Goal: Task Accomplishment & Management: Complete application form

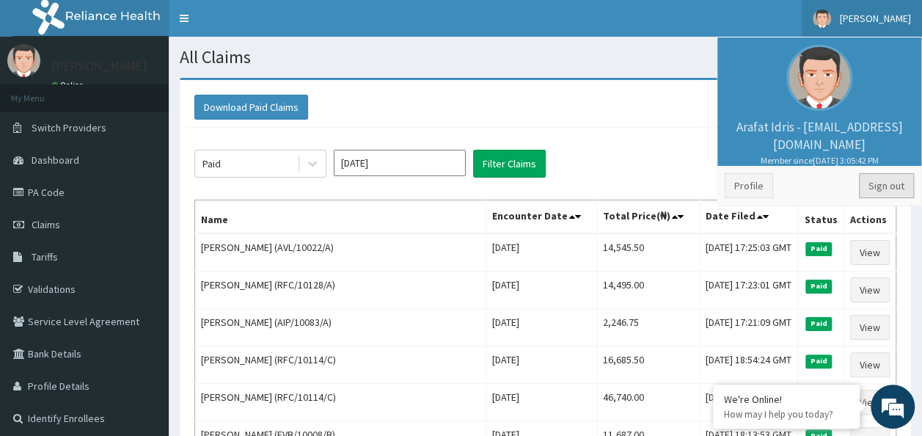
click at [889, 184] on link "Sign out" at bounding box center [886, 185] width 55 height 25
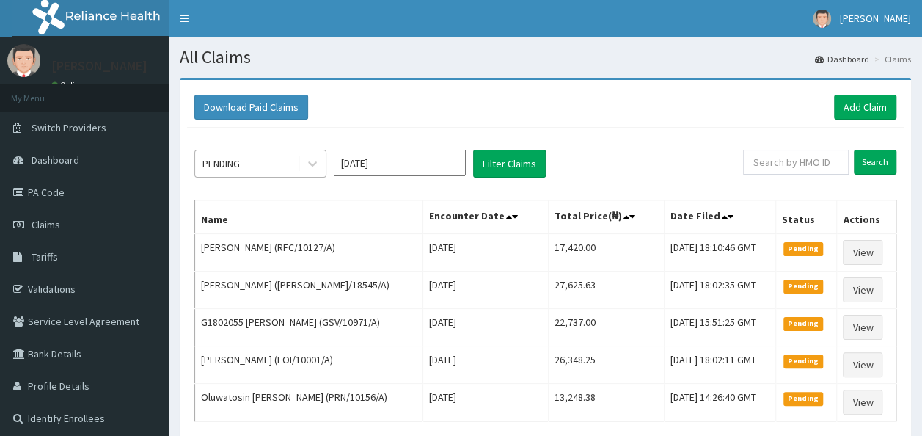
drag, startPoint x: 268, startPoint y: 163, endPoint x: 279, endPoint y: 163, distance: 11.0
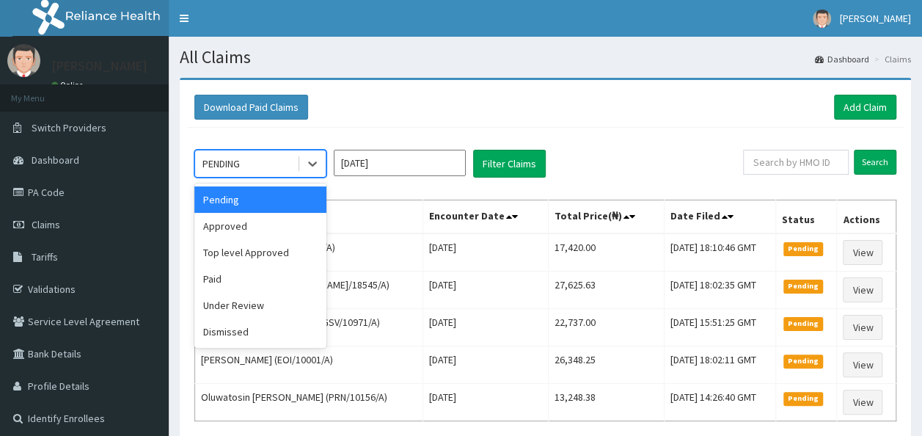
drag, startPoint x: 279, startPoint y: 163, endPoint x: 256, endPoint y: 223, distance: 64.6
click at [256, 223] on div "Approved" at bounding box center [260, 226] width 132 height 26
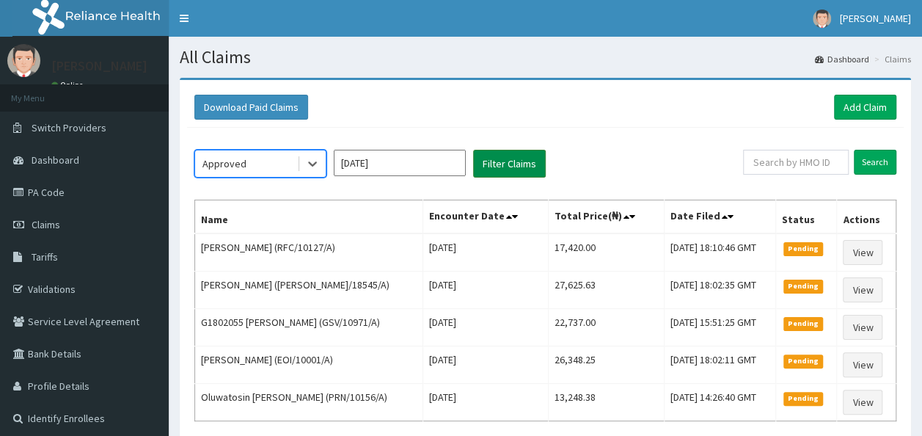
click at [523, 175] on button "Filter Claims" at bounding box center [509, 164] width 73 height 28
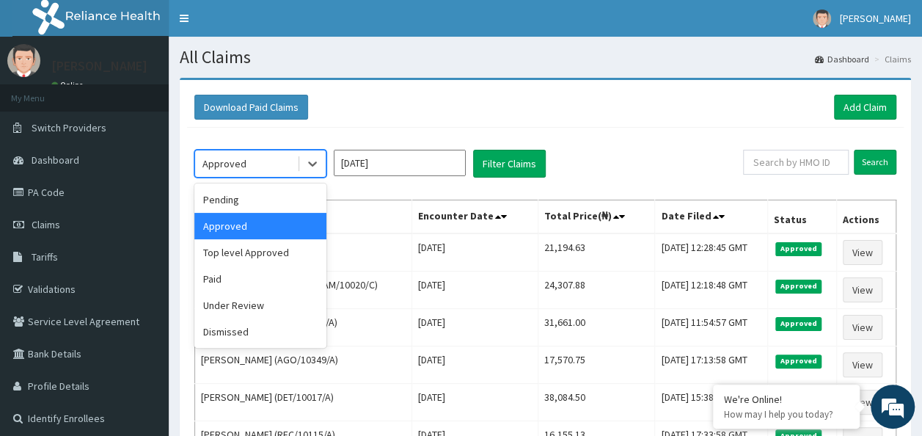
drag, startPoint x: 272, startPoint y: 161, endPoint x: 249, endPoint y: 202, distance: 47.0
click at [249, 202] on div "Pending" at bounding box center [260, 199] width 132 height 26
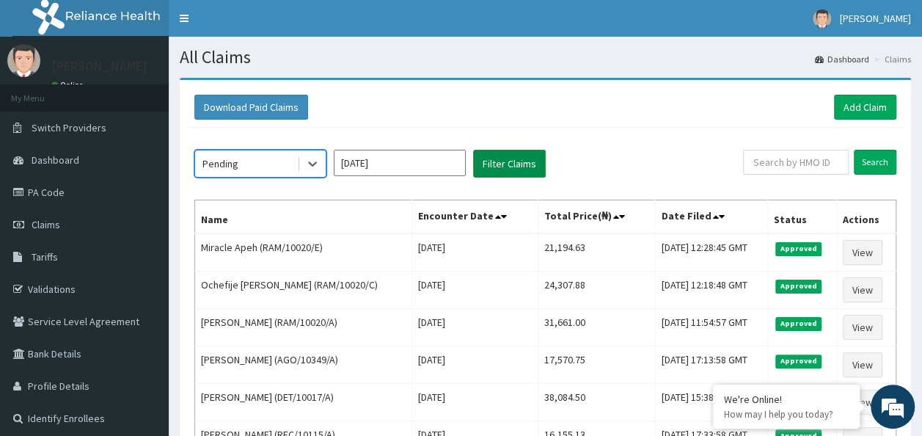
click at [502, 169] on button "Filter Claims" at bounding box center [509, 164] width 73 height 28
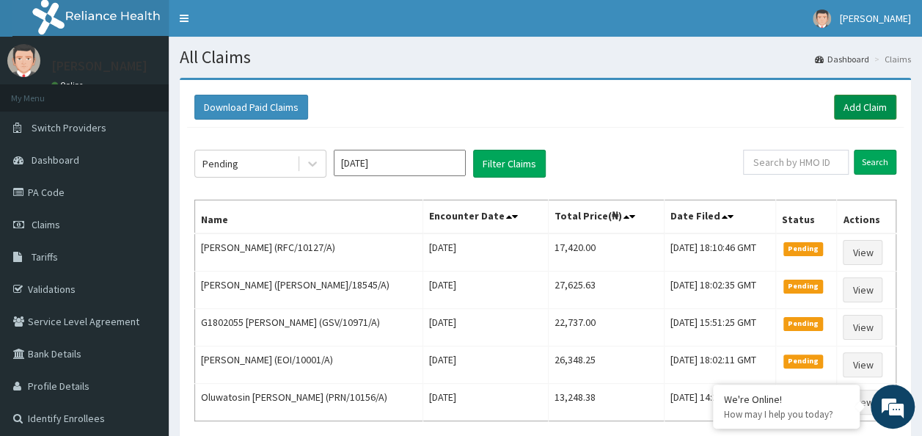
click at [844, 111] on link "Add Claim" at bounding box center [865, 107] width 62 height 25
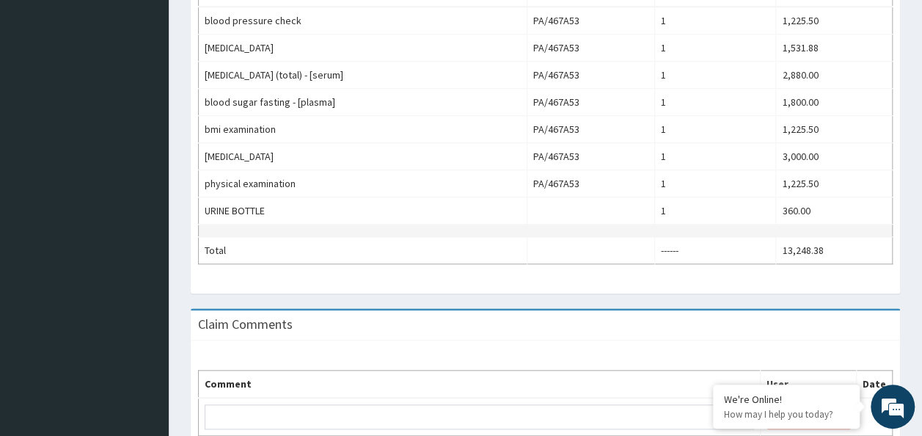
scroll to position [440, 0]
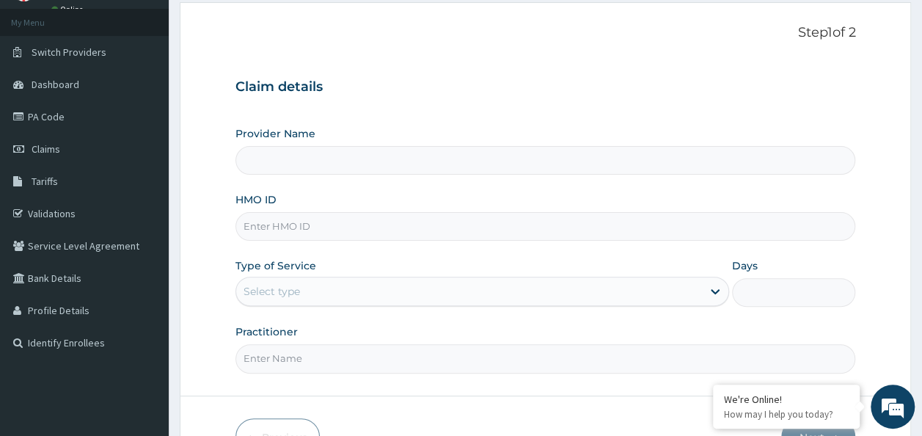
scroll to position [147, 0]
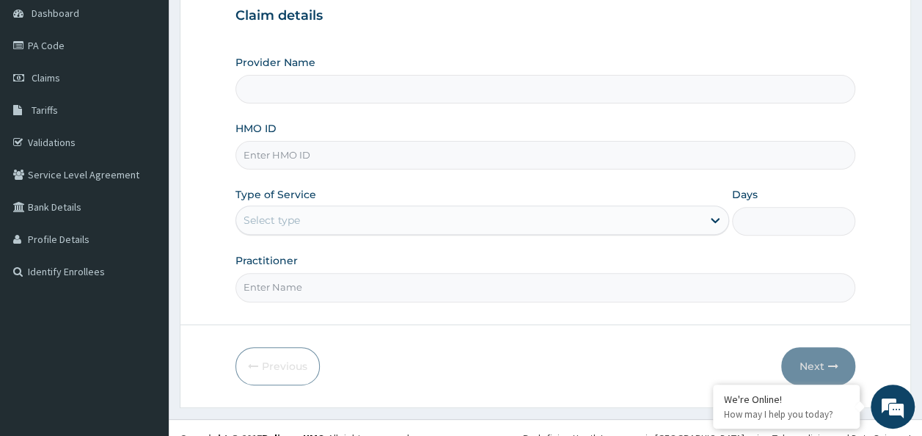
click at [386, 151] on input "HMO ID" at bounding box center [545, 155] width 621 height 29
paste input "RFC/10115/A"
drag, startPoint x: 386, startPoint y: 151, endPoint x: 368, endPoint y: 194, distance: 46.0
click at [371, 187] on div "Provider Name HMO ID RFC/10115/A Type of Service Select type Days Practitioner" at bounding box center [545, 178] width 621 height 246
click at [368, 216] on div "Select type" at bounding box center [469, 219] width 466 height 23
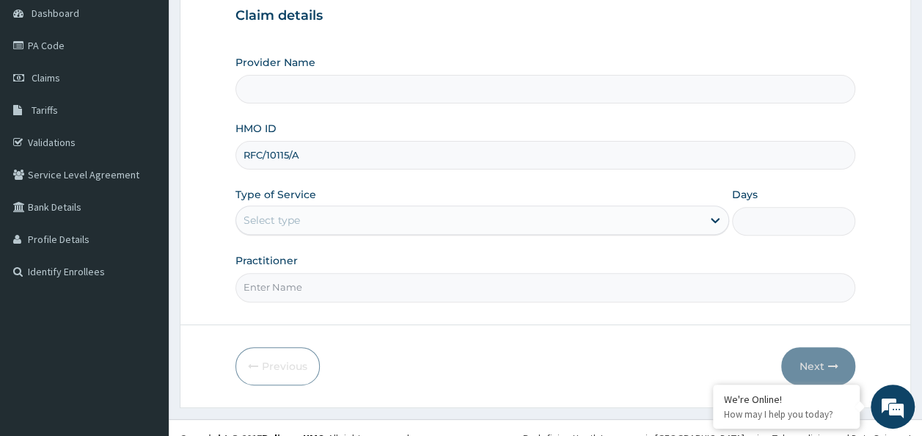
drag, startPoint x: 893, startPoint y: 190, endPoint x: 820, endPoint y: 230, distance: 83.7
click at [891, 196] on form "Step 1 of 2 Claim details Provider Name HMO ID RFC/10115/A Type of Service Sele…" at bounding box center [545, 169] width 731 height 476
click at [264, 157] on input "RFC/10115/A" at bounding box center [545, 155] width 621 height 29
type input "RFC/10115/A"
click at [401, 231] on div "Select type" at bounding box center [482, 219] width 494 height 29
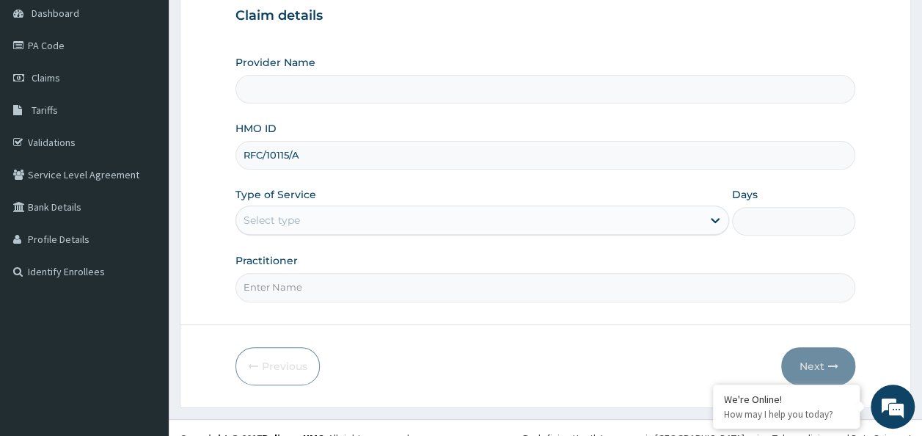
click at [534, 377] on div "Previous Next" at bounding box center [545, 366] width 621 height 38
drag, startPoint x: 307, startPoint y: 157, endPoint x: 249, endPoint y: 213, distance: 80.4
click at [249, 213] on div "Provider Name HMO ID RFC/10115/A Type of Service Select type Days Practitioner" at bounding box center [545, 178] width 621 height 246
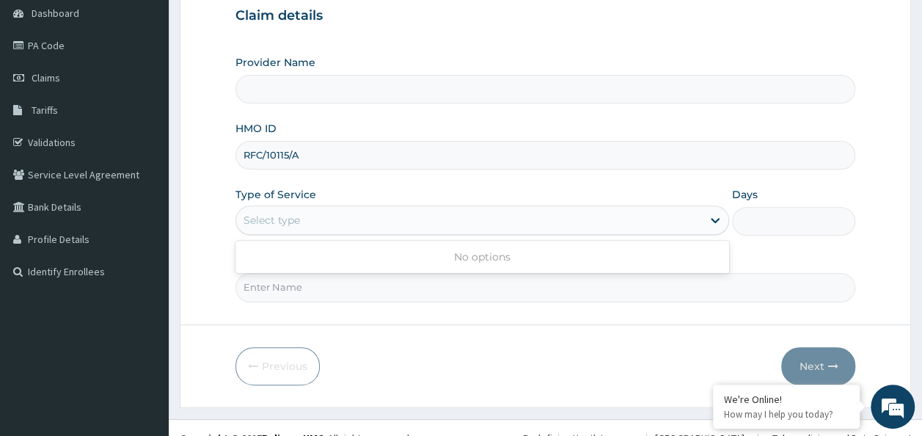
click at [249, 213] on div "Select type" at bounding box center [272, 220] width 56 height 15
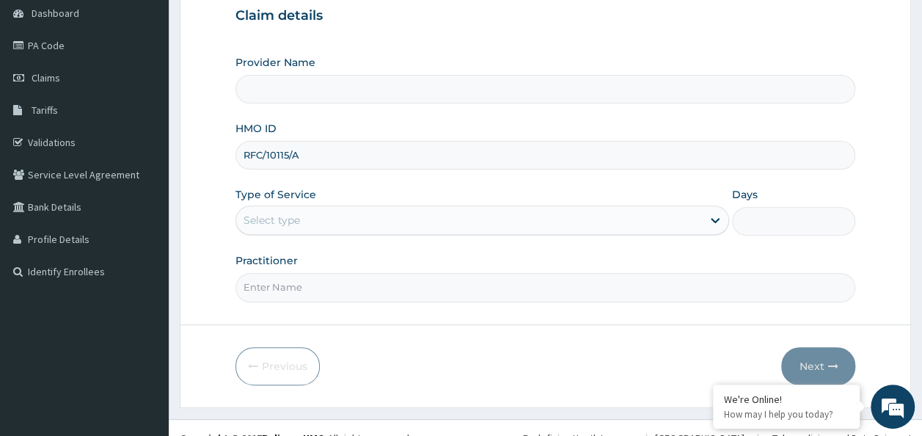
click at [249, 213] on div "Select type" at bounding box center [272, 220] width 56 height 15
drag, startPoint x: 310, startPoint y: 158, endPoint x: 220, endPoint y: 160, distance: 90.2
click at [220, 160] on form "Step 1 of 2 Claim details Provider Name HMO ID RFC/10115/A Type of Service Sele…" at bounding box center [545, 169] width 731 height 476
drag, startPoint x: 220, startPoint y: 160, endPoint x: 307, endPoint y: 154, distance: 86.8
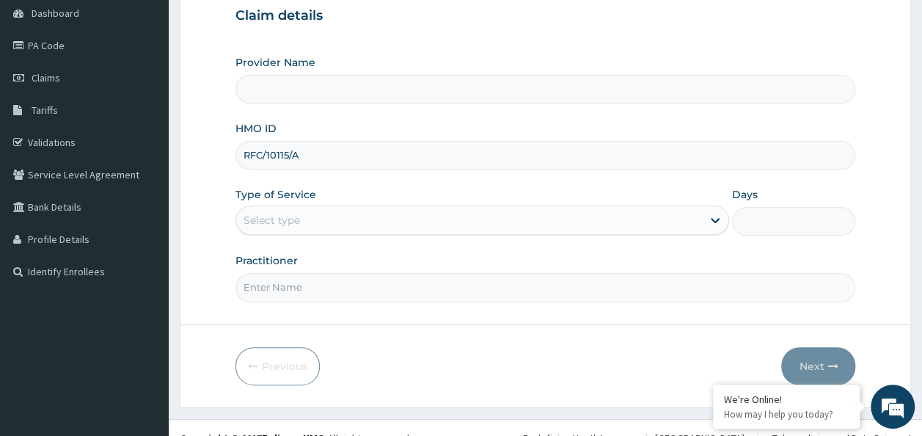
click at [286, 154] on form "Step 1 of 2 Claim details Provider Name HMO ID RFC/10115/A Type of Service Sele…" at bounding box center [545, 169] width 731 height 476
drag, startPoint x: 301, startPoint y: 158, endPoint x: 241, endPoint y: 158, distance: 60.2
click at [241, 158] on input "RFC/10115/A" at bounding box center [545, 155] width 621 height 29
click at [203, 135] on form "Step 1 of 2 Claim details Provider Name HMO ID RFC/10115/A Type of Service Sele…" at bounding box center [545, 169] width 731 height 476
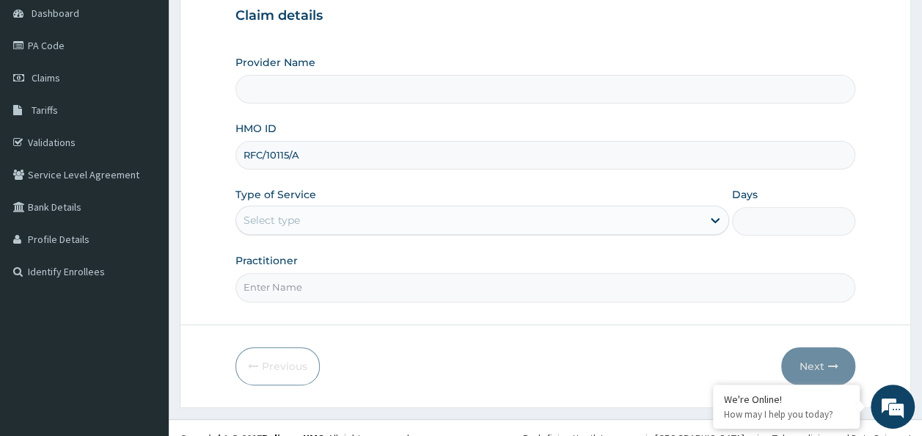
drag, startPoint x: 203, startPoint y: 135, endPoint x: 663, endPoint y: 361, distance: 512.4
click at [663, 361] on div "Previous Next" at bounding box center [545, 366] width 621 height 38
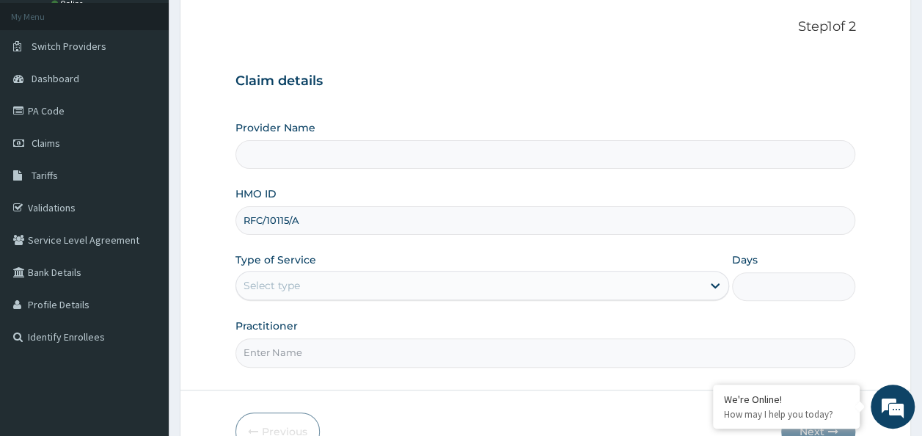
scroll to position [0, 0]
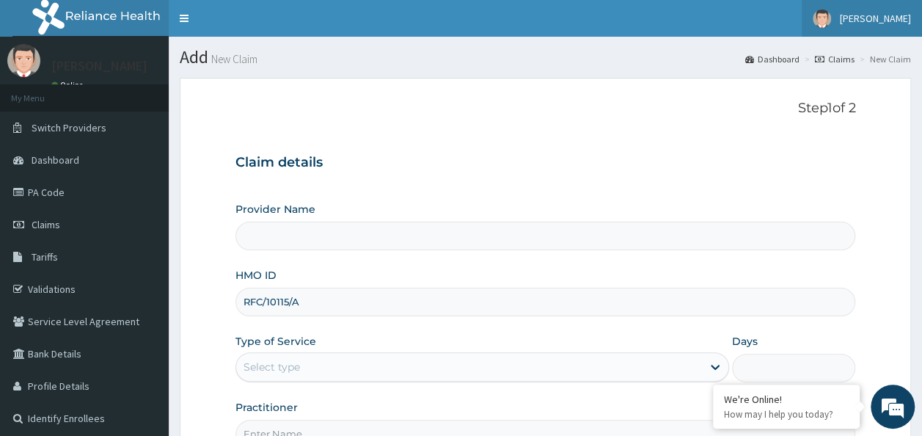
click at [902, 11] on link "[PERSON_NAME]" at bounding box center [862, 18] width 120 height 37
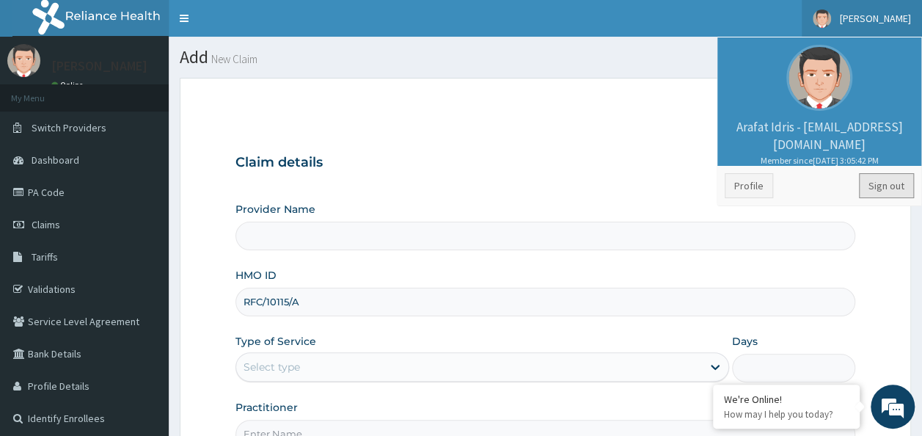
click at [891, 174] on link "Sign out" at bounding box center [886, 185] width 55 height 25
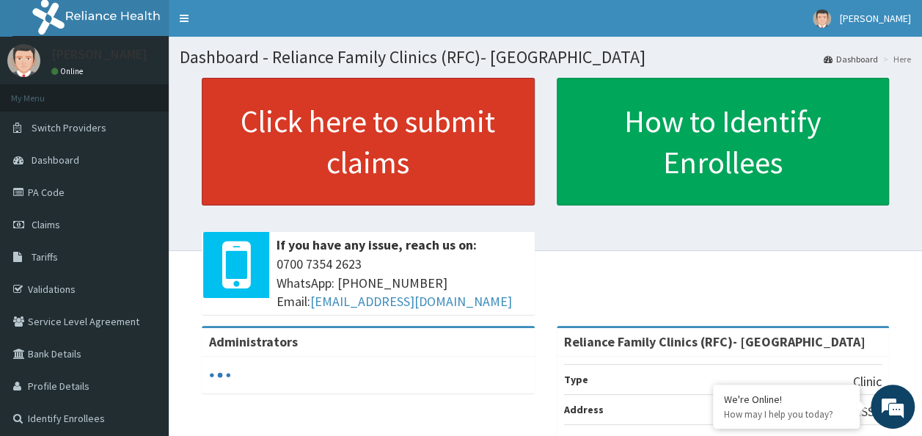
click at [411, 155] on link "Click here to submit claims" at bounding box center [368, 142] width 333 height 128
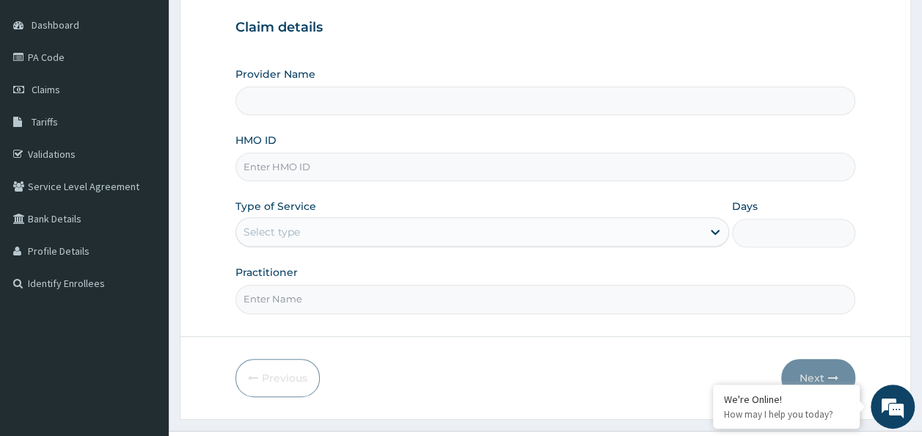
scroll to position [147, 0]
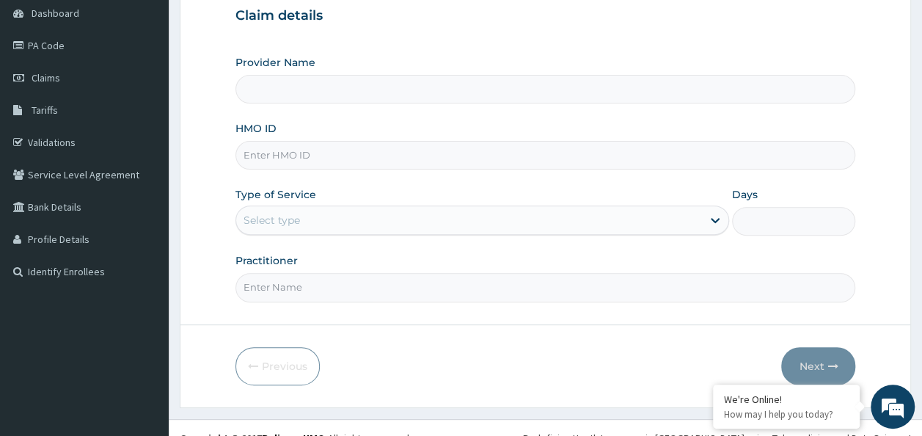
type input "Reliance Family Clinics (RFC)- [GEOGRAPHIC_DATA]"
click at [339, 149] on input "HMO ID" at bounding box center [545, 155] width 621 height 29
paste input "RFC/10115/A"
type input "RFC/10115/A"
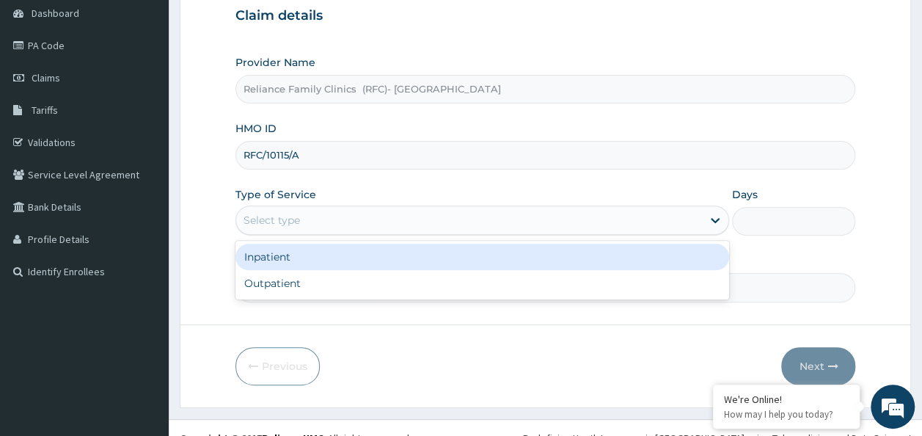
click at [339, 213] on div "Select type" at bounding box center [469, 219] width 466 height 23
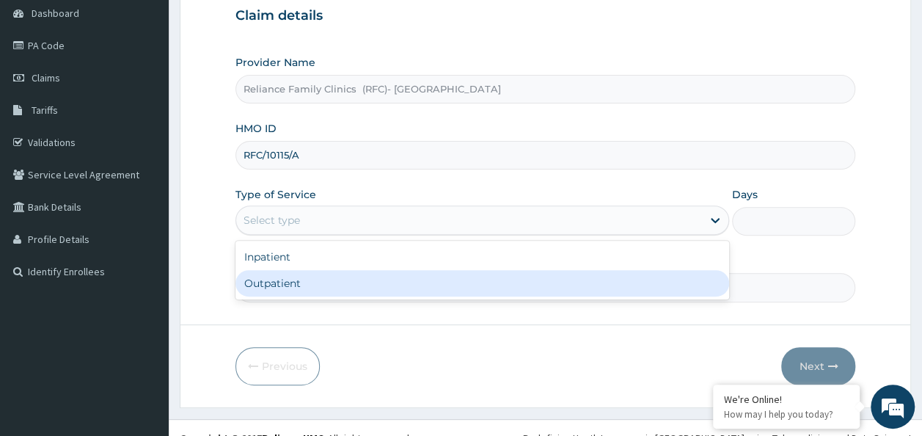
click at [349, 292] on div "Outpatient" at bounding box center [482, 283] width 494 height 26
type input "1"
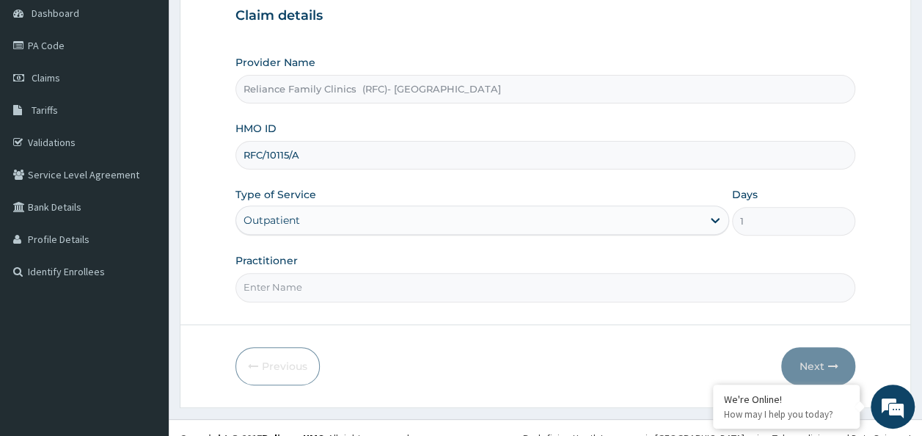
click at [349, 292] on input "Practitioner" at bounding box center [545, 287] width 621 height 29
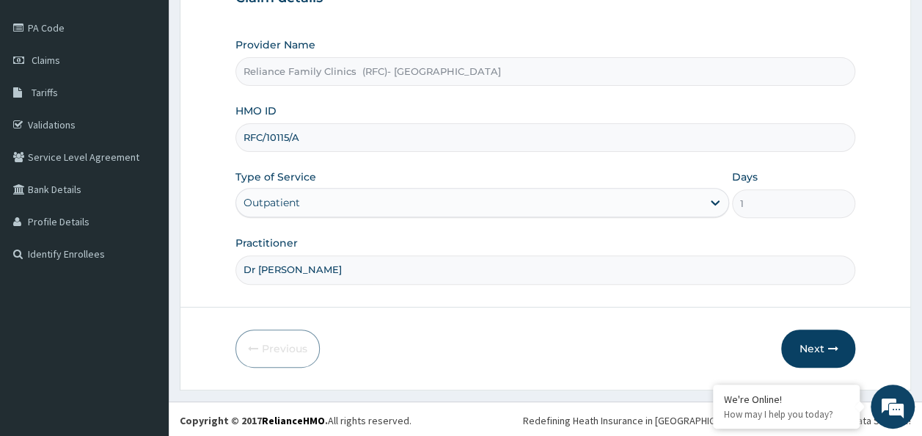
type input "Dr [PERSON_NAME]"
click at [817, 328] on form "Step 1 of 2 Claim details Provider Name Reliance Family Clinics (RFC)- Ejigbo H…" at bounding box center [545, 151] width 731 height 476
click at [817, 329] on button "Next" at bounding box center [818, 348] width 74 height 38
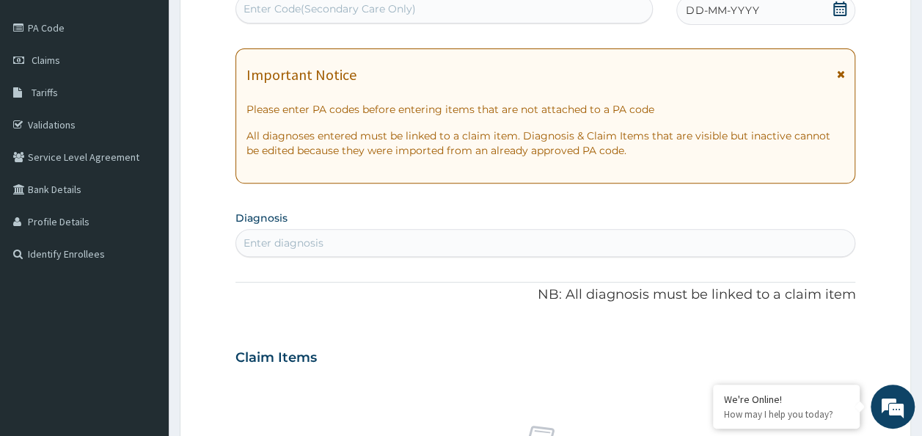
scroll to position [0, 0]
click at [844, 10] on icon at bounding box center [840, 8] width 15 height 15
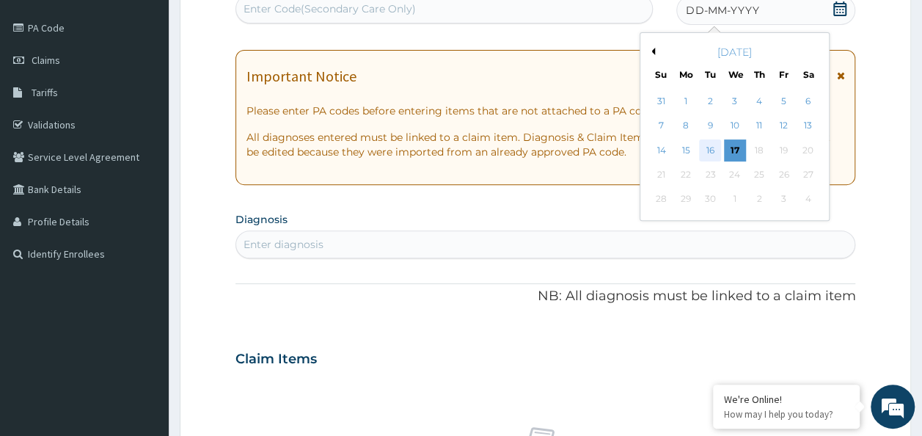
click at [710, 146] on div "16" at bounding box center [711, 150] width 22 height 22
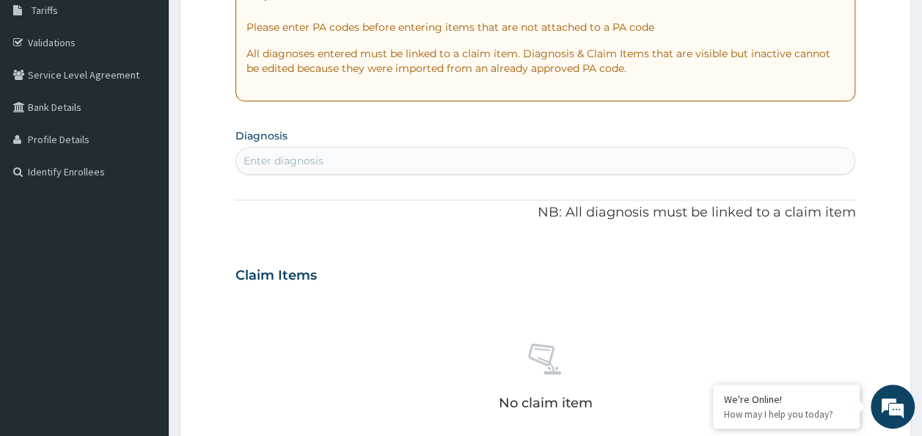
scroll to position [311, 0]
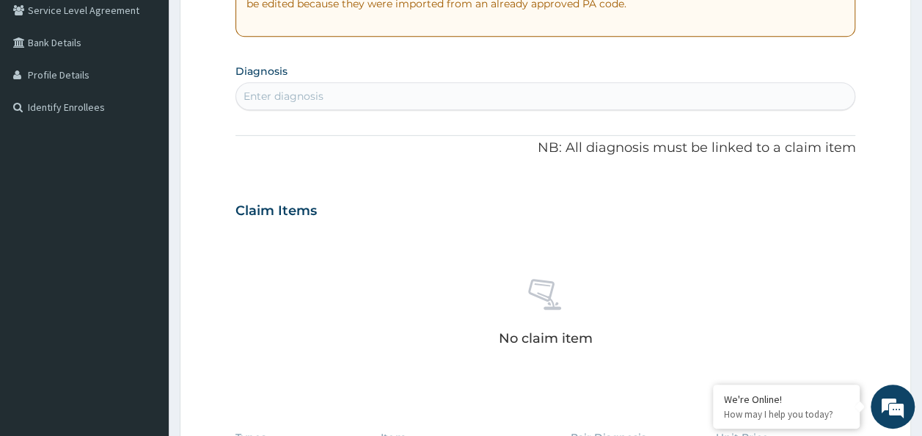
click at [356, 90] on div "Enter diagnosis" at bounding box center [545, 95] width 619 height 23
type input "malaria"
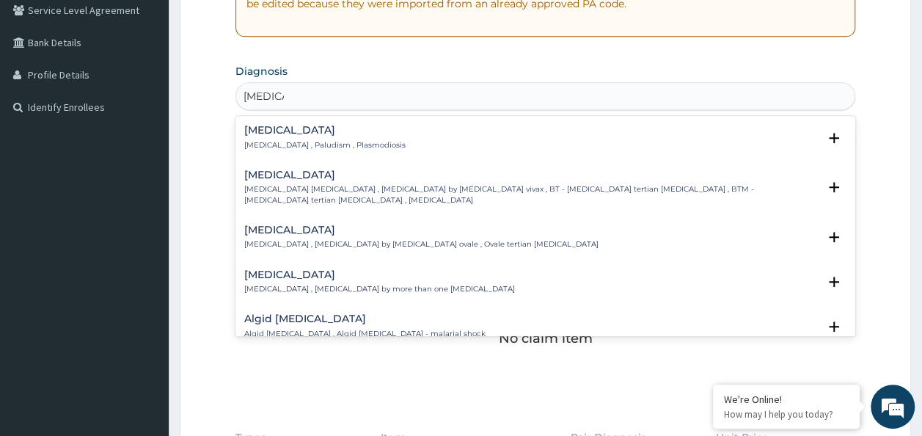
click at [291, 141] on p "Malaria , Paludism , Plasmodiosis" at bounding box center [324, 145] width 161 height 10
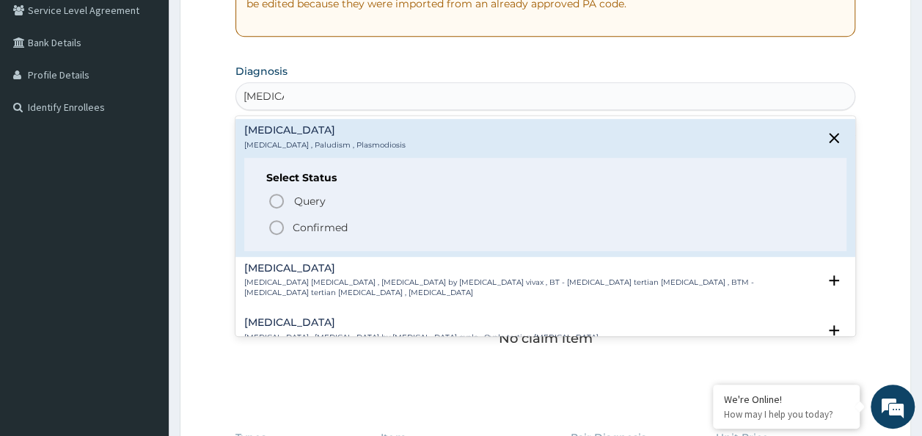
click at [305, 221] on p "Confirmed" at bounding box center [320, 227] width 55 height 15
click at [305, 219] on h3 "Claim Items" at bounding box center [275, 211] width 81 height 16
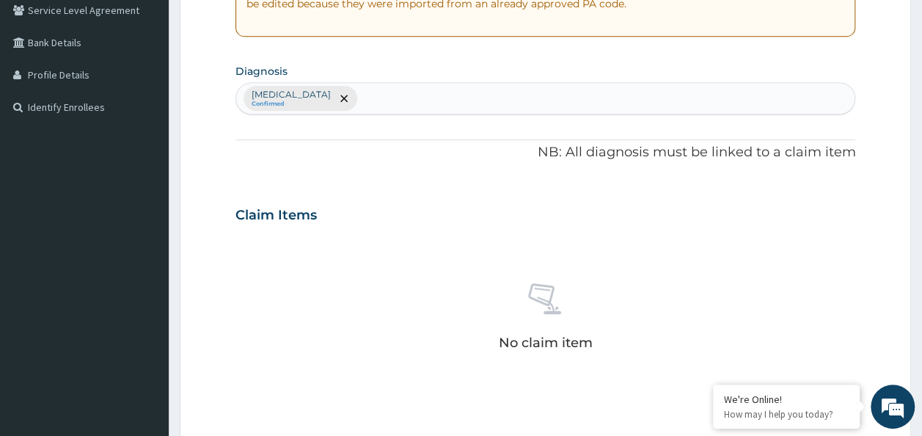
drag, startPoint x: 305, startPoint y: 220, endPoint x: 348, endPoint y: 136, distance: 94.5
click at [502, 235] on div "No claim item" at bounding box center [545, 319] width 621 height 169
drag, startPoint x: 332, startPoint y: 98, endPoint x: 320, endPoint y: 101, distance: 12.1
click at [320, 101] on div "Malaria Confirmed" at bounding box center [545, 98] width 619 height 31
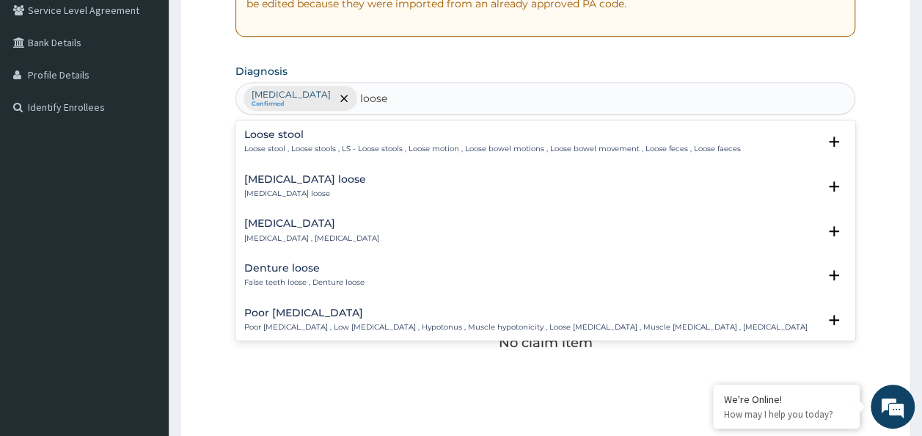
type input "loose s"
click at [345, 145] on p "Loose stool , Loose stools , LS - Loose stools , Loose motion , Loose bowel mot…" at bounding box center [492, 149] width 497 height 10
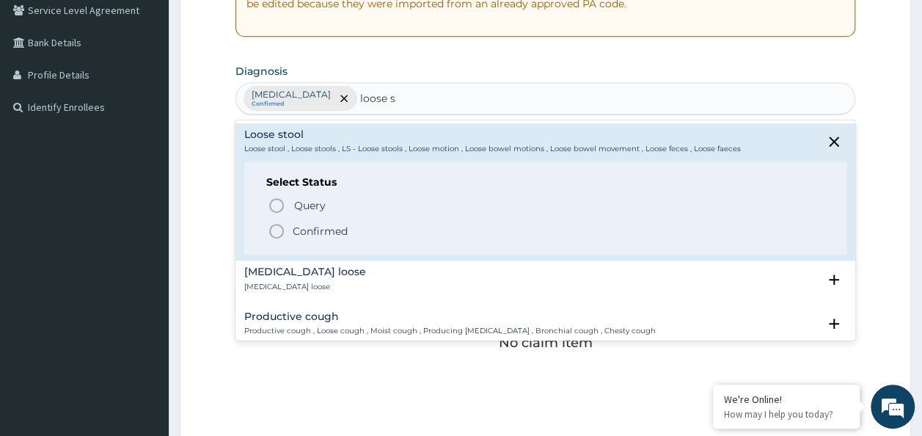
click at [317, 224] on p "Confirmed" at bounding box center [320, 231] width 55 height 15
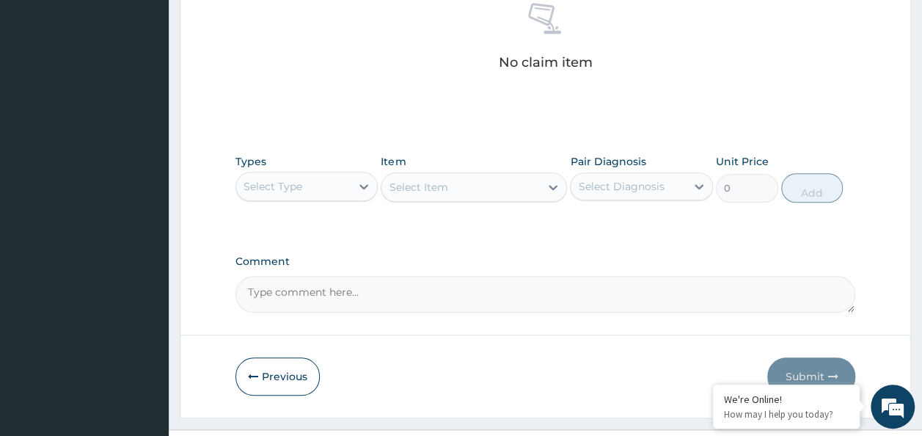
scroll to position [619, 0]
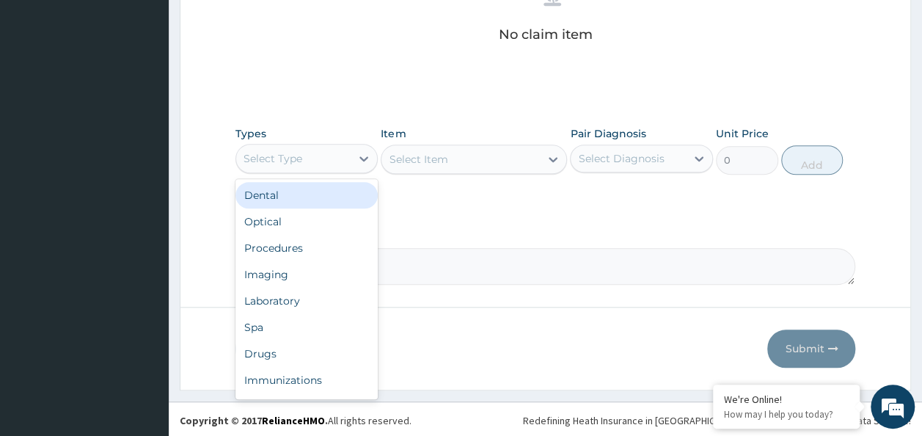
click at [337, 162] on div "Select Type" at bounding box center [293, 158] width 115 height 23
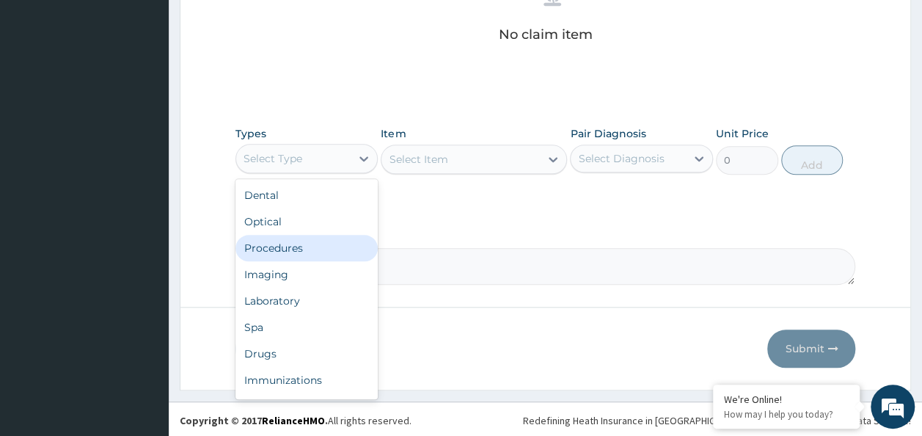
click at [327, 249] on div "Procedures" at bounding box center [306, 248] width 143 height 26
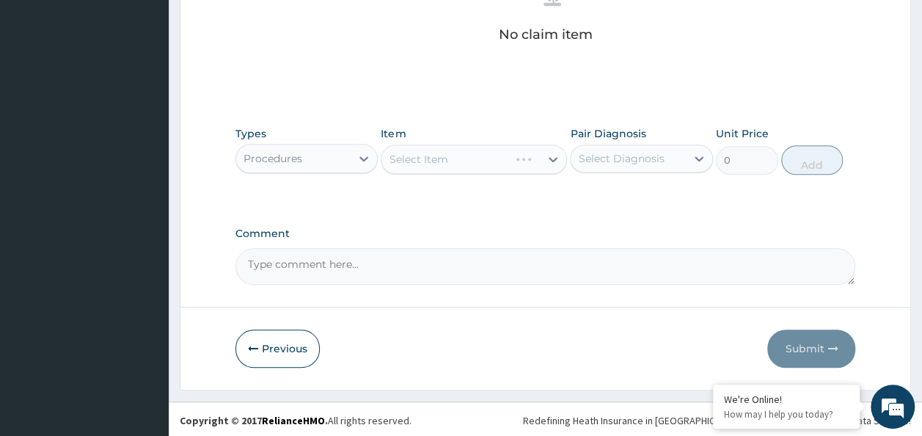
click at [624, 158] on div "Select Diagnosis" at bounding box center [621, 158] width 86 height 15
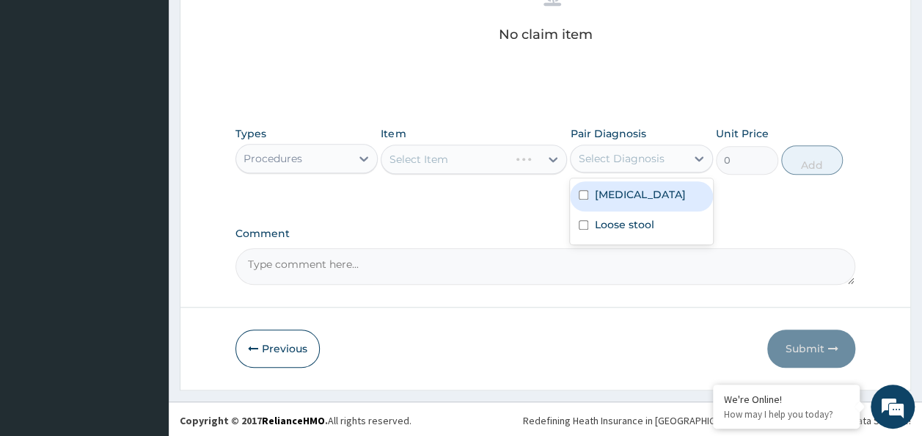
drag, startPoint x: 624, startPoint y: 185, endPoint x: 625, endPoint y: 216, distance: 30.8
click at [625, 204] on div "Malaria" at bounding box center [641, 196] width 143 height 30
checkbox input "true"
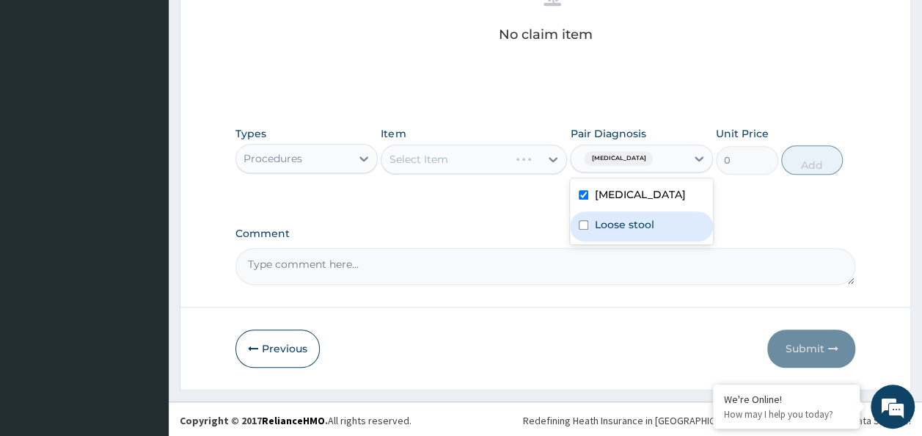
drag, startPoint x: 625, startPoint y: 229, endPoint x: 468, endPoint y: 239, distance: 157.3
click at [600, 239] on div "Loose stool" at bounding box center [641, 226] width 143 height 30
checkbox input "true"
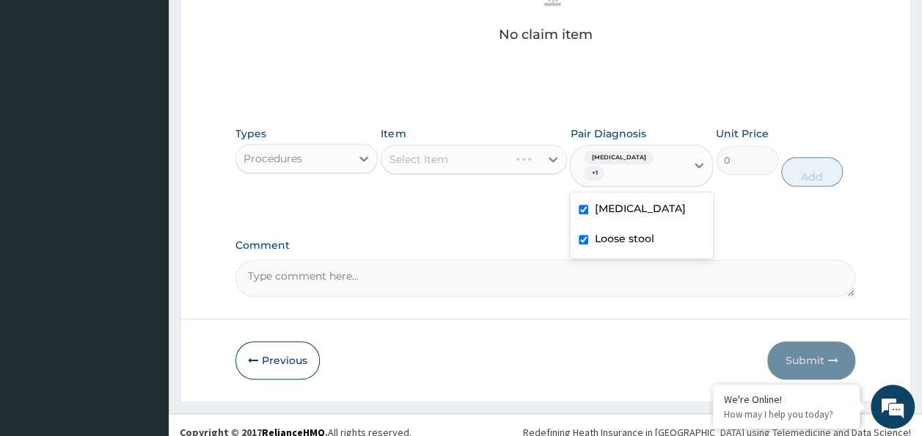
click at [457, 239] on label "Comment" at bounding box center [545, 245] width 621 height 12
click at [457, 260] on textarea "Comment" at bounding box center [545, 278] width 621 height 37
click at [467, 156] on div "Select Item" at bounding box center [474, 159] width 186 height 29
click at [467, 155] on div "Select Item" at bounding box center [474, 159] width 186 height 29
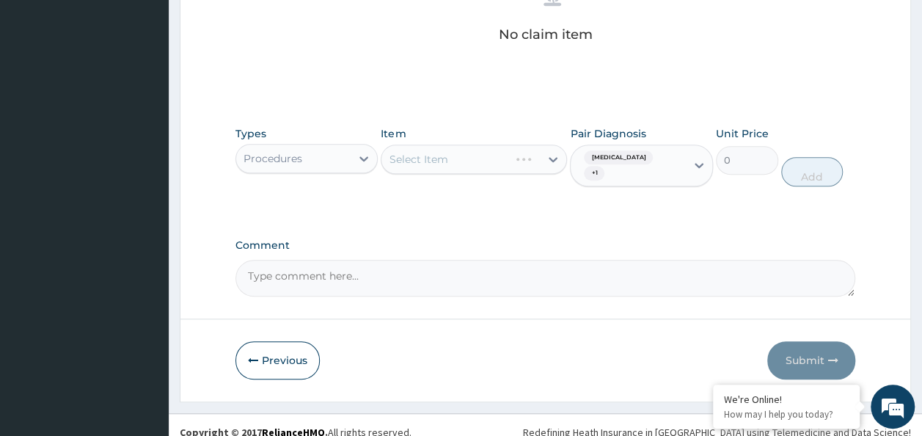
click at [467, 155] on div "Select Item" at bounding box center [474, 159] width 186 height 29
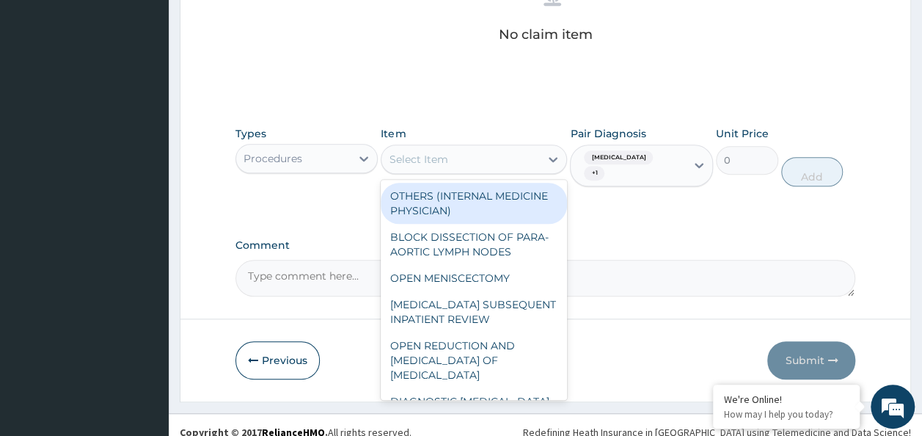
click at [431, 157] on div "Select Item" at bounding box center [418, 159] width 59 height 15
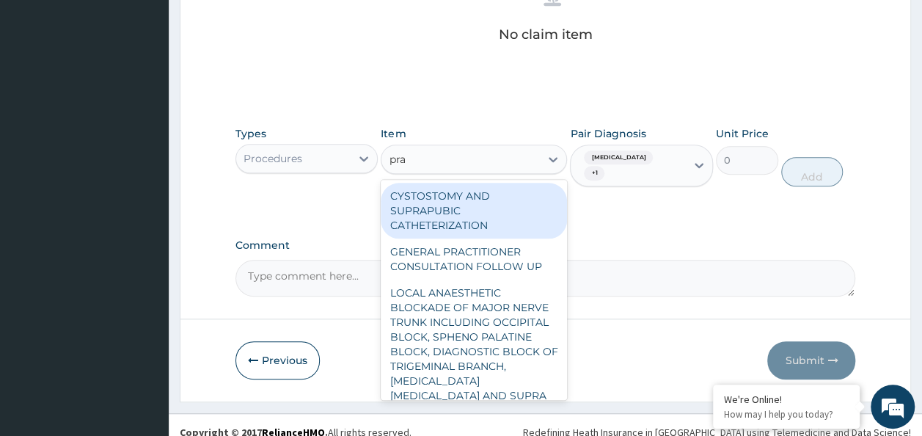
type input "prac"
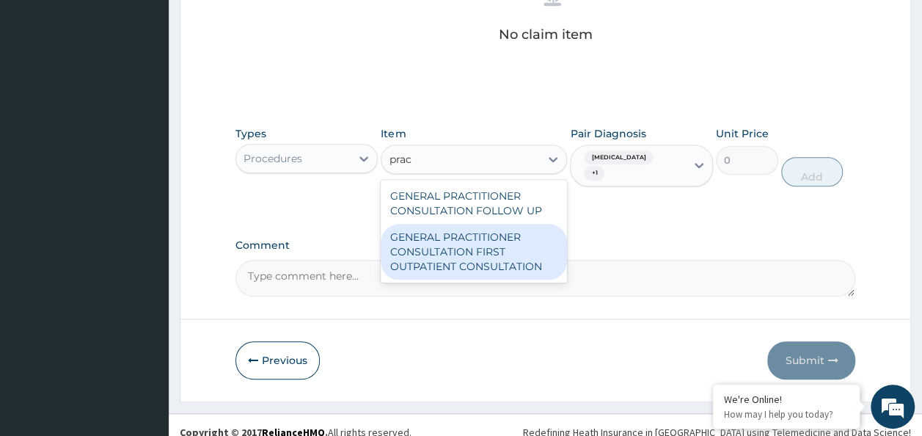
click at [477, 261] on div "GENERAL PRACTITIONER CONSULTATION FIRST OUTPATIENT CONSULTATION" at bounding box center [474, 252] width 186 height 56
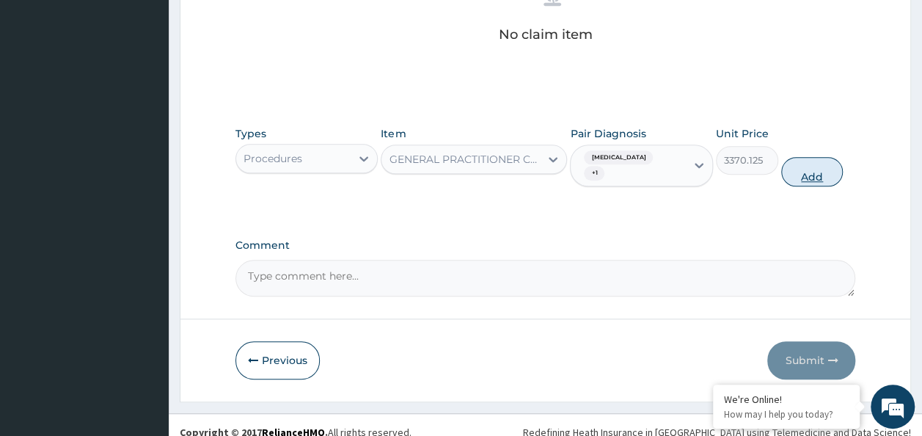
click at [808, 157] on button "Add" at bounding box center [812, 171] width 62 height 29
type input "0"
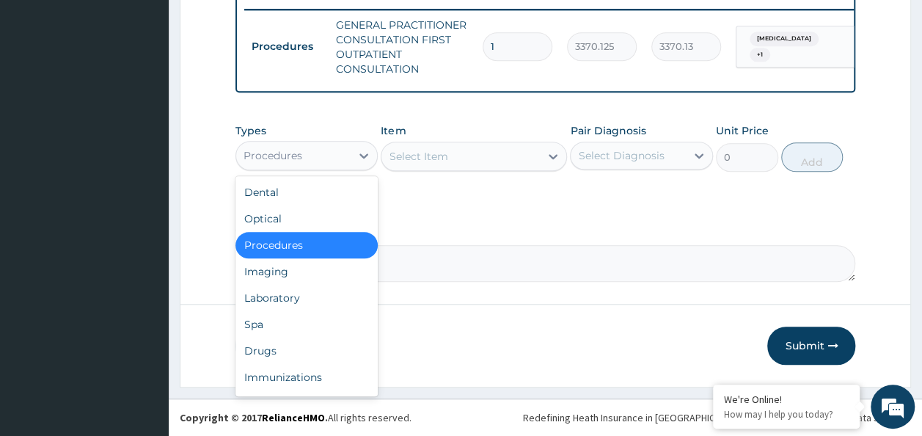
click at [346, 148] on div "Procedures" at bounding box center [293, 155] width 115 height 23
drag, startPoint x: 333, startPoint y: 301, endPoint x: 627, endPoint y: 164, distance: 324.9
click at [356, 291] on div "Laboratory" at bounding box center [306, 298] width 143 height 26
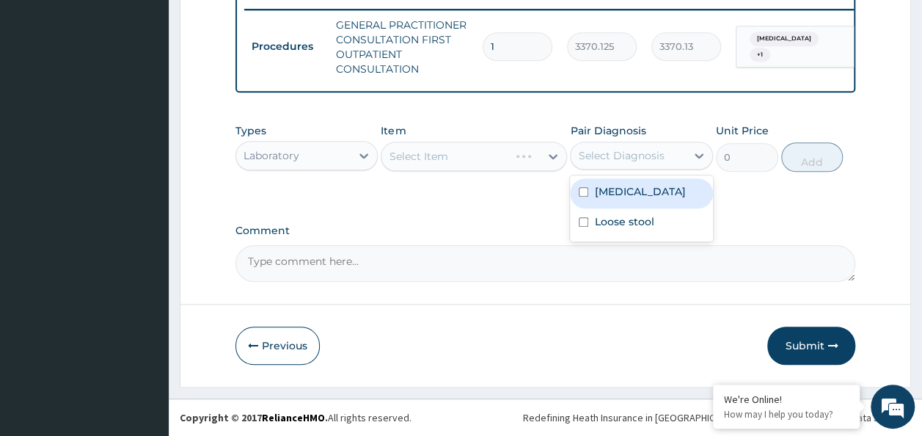
click at [634, 153] on div "Select Diagnosis" at bounding box center [621, 155] width 86 height 15
drag, startPoint x: 631, startPoint y: 151, endPoint x: 628, endPoint y: 166, distance: 15.0
click at [629, 158] on div "Select Diagnosis" at bounding box center [621, 155] width 86 height 15
click at [628, 162] on div "Select Diagnosis" at bounding box center [621, 155] width 86 height 15
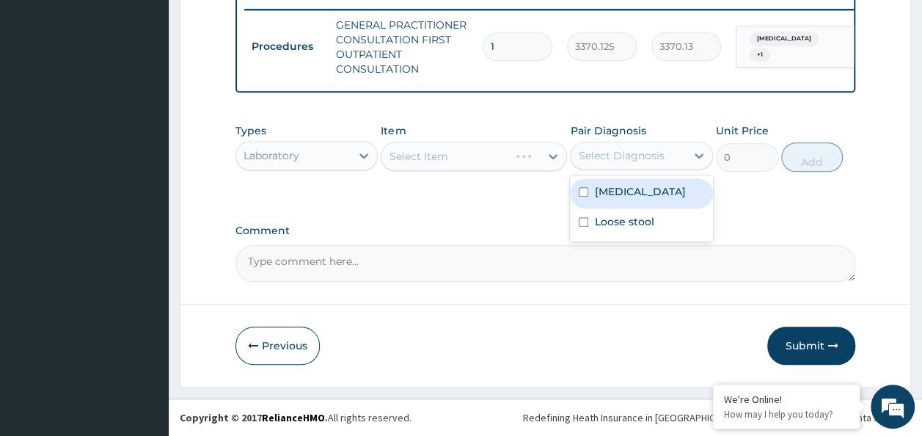
drag, startPoint x: 624, startPoint y: 156, endPoint x: 625, endPoint y: 169, distance: 14.0
click at [624, 158] on div "Select Diagnosis" at bounding box center [621, 155] width 86 height 15
drag, startPoint x: 625, startPoint y: 191, endPoint x: 621, endPoint y: 216, distance: 25.3
click at [623, 199] on label "Malaria" at bounding box center [639, 191] width 91 height 15
checkbox input "true"
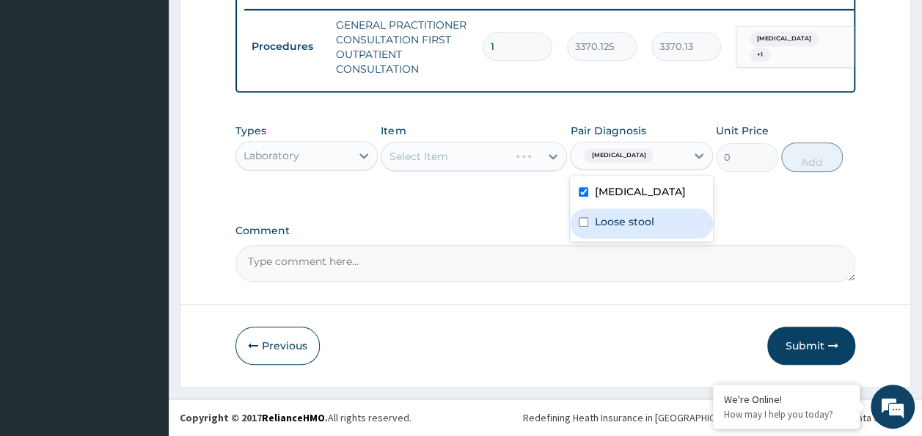
click at [619, 216] on label "Loose stool" at bounding box center [623, 221] width 59 height 15
checkbox input "true"
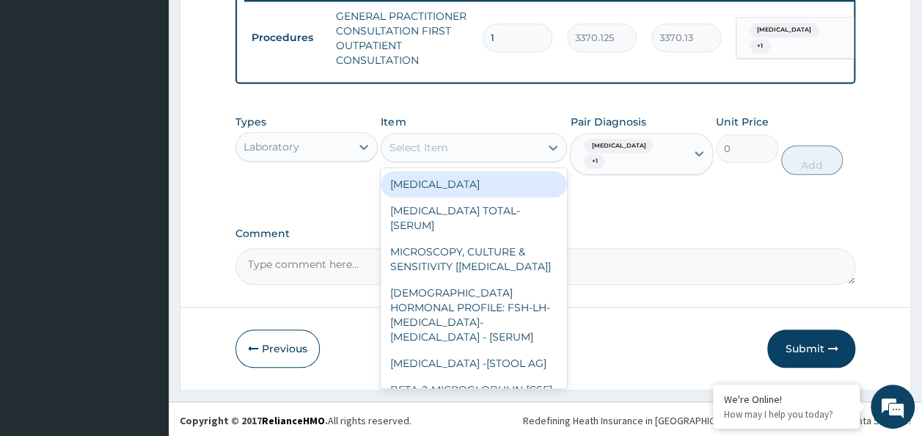
click at [439, 159] on div "Select Item" at bounding box center [460, 147] width 158 height 23
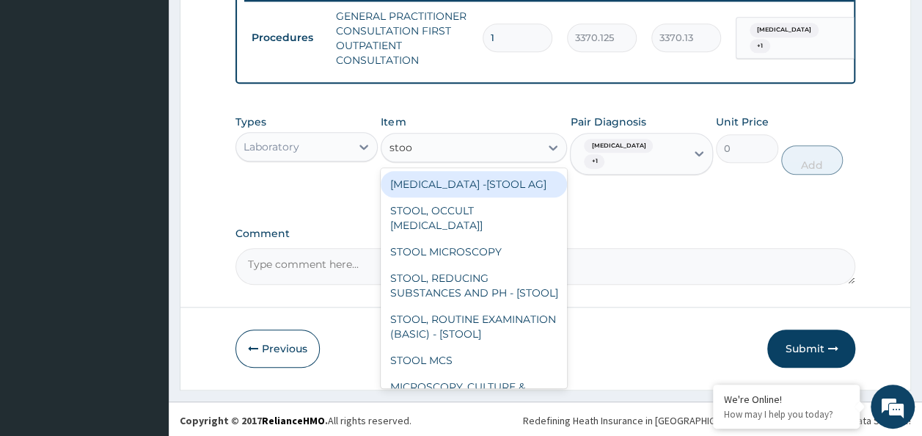
type input "stool"
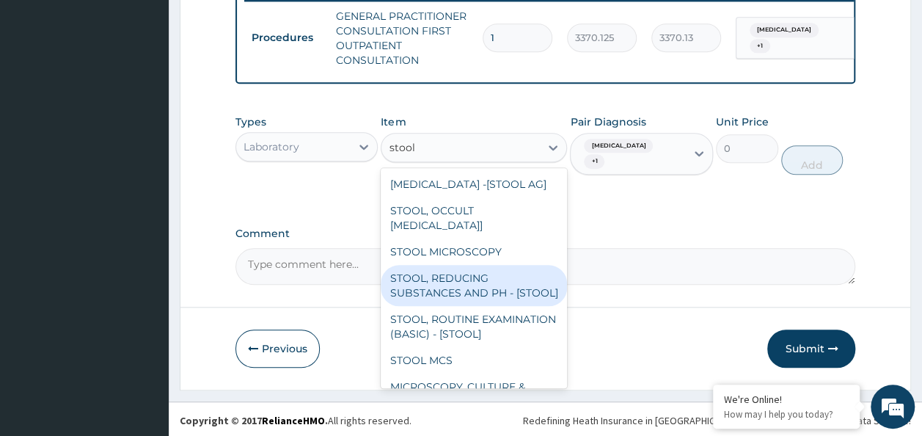
scroll to position [114, 0]
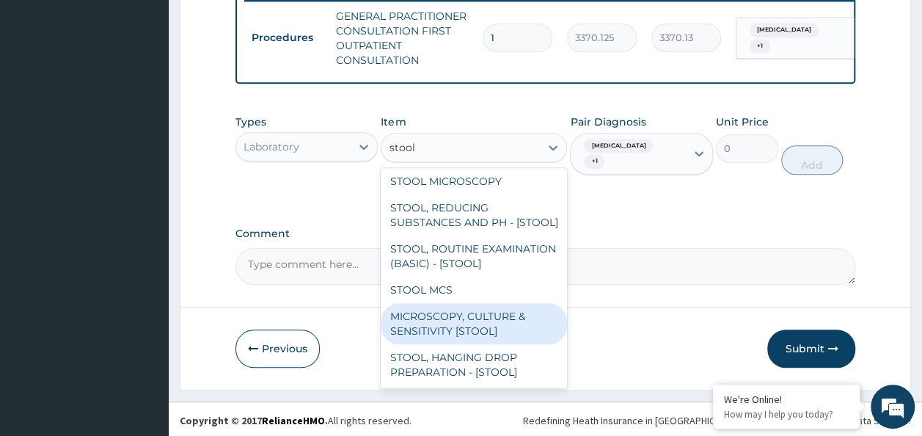
click at [456, 329] on div "MICROSCOPY, CULTURE & SENSITIVITY [STOOL]" at bounding box center [474, 323] width 186 height 41
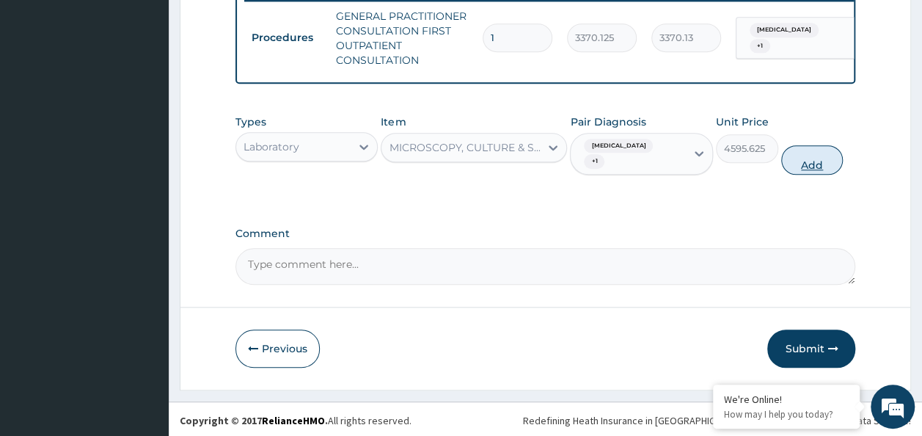
click at [791, 161] on button "Add" at bounding box center [812, 159] width 62 height 29
type input "0"
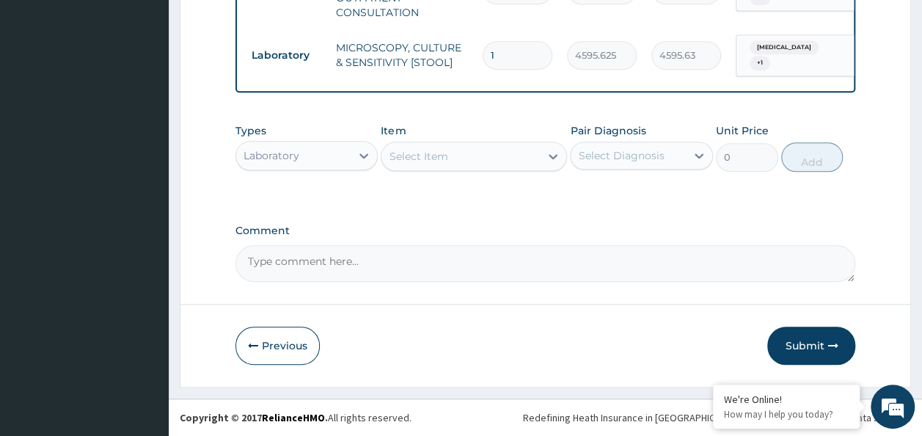
scroll to position [635, 0]
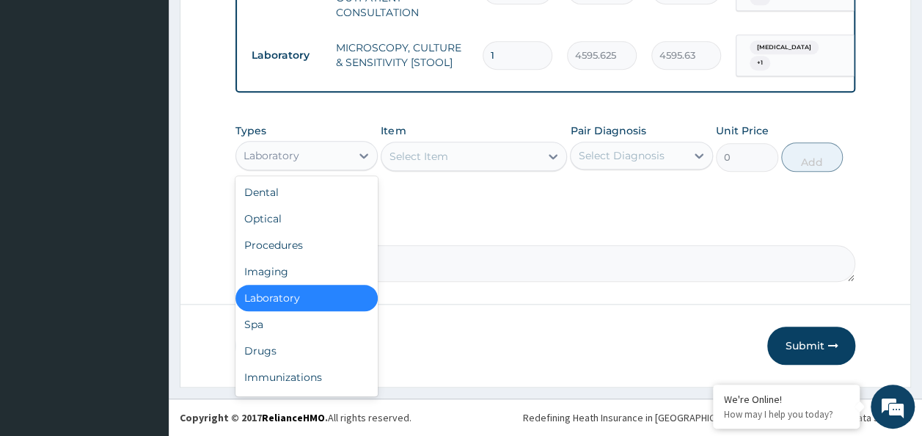
click at [328, 150] on div "Laboratory" at bounding box center [293, 155] width 115 height 23
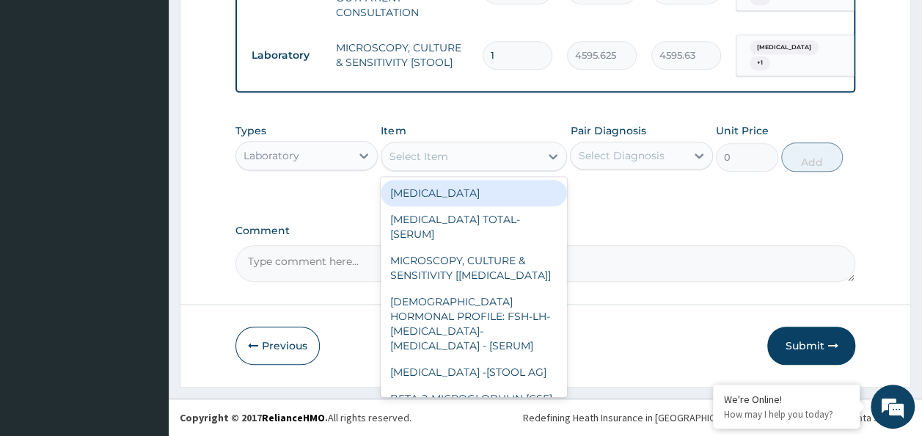
click at [459, 161] on div "Select Item" at bounding box center [460, 156] width 158 height 23
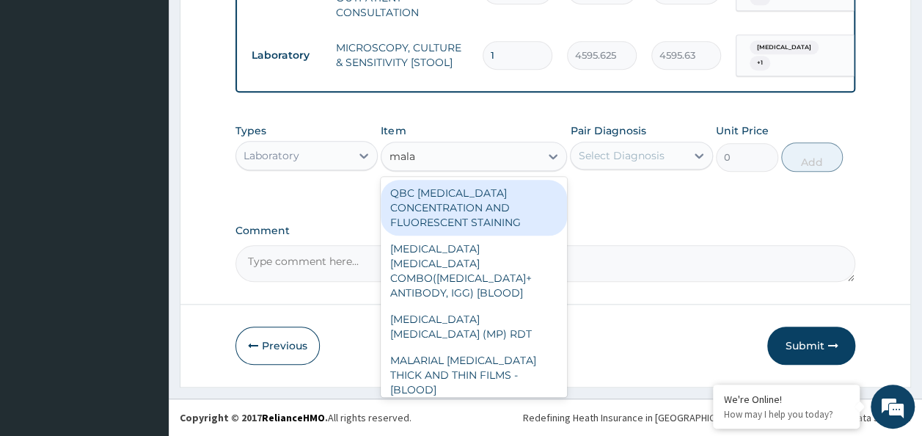
type input "malar"
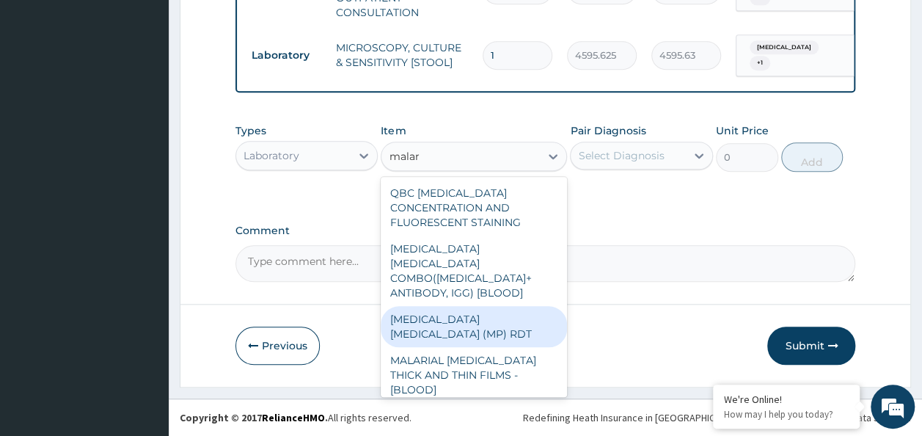
drag, startPoint x: 478, startPoint y: 305, endPoint x: 491, endPoint y: 292, distance: 18.7
click at [479, 306] on div "MALARIA PARASITE (MP) RDT" at bounding box center [474, 326] width 186 height 41
type input "1531.875"
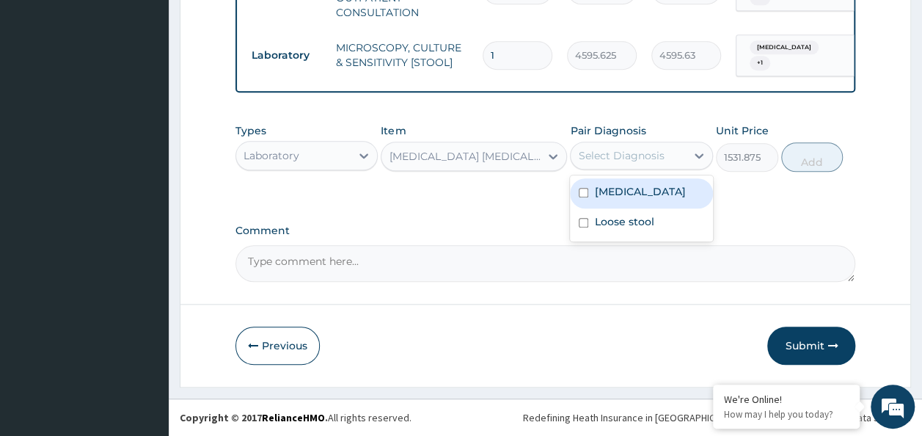
click at [607, 153] on div "Select Diagnosis" at bounding box center [621, 155] width 86 height 15
drag, startPoint x: 602, startPoint y: 194, endPoint x: 603, endPoint y: 222, distance: 27.9
click at [602, 196] on label "Malaria" at bounding box center [639, 191] width 91 height 15
checkbox input "true"
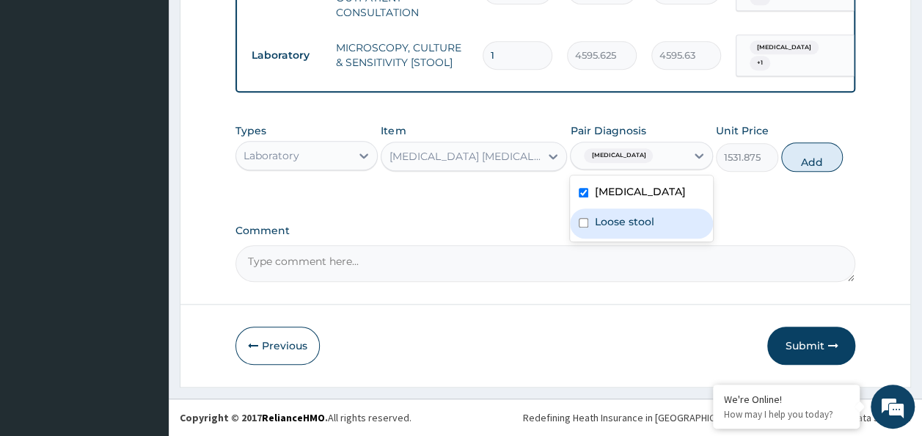
drag, startPoint x: 604, startPoint y: 222, endPoint x: 735, endPoint y: 194, distance: 133.4
click at [614, 222] on label "Loose stool" at bounding box center [623, 221] width 59 height 15
checkbox input "true"
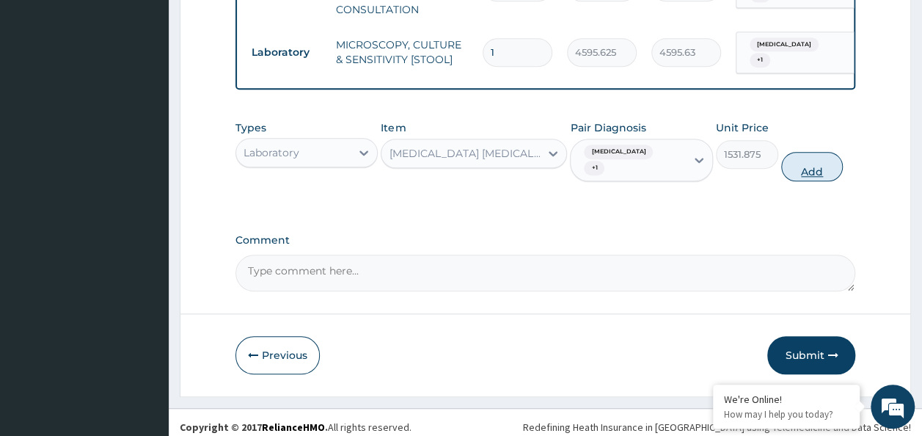
click at [788, 163] on button "Add" at bounding box center [812, 166] width 62 height 29
type input "0"
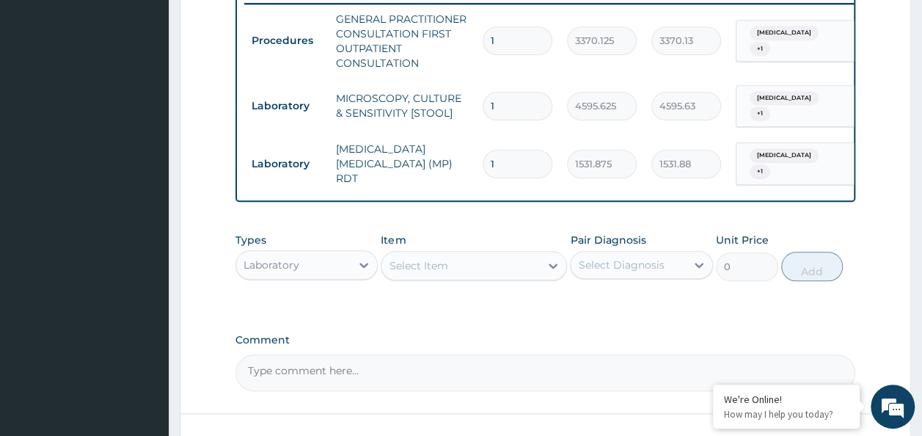
type input "2"
type input "3063.75"
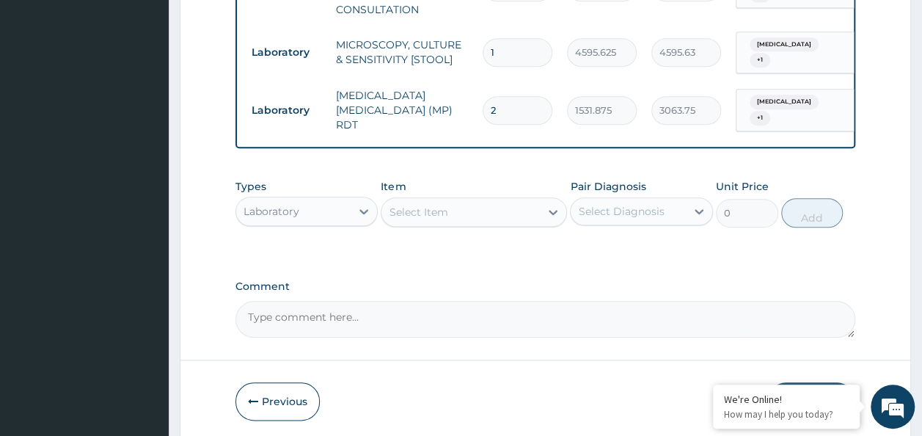
type input "0.00"
type input "1"
type input "1531.88"
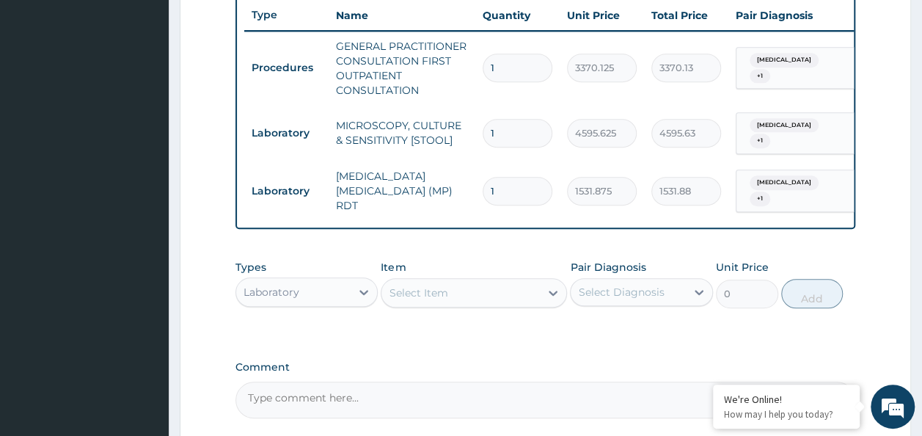
scroll to position [538, 0]
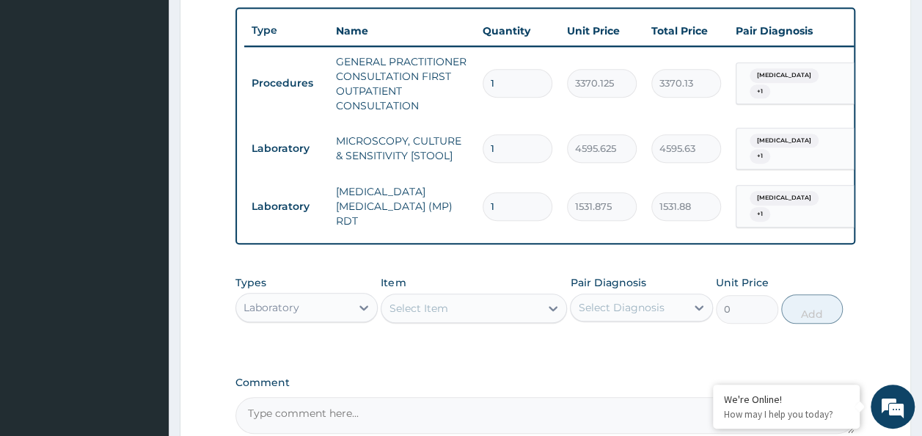
click at [571, 333] on div "Types Laboratory Item Select Item Pair Diagnosis Select Diagnosis Unit Price 0 …" at bounding box center [545, 310] width 621 height 85
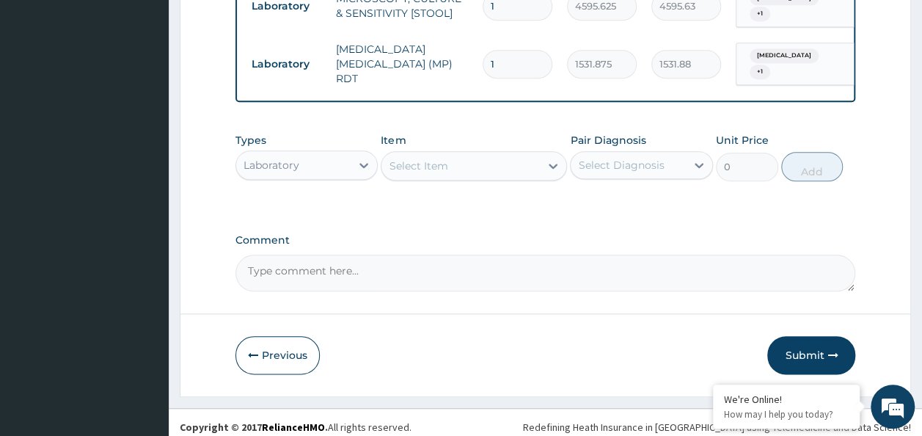
scroll to position [685, 0]
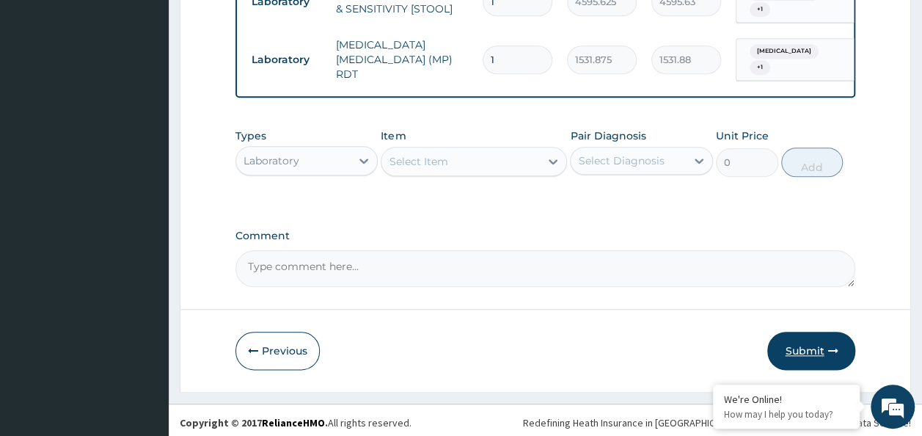
click at [811, 346] on button "Submit" at bounding box center [811, 351] width 88 height 38
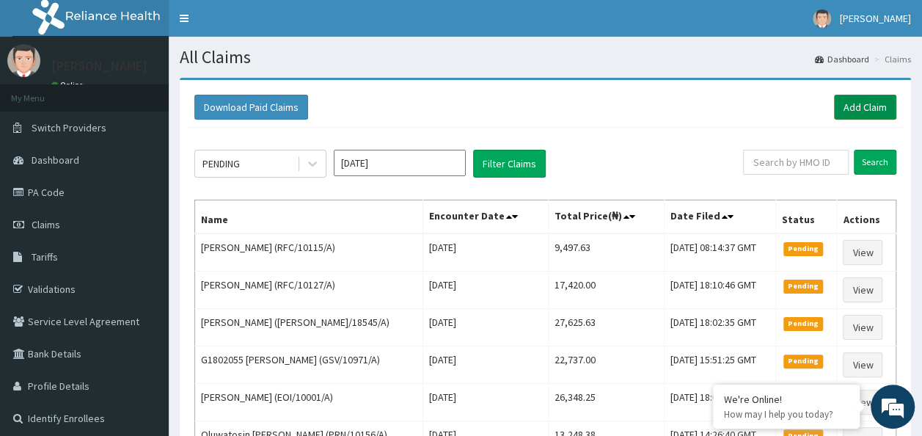
click at [882, 114] on link "Add Claim" at bounding box center [865, 107] width 62 height 25
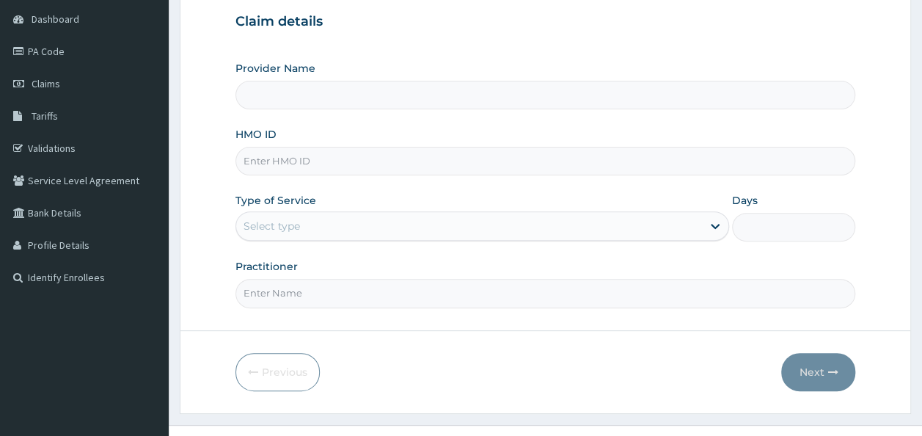
scroll to position [147, 0]
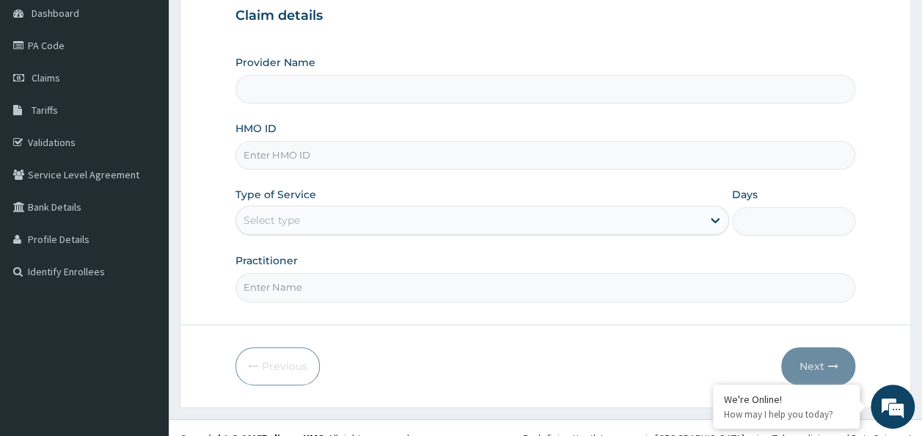
click at [351, 153] on input "HMO ID" at bounding box center [545, 155] width 621 height 29
paste input "FTC/10060/A"
type input "FTC/10060/A"
type input "Reliance Family Clinics (RFC)- [GEOGRAPHIC_DATA]"
type input "FTC/10060/A"
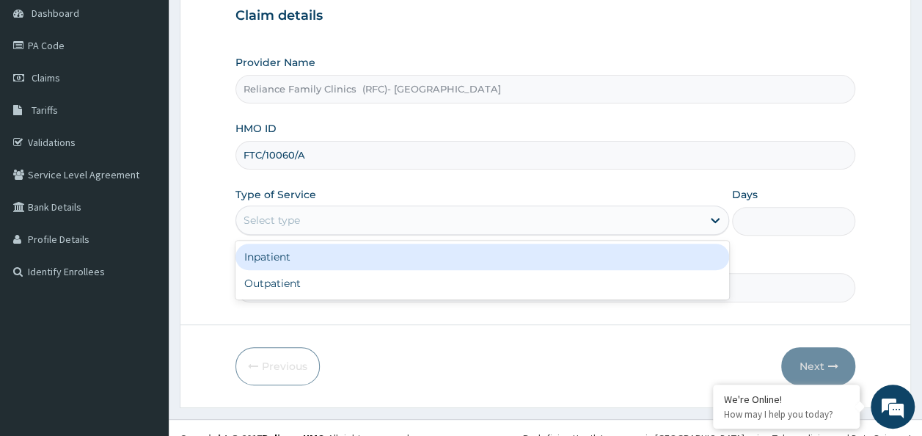
click at [345, 222] on div "Select type" at bounding box center [469, 219] width 466 height 23
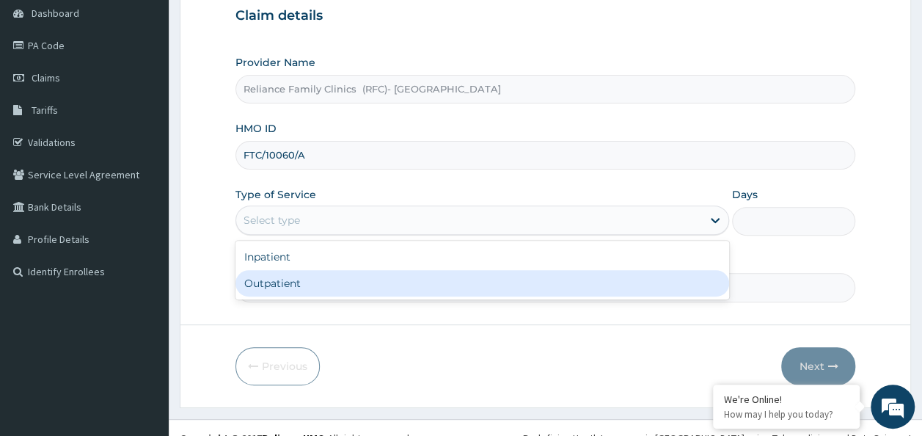
click at [350, 280] on div "Outpatient" at bounding box center [482, 283] width 494 height 26
type input "1"
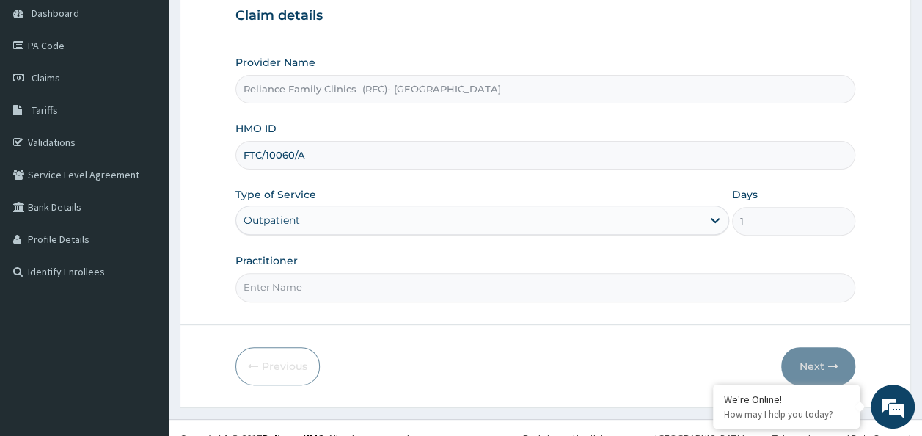
click at [350, 280] on input "Practitioner" at bounding box center [545, 287] width 621 height 29
type input "E"
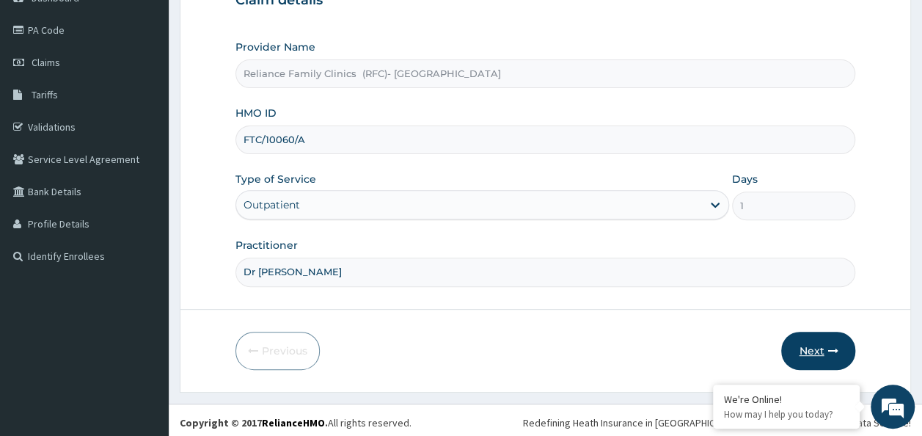
scroll to position [164, 0]
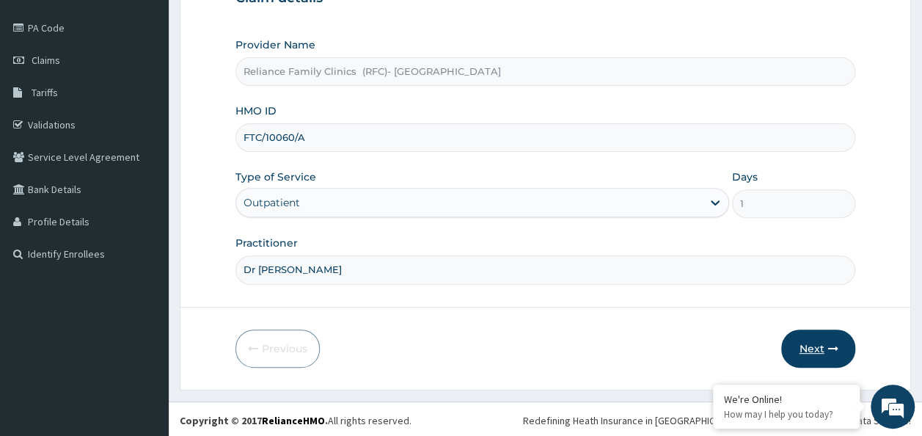
type input "Dr [PERSON_NAME]"
click at [819, 352] on button "Next" at bounding box center [818, 348] width 74 height 38
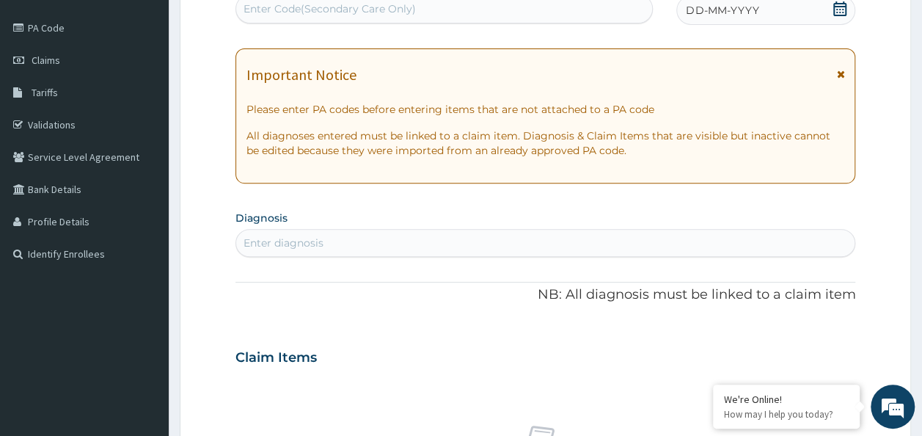
click at [833, 16] on span at bounding box center [840, 10] width 15 height 18
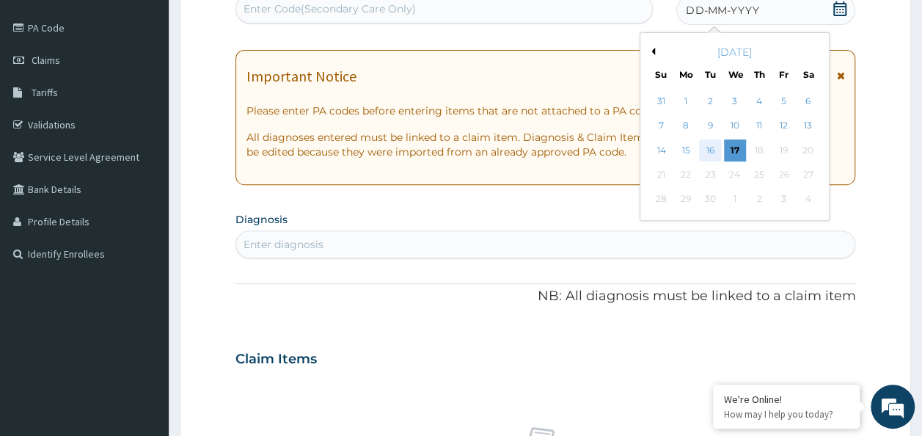
click at [709, 154] on div "16" at bounding box center [711, 150] width 22 height 22
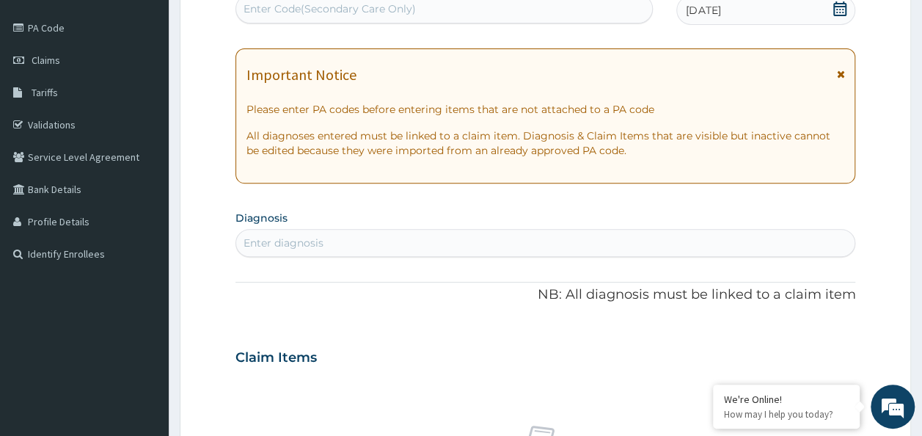
click at [434, 235] on div "Enter diagnosis" at bounding box center [545, 242] width 619 height 23
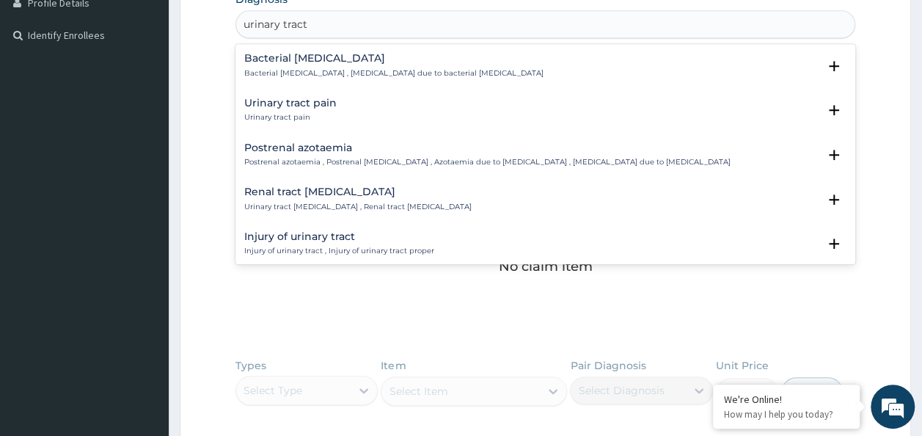
scroll to position [384, 0]
type input "urinary tract infec"
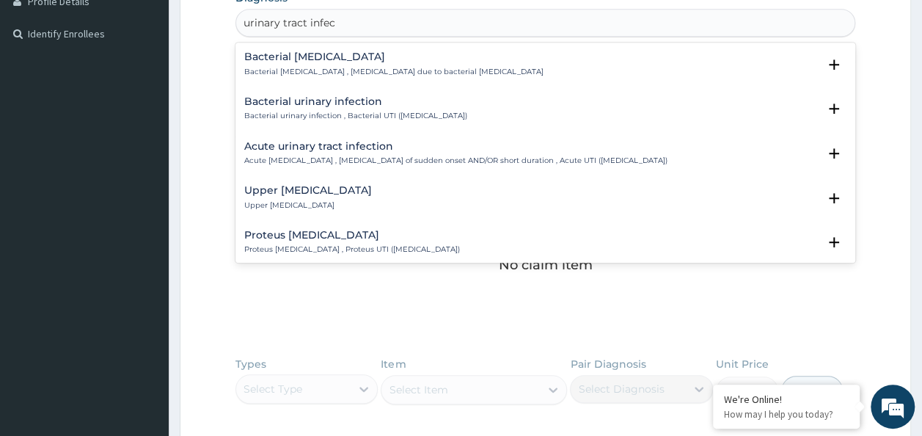
click at [422, 111] on p "Bacterial urinary infection , Bacterial UTI (urinary tract infection)" at bounding box center [355, 116] width 223 height 10
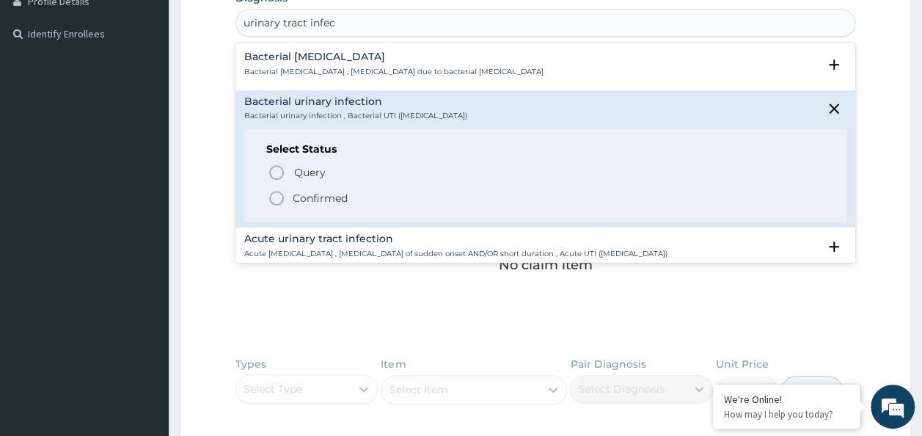
click at [302, 197] on p "Confirmed" at bounding box center [320, 198] width 55 height 15
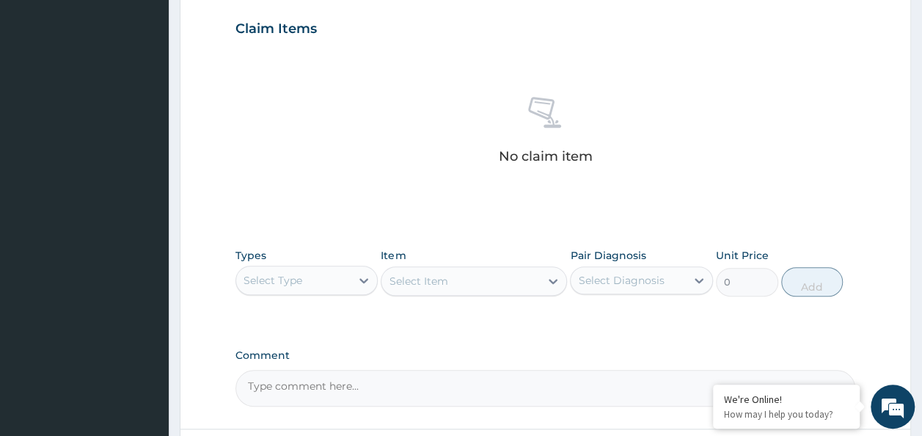
scroll to position [531, 0]
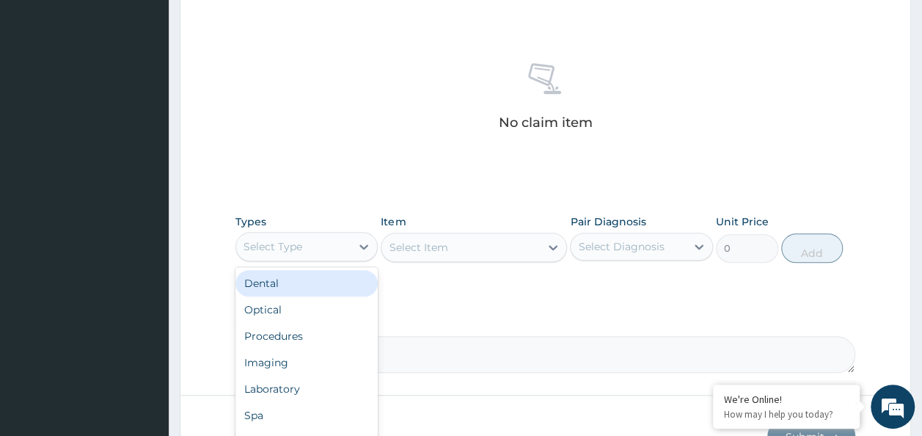
click at [315, 238] on div "Select Type" at bounding box center [293, 246] width 115 height 23
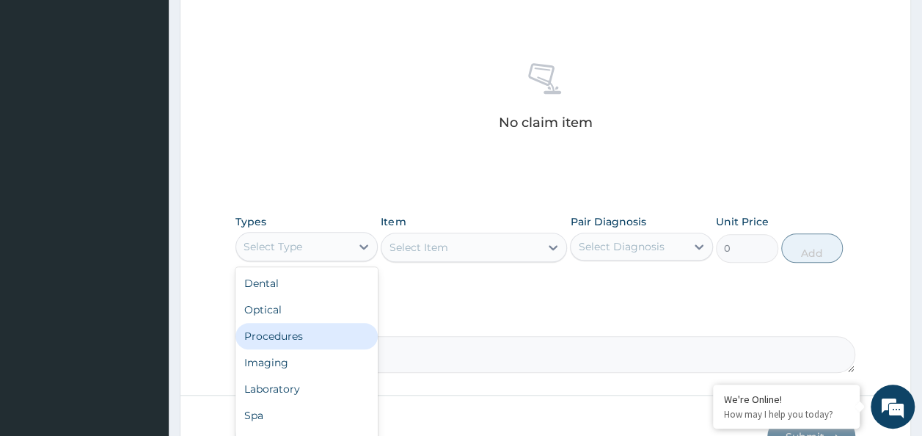
drag, startPoint x: 313, startPoint y: 332, endPoint x: 634, endPoint y: 249, distance: 331.3
click at [334, 327] on div "Procedures" at bounding box center [306, 336] width 143 height 26
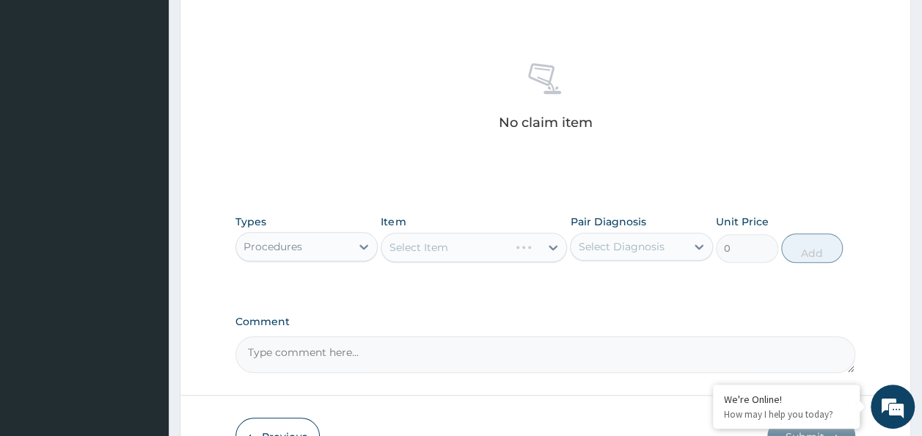
click at [635, 251] on div "Select Diagnosis" at bounding box center [621, 246] width 86 height 15
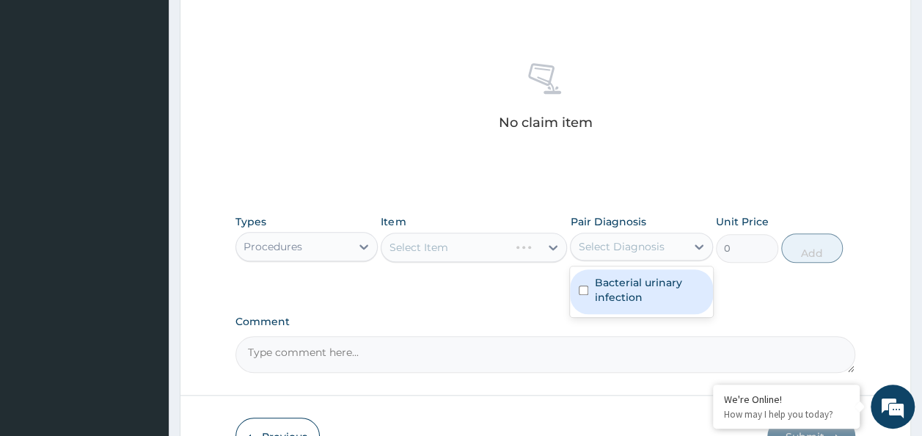
drag, startPoint x: 636, startPoint y: 268, endPoint x: 636, endPoint y: 279, distance: 11.0
click at [636, 274] on div "Bacterial urinary infection" at bounding box center [641, 291] width 143 height 45
checkbox input "true"
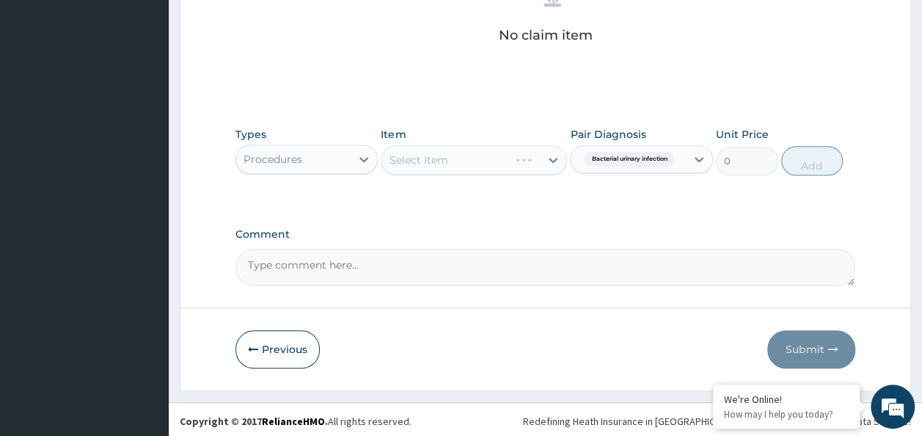
scroll to position [619, 0]
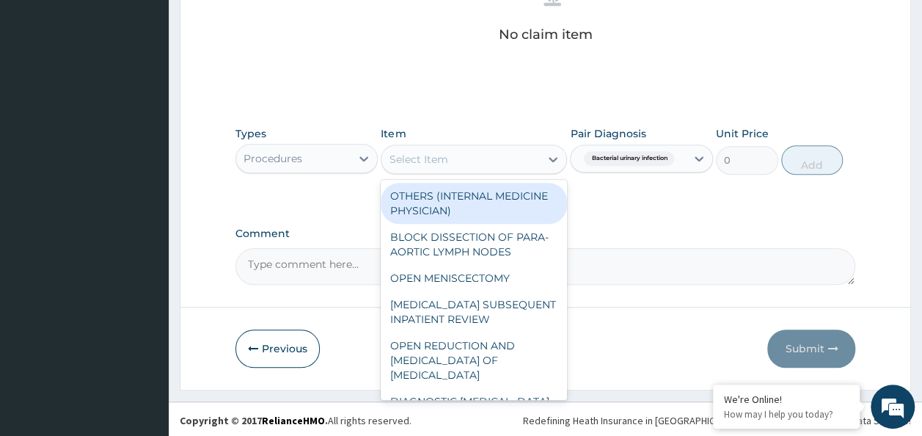
click at [457, 150] on div "Select Item" at bounding box center [460, 158] width 158 height 23
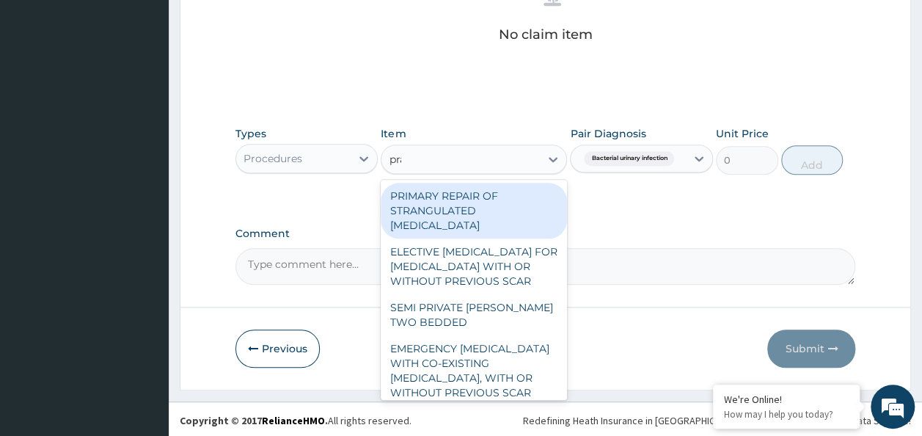
type input "prac"
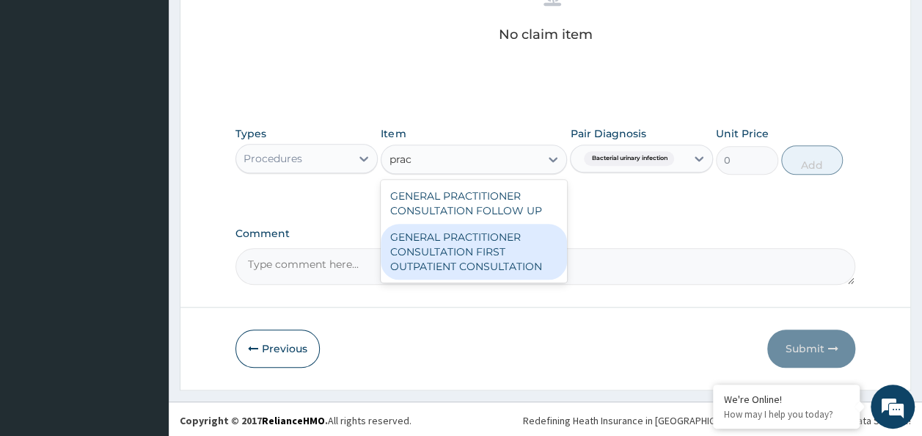
click at [468, 237] on div "GENERAL PRACTITIONER CONSULTATION FIRST OUTPATIENT CONSULTATION" at bounding box center [474, 252] width 186 height 56
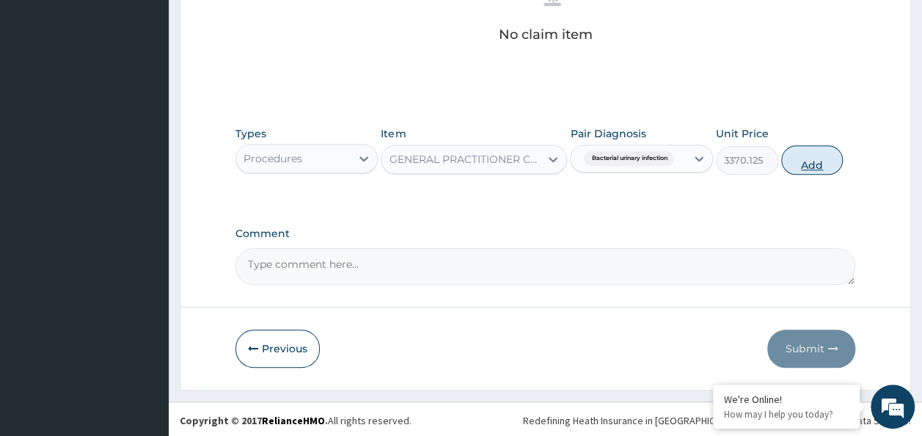
click at [817, 161] on button "Add" at bounding box center [812, 159] width 62 height 29
type input "0"
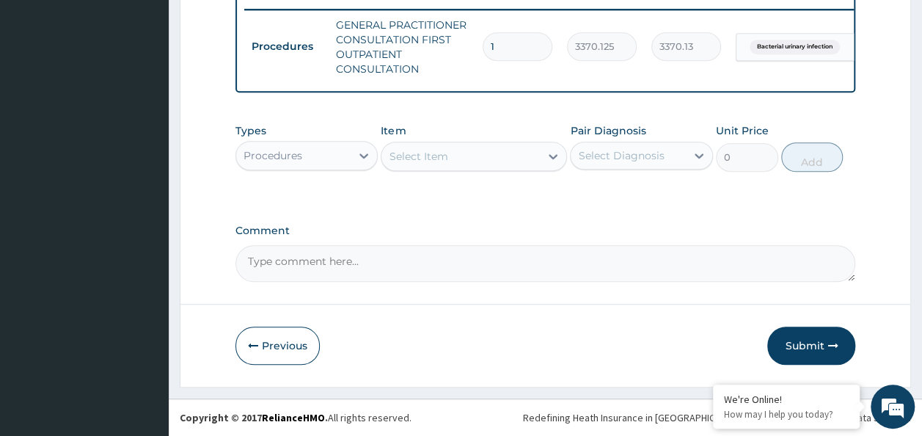
drag, startPoint x: 246, startPoint y: 18, endPoint x: 464, endPoint y: 73, distance: 224.0
click at [246, 18] on tr "Procedures GENERAL PRACTITIONER CONSULTATION FIRST OUTPATIENT CONSULTATION 1 33…" at bounding box center [603, 46] width 719 height 73
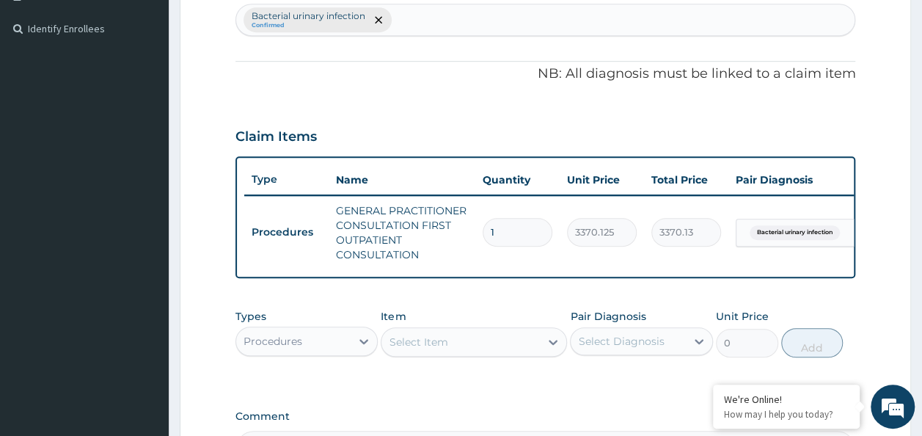
scroll to position [513, 0]
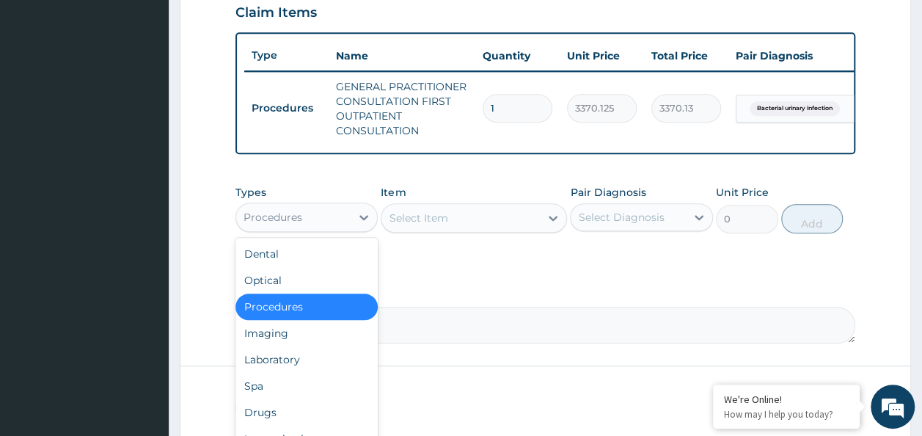
click at [339, 227] on div "Procedures" at bounding box center [293, 216] width 115 height 23
drag, startPoint x: 321, startPoint y: 371, endPoint x: 386, endPoint y: 349, distance: 68.2
click at [346, 367] on div "Laboratory" at bounding box center [306, 359] width 143 height 26
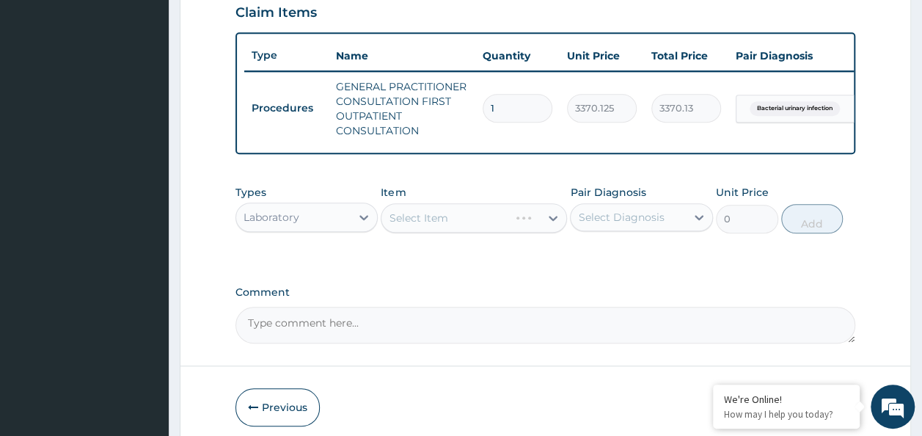
drag, startPoint x: 618, startPoint y: 229, endPoint x: 618, endPoint y: 242, distance: 13.2
click at [618, 224] on div "Select Diagnosis" at bounding box center [621, 217] width 86 height 15
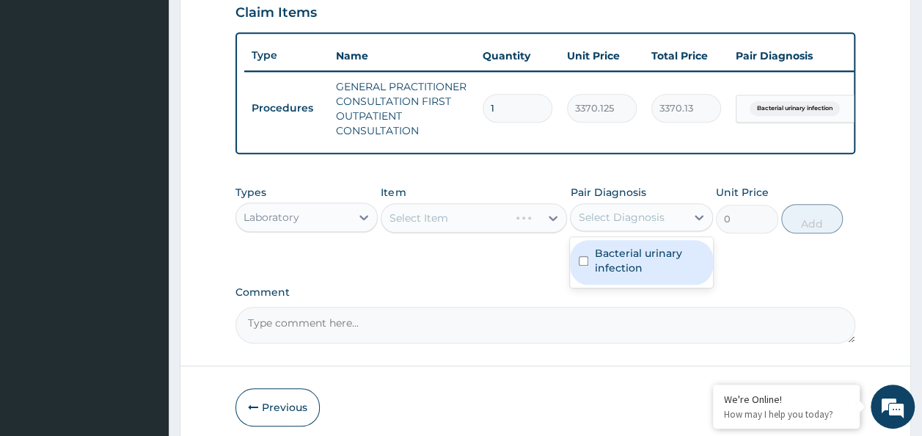
drag, startPoint x: 607, startPoint y: 279, endPoint x: 496, endPoint y: 282, distance: 111.5
click at [595, 275] on label "Bacterial urinary infection" at bounding box center [649, 260] width 110 height 29
checkbox input "true"
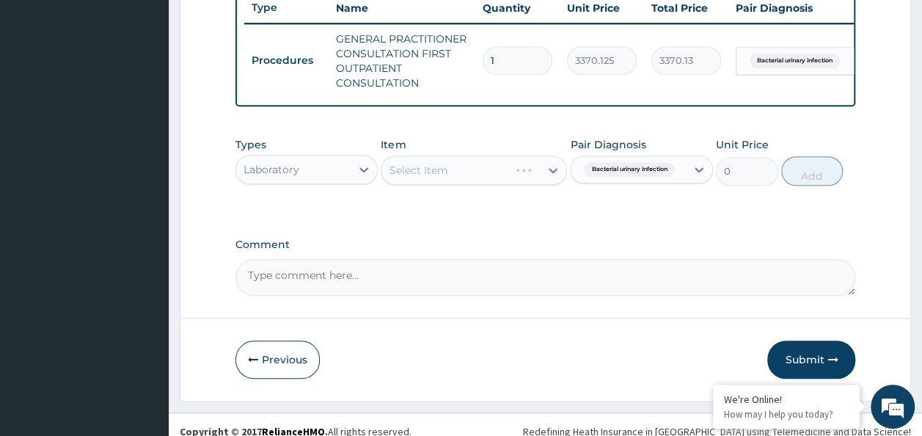
scroll to position [584, 0]
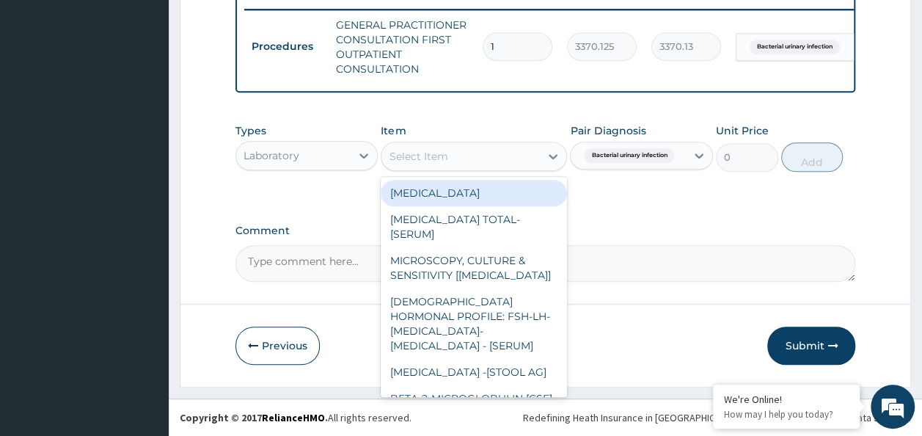
click at [449, 158] on div "Select Item" at bounding box center [460, 156] width 158 height 23
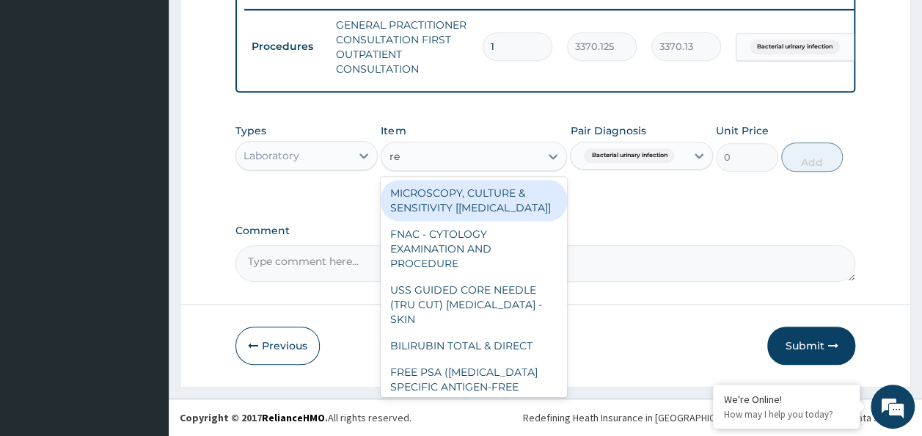
type input "ren"
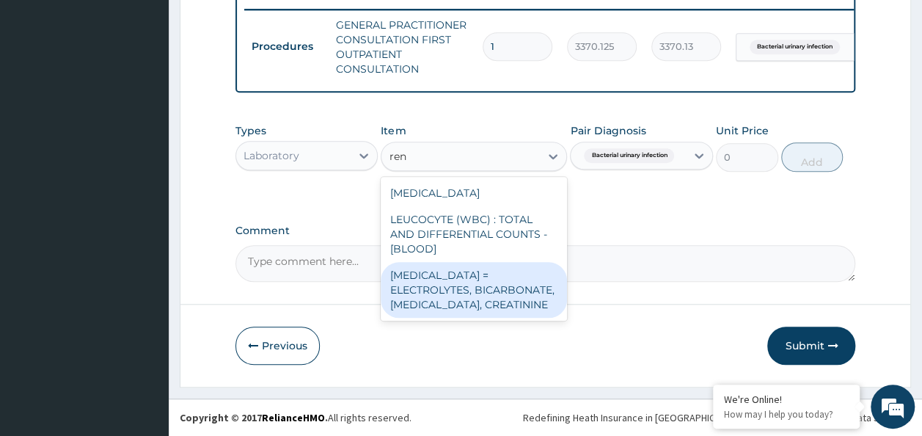
click at [467, 299] on div "RENAL FUNCTION TESTS = ELECTROLYTES, BICARBONATE, UREA, CREATININE" at bounding box center [474, 290] width 186 height 56
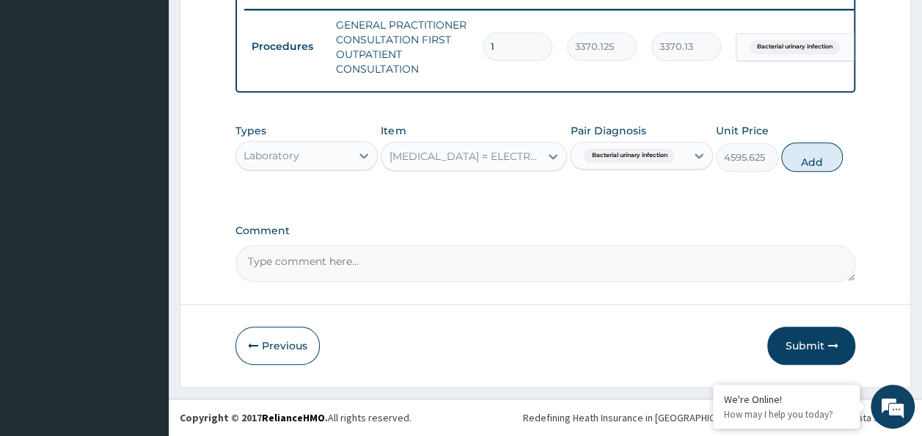
drag, startPoint x: 816, startPoint y: 163, endPoint x: 679, endPoint y: 202, distance: 142.1
click at [807, 165] on button "Add" at bounding box center [812, 156] width 62 height 29
type input "0"
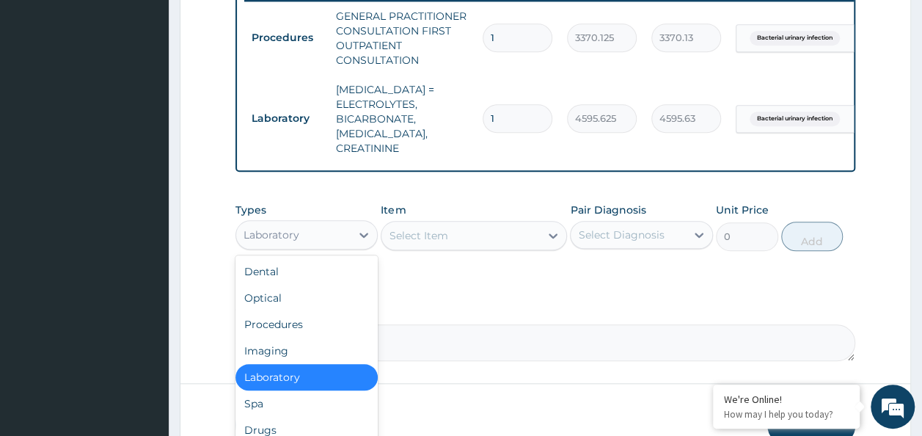
click at [298, 227] on div "Laboratory" at bounding box center [293, 234] width 115 height 23
click at [290, 418] on div "Drugs" at bounding box center [306, 430] width 143 height 26
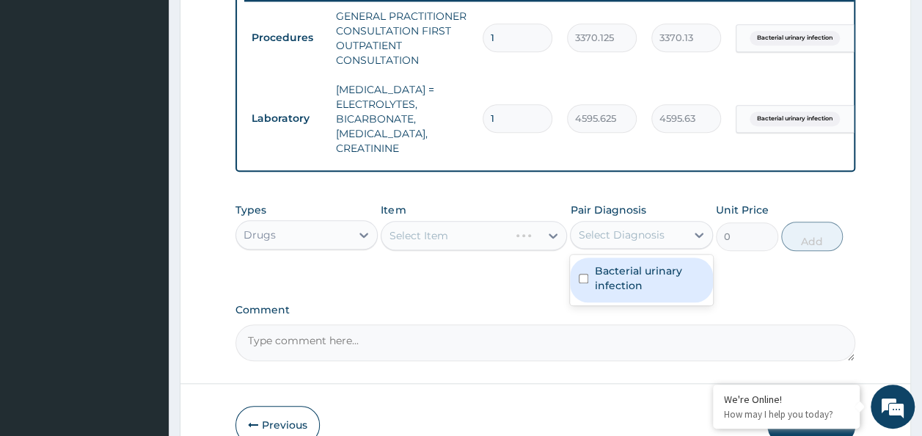
click at [619, 227] on div "Select Diagnosis" at bounding box center [621, 234] width 86 height 15
drag, startPoint x: 615, startPoint y: 265, endPoint x: 529, endPoint y: 289, distance: 89.2
click at [602, 276] on label "Bacterial urinary infection" at bounding box center [649, 277] width 110 height 29
checkbox input "true"
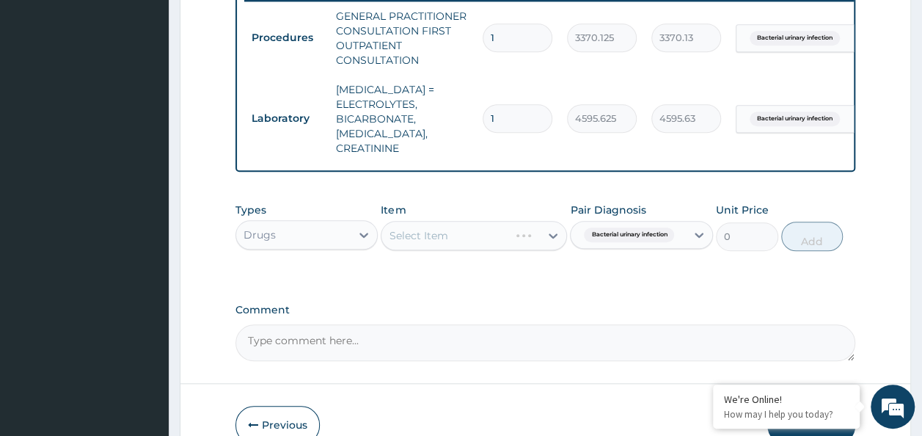
drag, startPoint x: 458, startPoint y: 283, endPoint x: 448, endPoint y: 271, distance: 16.2
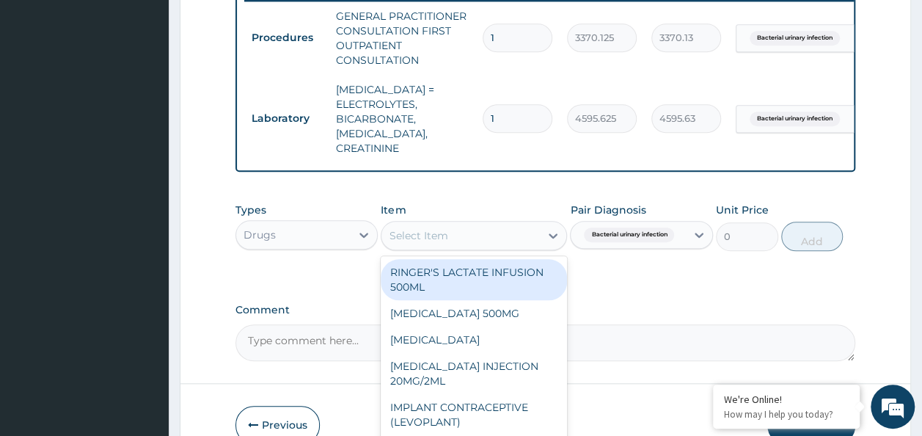
click at [496, 233] on div "Select Item" at bounding box center [460, 235] width 158 height 23
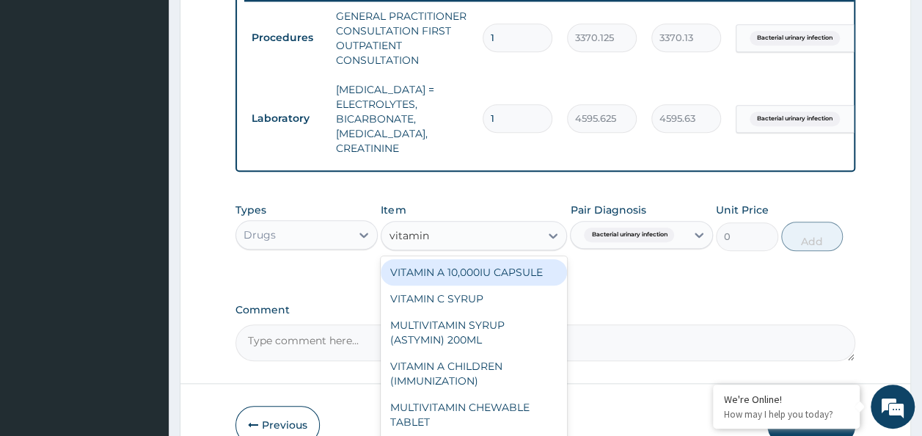
type input "vitamin c"
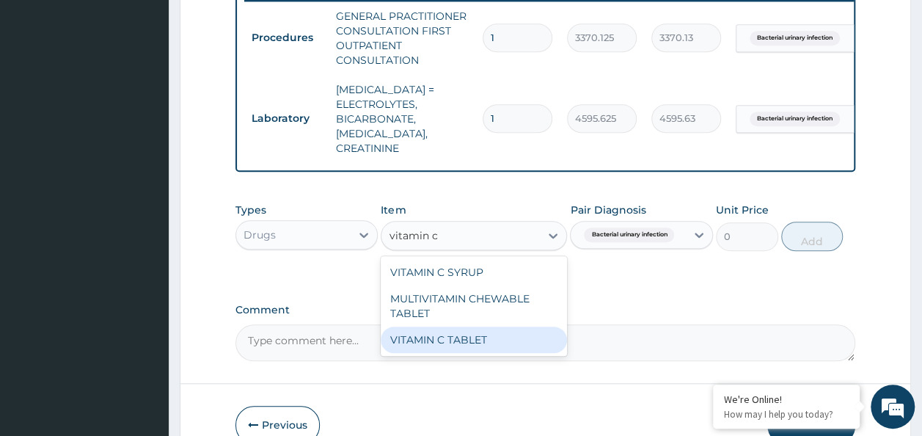
click at [497, 326] on div "VITAMIN C TABLET" at bounding box center [474, 339] width 186 height 26
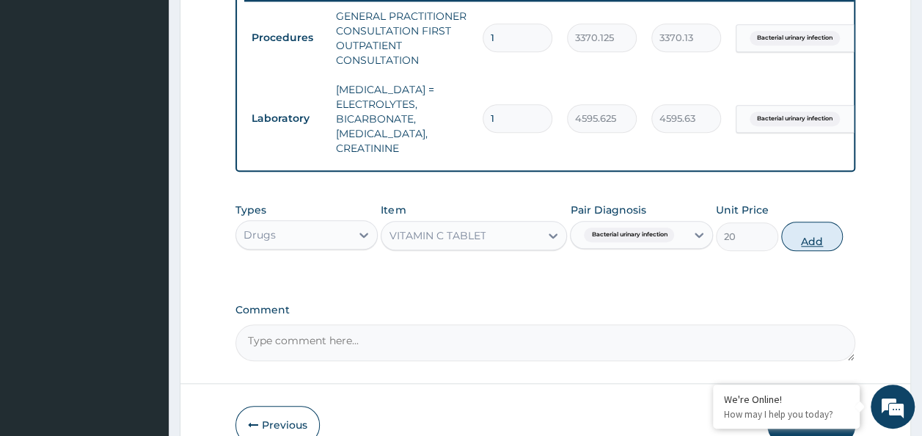
click at [785, 239] on button "Add" at bounding box center [812, 236] width 62 height 29
type input "0"
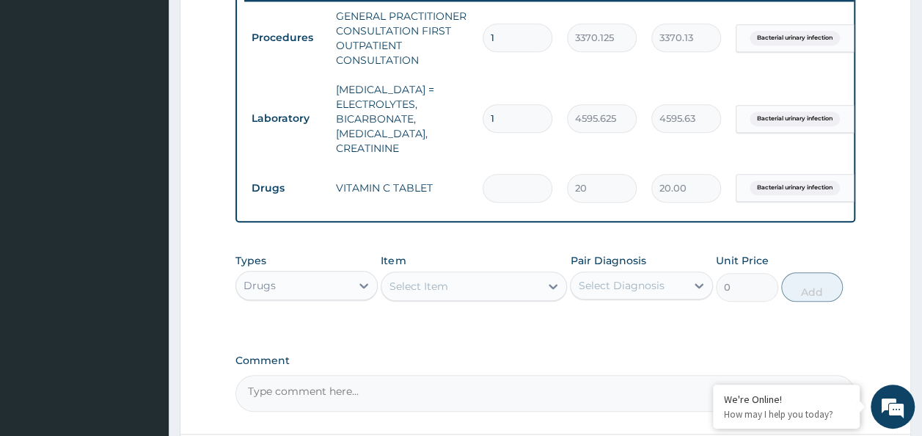
type input "0.00"
type input "3"
type input "60.00"
type input "30"
type input "600.00"
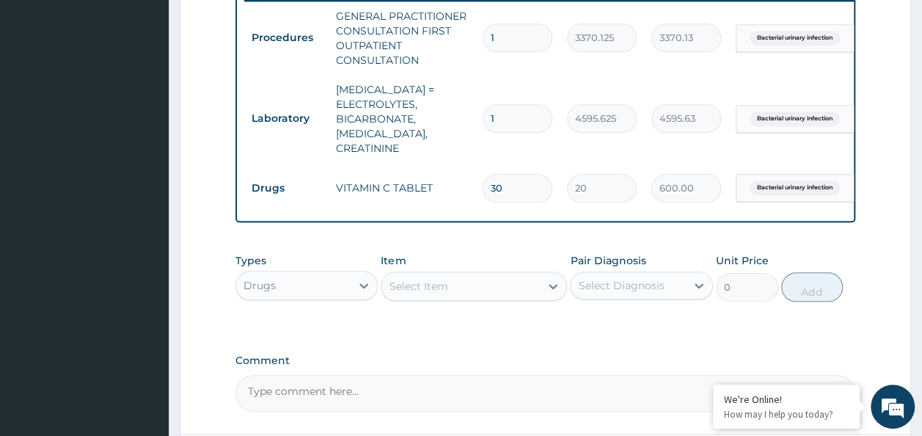
type input "30"
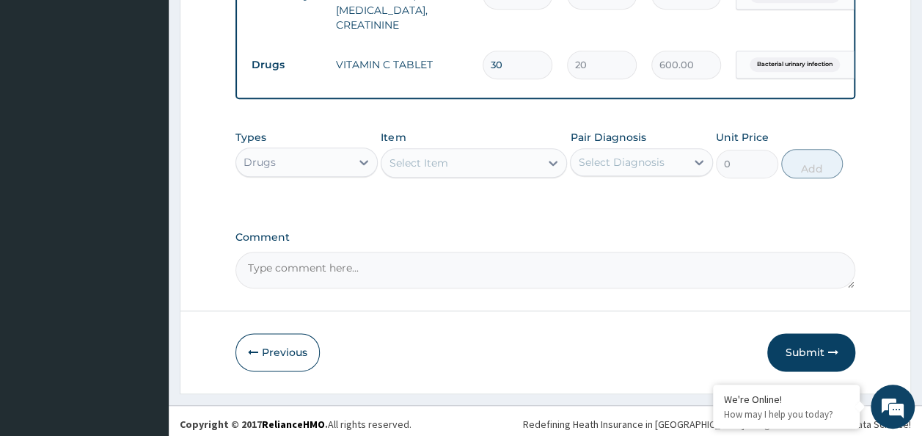
scroll to position [708, 0]
click at [818, 352] on button "Submit" at bounding box center [811, 351] width 88 height 38
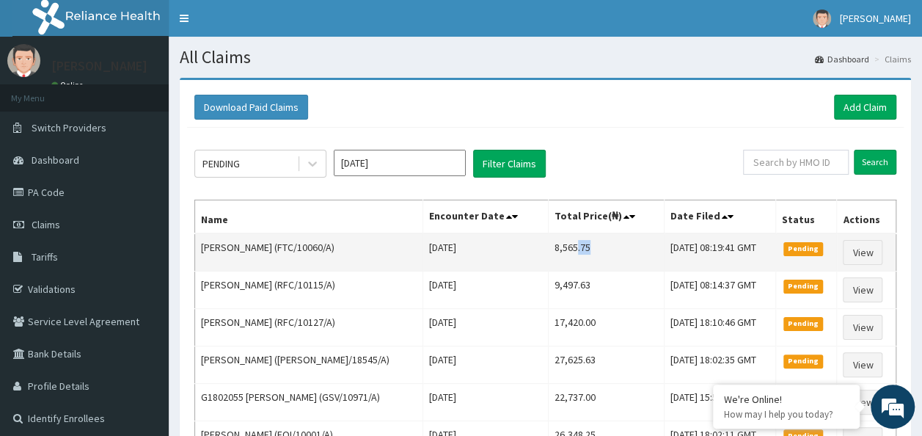
drag, startPoint x: 560, startPoint y: 246, endPoint x: 575, endPoint y: 249, distance: 15.7
click at [575, 249] on td "8,565.75" at bounding box center [606, 252] width 116 height 38
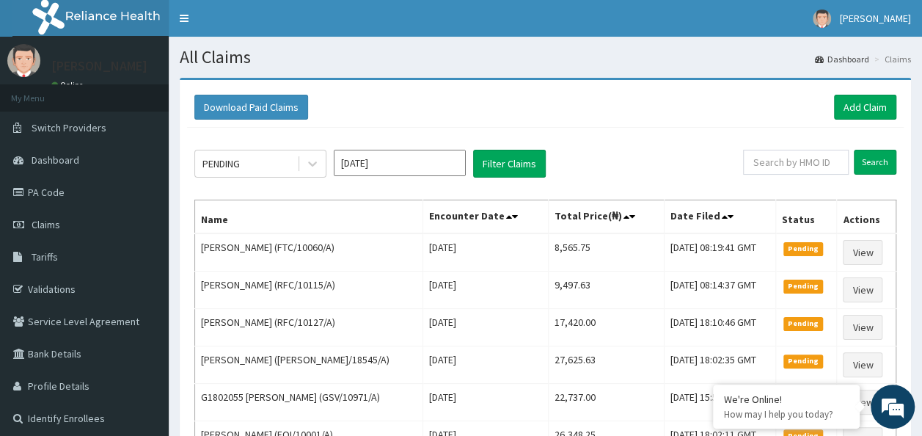
drag, startPoint x: 575, startPoint y: 249, endPoint x: 651, endPoint y: 172, distance: 108.9
click at [651, 172] on div "PENDING Sep 2025 Filter Claims" at bounding box center [468, 164] width 549 height 28
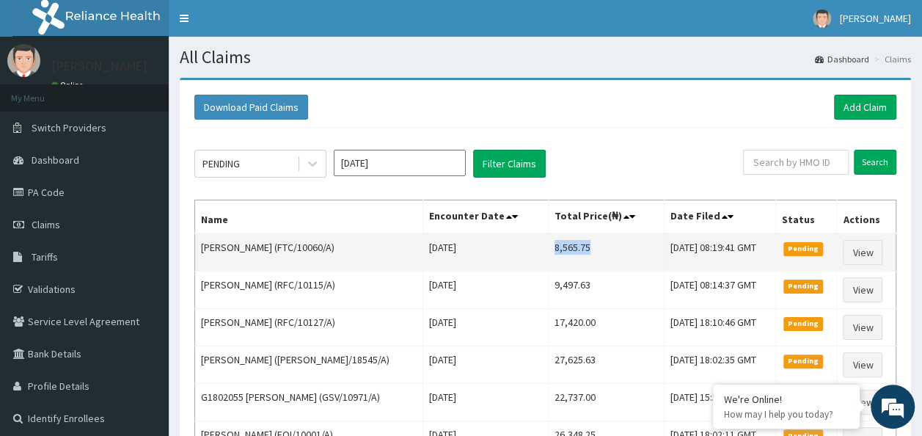
copy td "8,565.75"
drag, startPoint x: 575, startPoint y: 249, endPoint x: 538, endPoint y: 249, distance: 37.4
click at [548, 249] on td "8,565.75" at bounding box center [606, 252] width 116 height 38
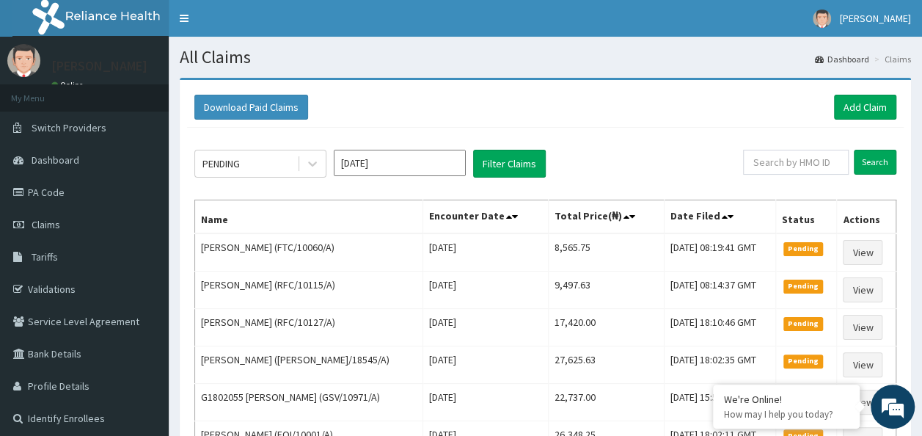
click at [603, 146] on div "PENDING Sep 2025 Filter Claims Search Name Encounter Date Total Price(₦) Date F…" at bounding box center [545, 343] width 717 height 430
drag, startPoint x: 859, startPoint y: 120, endPoint x: 852, endPoint y: 110, distance: 12.2
click at [858, 116] on div "Download Paid Claims Add Claim" at bounding box center [545, 107] width 717 height 40
drag, startPoint x: 852, startPoint y: 110, endPoint x: 844, endPoint y: 110, distance: 8.8
click at [852, 110] on link "Add Claim" at bounding box center [865, 107] width 62 height 25
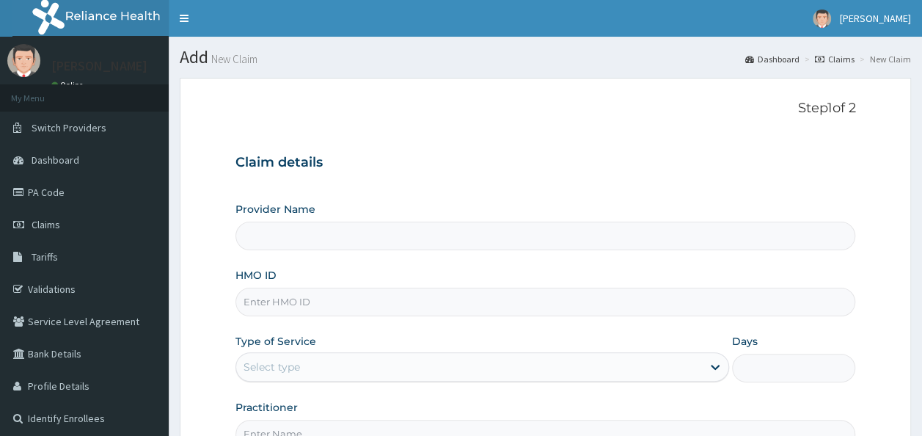
click at [354, 301] on input "HMO ID" at bounding box center [545, 302] width 621 height 29
paste input "HAM/10016/A"
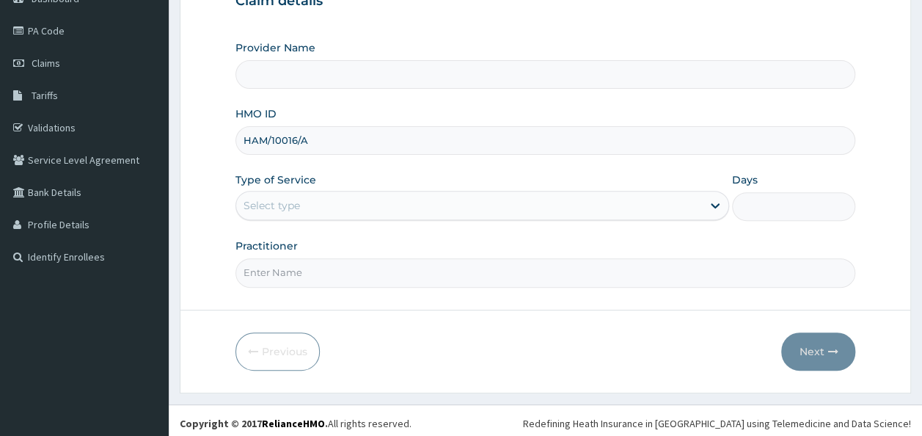
scroll to position [164, 0]
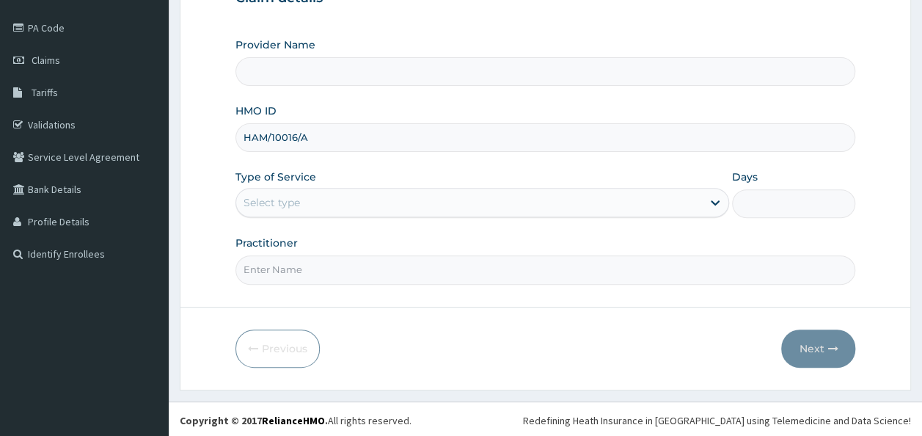
type input "HAM/10016/A"
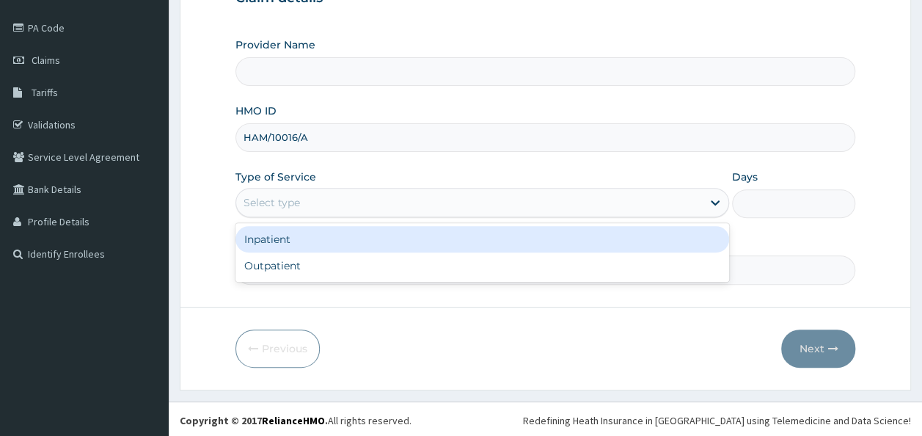
type input "Reliance Family Clinics (RFC)- [GEOGRAPHIC_DATA]"
click at [338, 195] on div "Select type" at bounding box center [469, 202] width 466 height 23
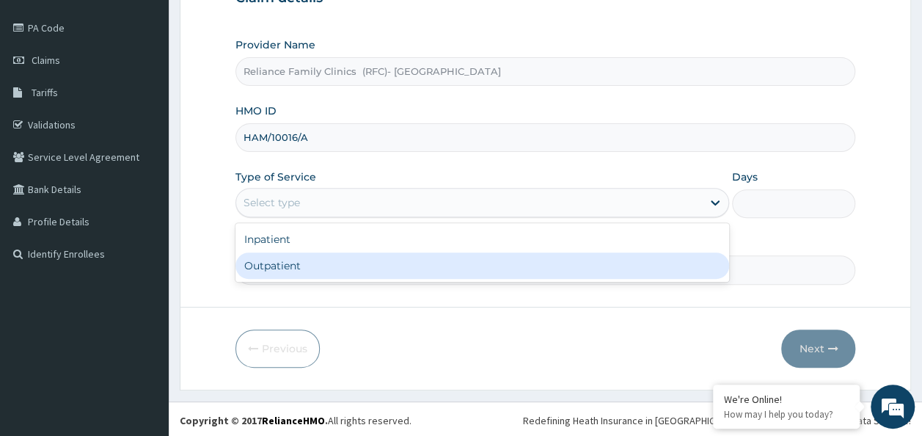
click at [320, 264] on div "Outpatient" at bounding box center [482, 265] width 494 height 26
type input "1"
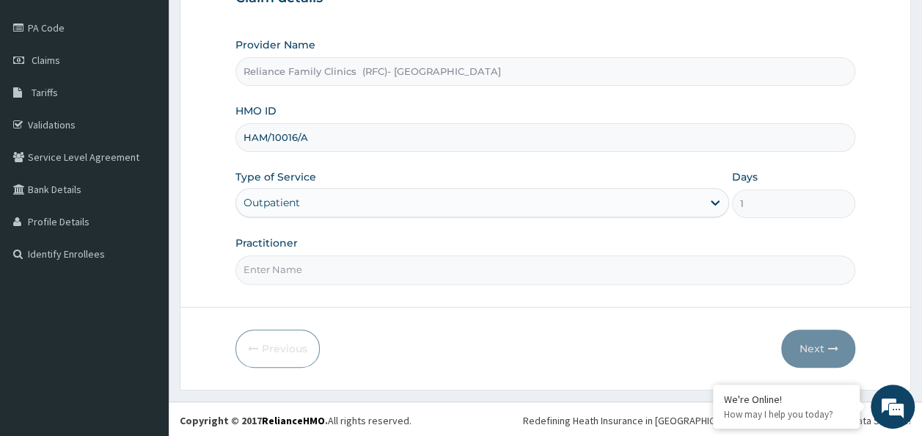
click at [313, 270] on input "Practitioner" at bounding box center [545, 269] width 621 height 29
type input "Dr [PERSON_NAME]"
click at [844, 341] on button "Next" at bounding box center [818, 348] width 74 height 38
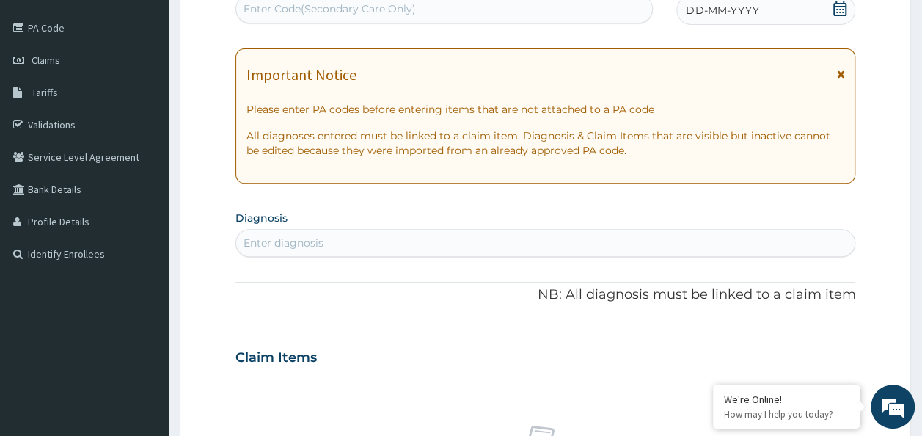
click at [835, 13] on icon at bounding box center [840, 8] width 15 height 15
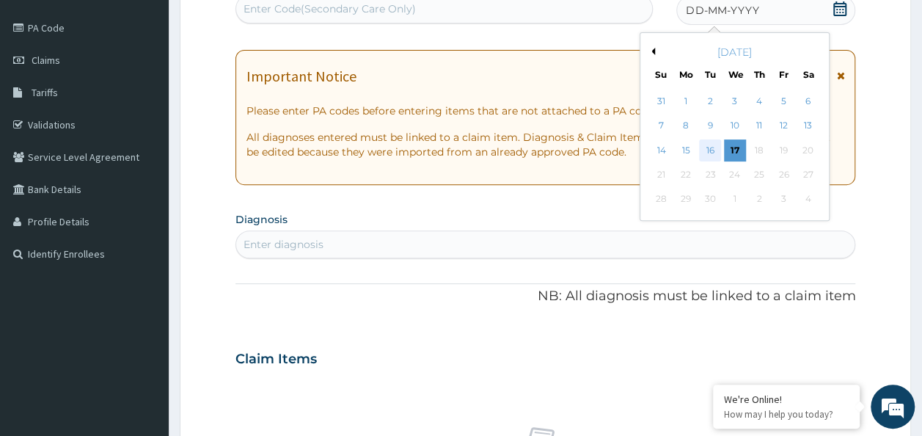
click at [716, 156] on div "16" at bounding box center [711, 150] width 22 height 22
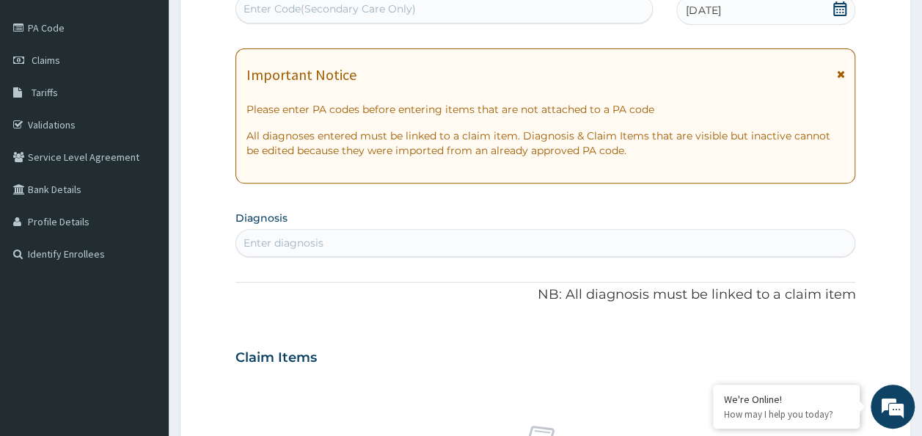
scroll to position [0, 0]
click at [293, 236] on div "Enter diagnosis" at bounding box center [284, 242] width 80 height 15
type input "sore throat"
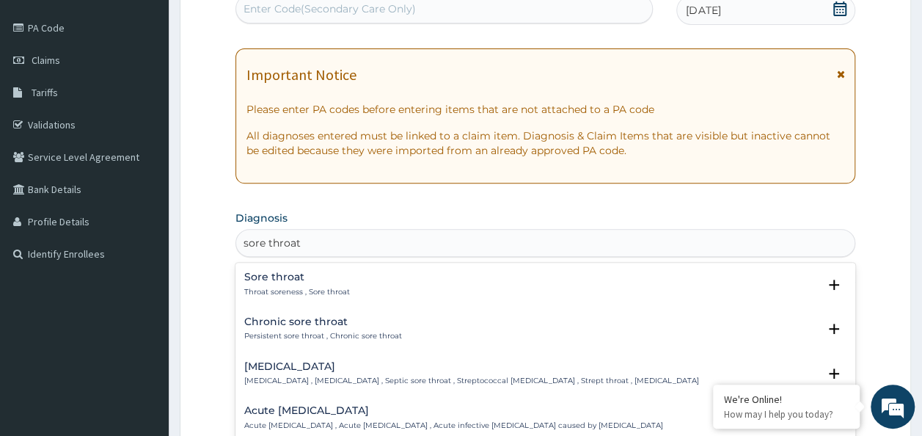
click at [332, 287] on p "Throat soreness , Sore throat" at bounding box center [297, 292] width 106 height 10
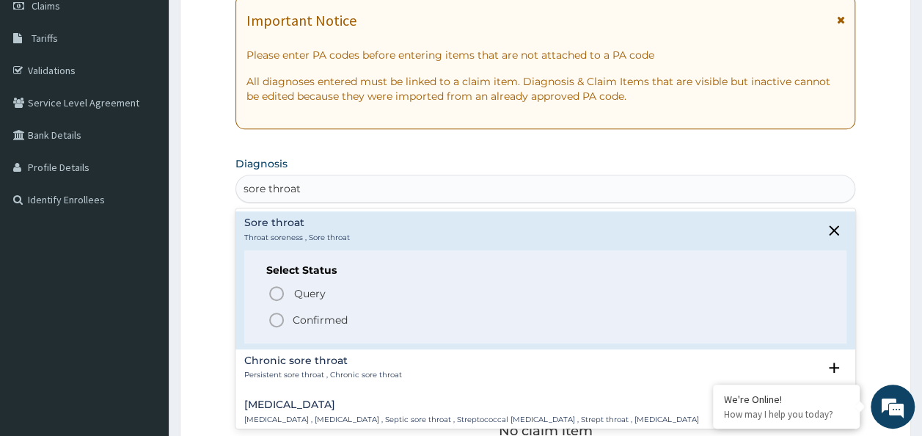
scroll to position [238, 0]
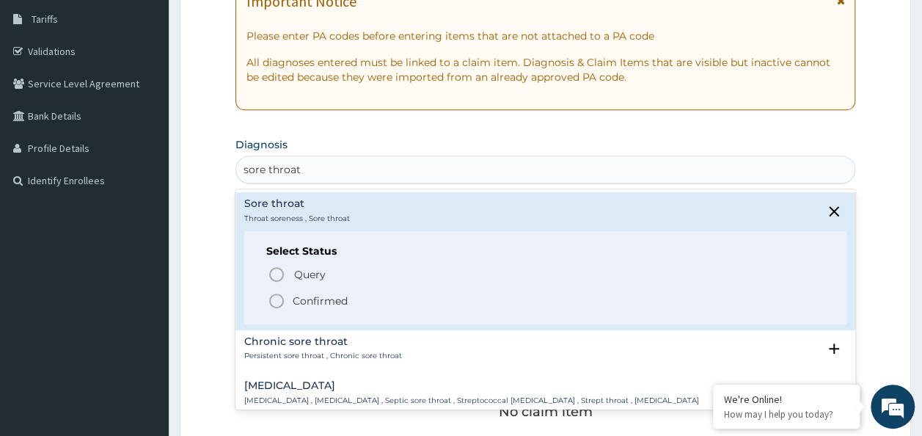
click at [301, 299] on p "Confirmed" at bounding box center [320, 300] width 55 height 15
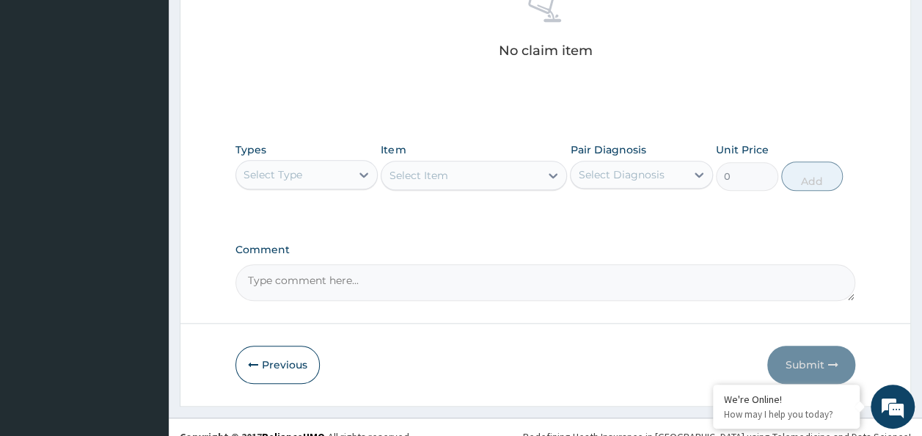
scroll to position [604, 0]
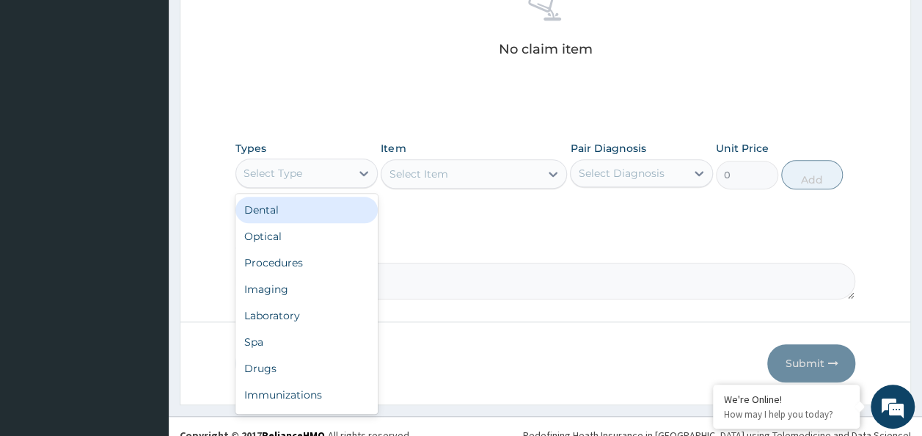
drag, startPoint x: 315, startPoint y: 178, endPoint x: 317, endPoint y: 230, distance: 52.1
click at [315, 180] on div "Select Type" at bounding box center [293, 172] width 115 height 23
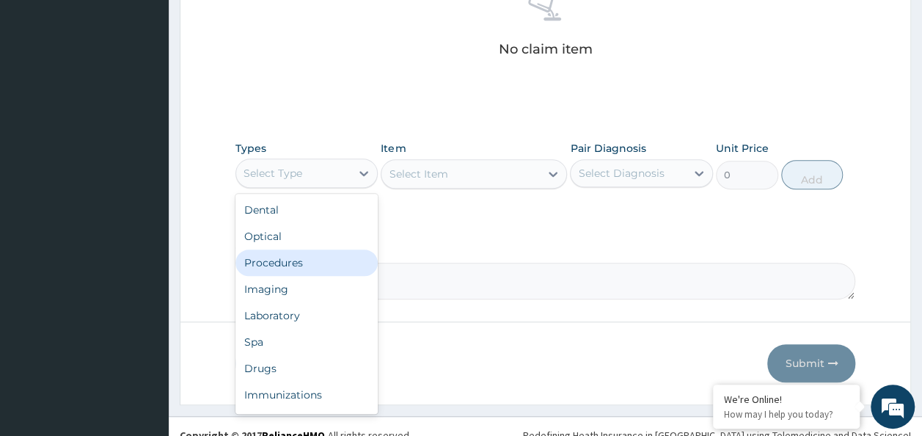
drag, startPoint x: 318, startPoint y: 261, endPoint x: 505, endPoint y: 211, distance: 193.6
click at [341, 255] on div "Procedures" at bounding box center [306, 262] width 143 height 26
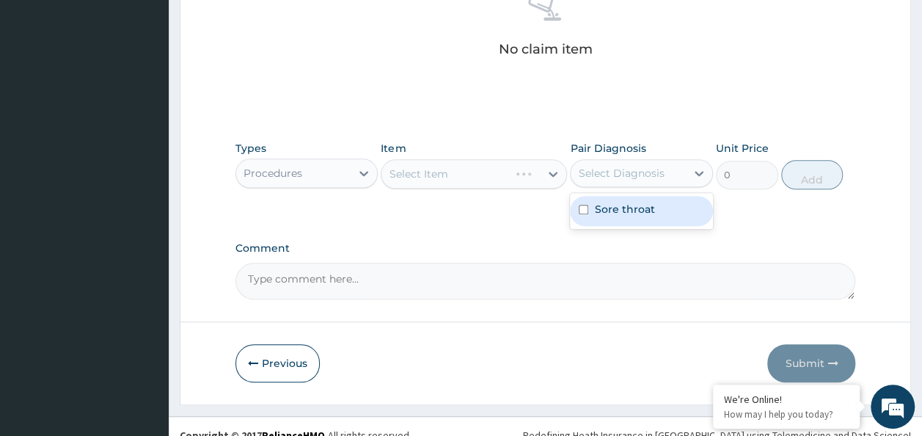
drag, startPoint x: 632, startPoint y: 167, endPoint x: 624, endPoint y: 207, distance: 41.1
click at [632, 172] on div "Select Diagnosis" at bounding box center [621, 173] width 86 height 15
drag, startPoint x: 624, startPoint y: 211, endPoint x: 427, endPoint y: 246, distance: 199.8
click at [580, 223] on div "Sore throat" at bounding box center [641, 211] width 143 height 30
checkbox input "true"
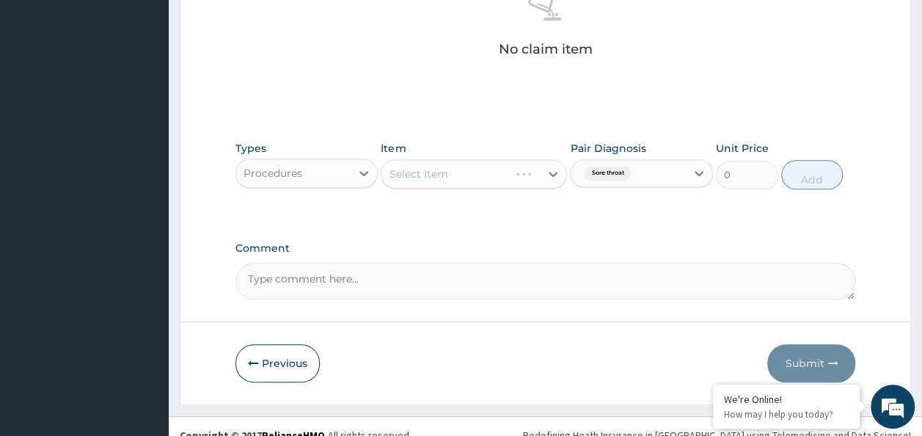
drag, startPoint x: 387, startPoint y: 246, endPoint x: 368, endPoint y: 258, distance: 22.4
click at [370, 257] on div "Comment" at bounding box center [545, 270] width 621 height 57
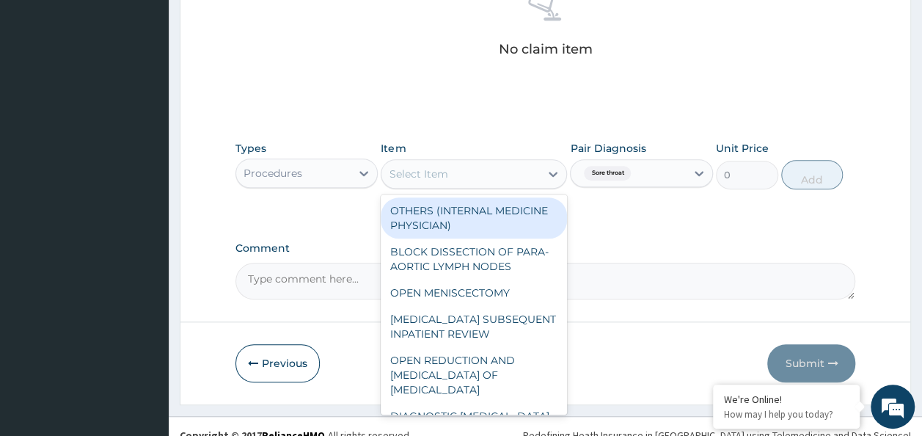
click at [436, 171] on div "Select Item" at bounding box center [418, 174] width 59 height 15
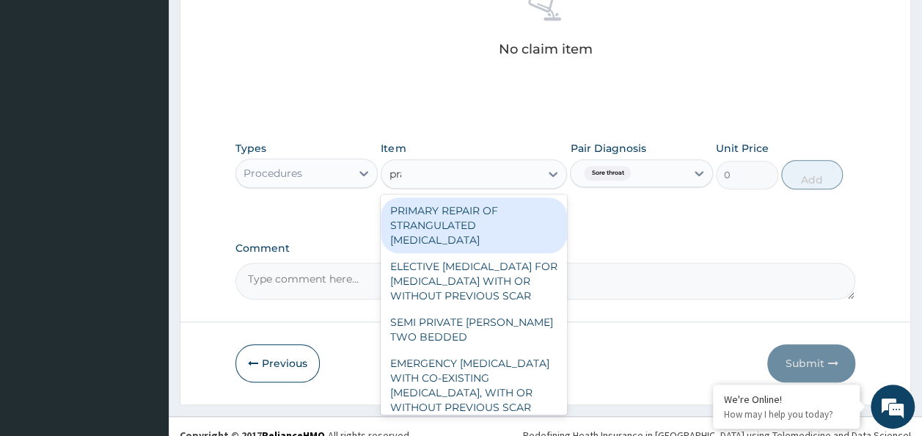
type input "prac"
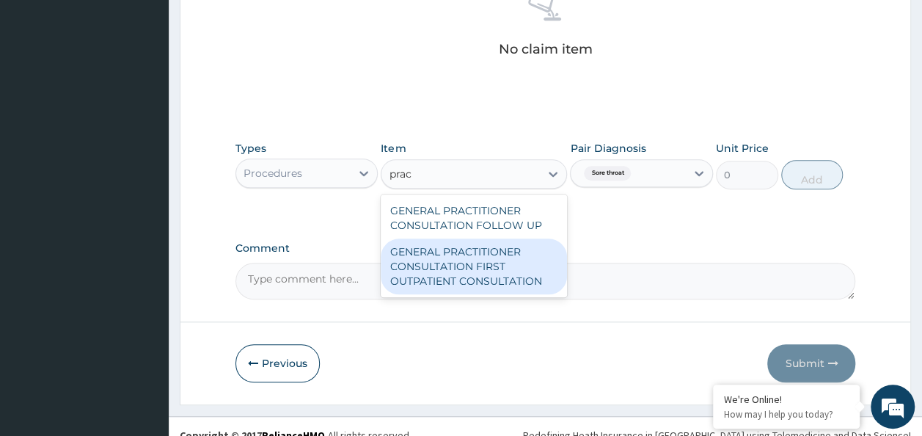
click at [491, 283] on div "GENERAL PRACTITIONER CONSULTATION FIRST OUTPATIENT CONSULTATION" at bounding box center [474, 266] width 186 height 56
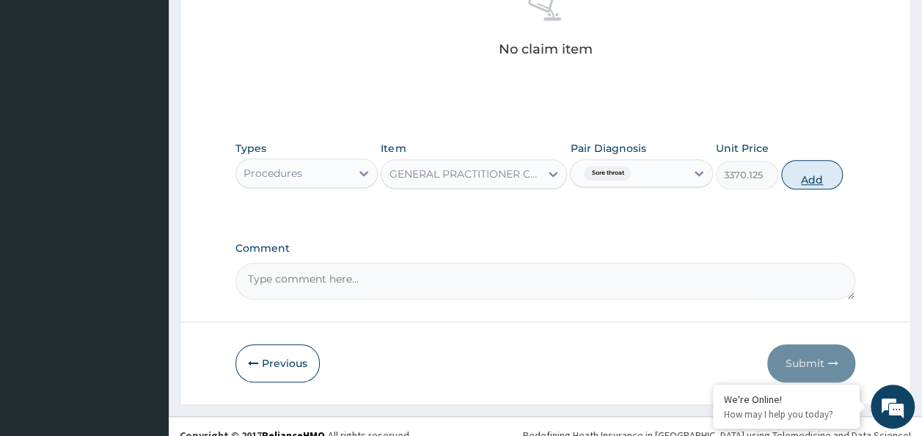
click at [797, 180] on button "Add" at bounding box center [812, 174] width 62 height 29
type input "0"
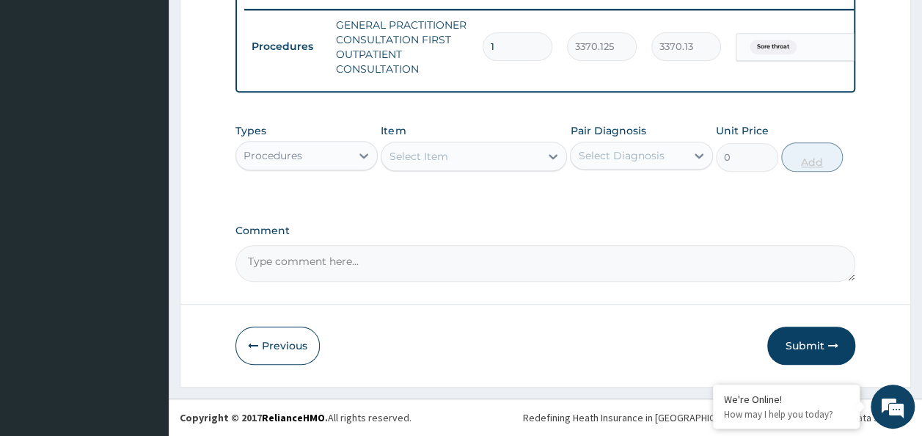
scroll to position [584, 0]
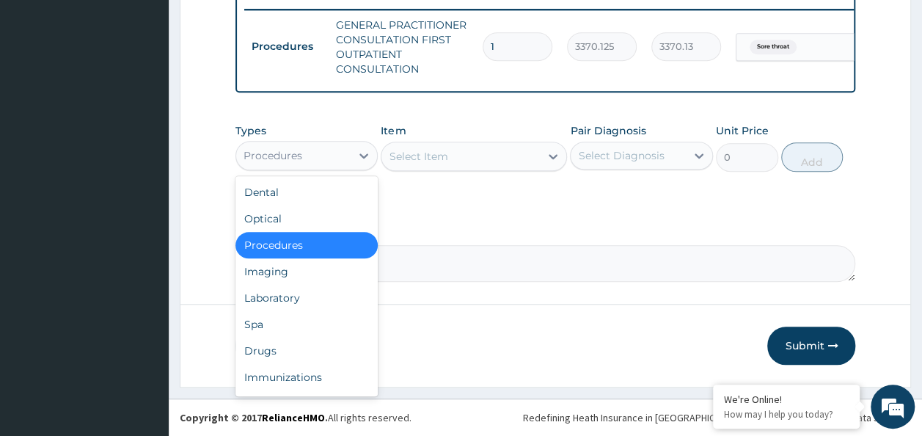
click at [343, 162] on div "Procedures" at bounding box center [293, 155] width 115 height 23
click at [299, 351] on div "Drugs" at bounding box center [306, 350] width 143 height 26
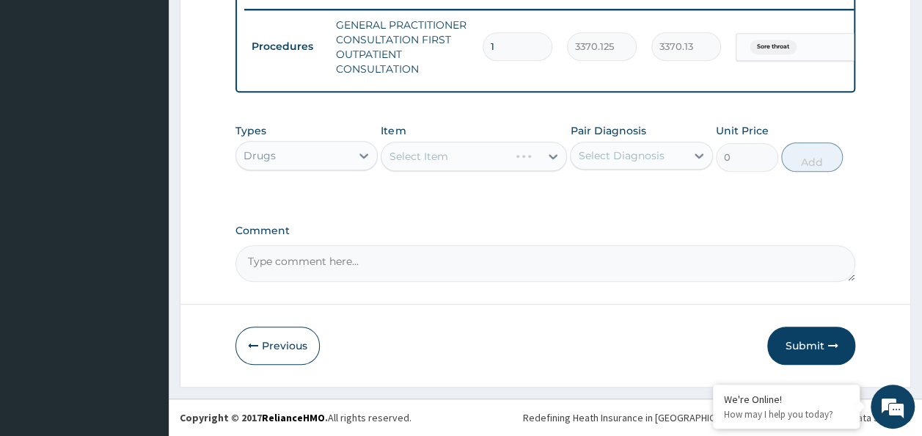
click at [656, 161] on div "Select Diagnosis" at bounding box center [621, 155] width 86 height 15
drag, startPoint x: 646, startPoint y: 191, endPoint x: 407, endPoint y: 244, distance: 244.9
click at [614, 207] on div "Sore throat" at bounding box center [641, 193] width 143 height 30
checkbox input "true"
click at [403, 239] on div "Comment" at bounding box center [545, 252] width 621 height 57
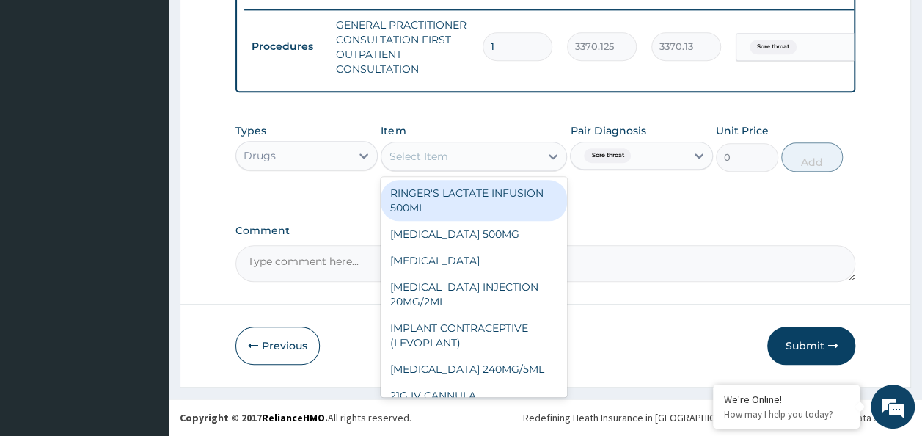
click at [519, 161] on div "Select Item" at bounding box center [460, 156] width 158 height 23
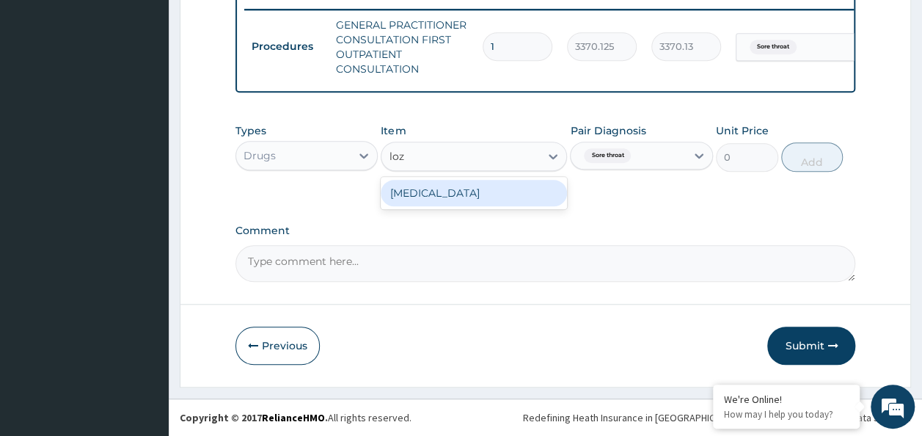
type input "loze"
click at [546, 195] on div "[MEDICAL_DATA]" at bounding box center [474, 193] width 186 height 26
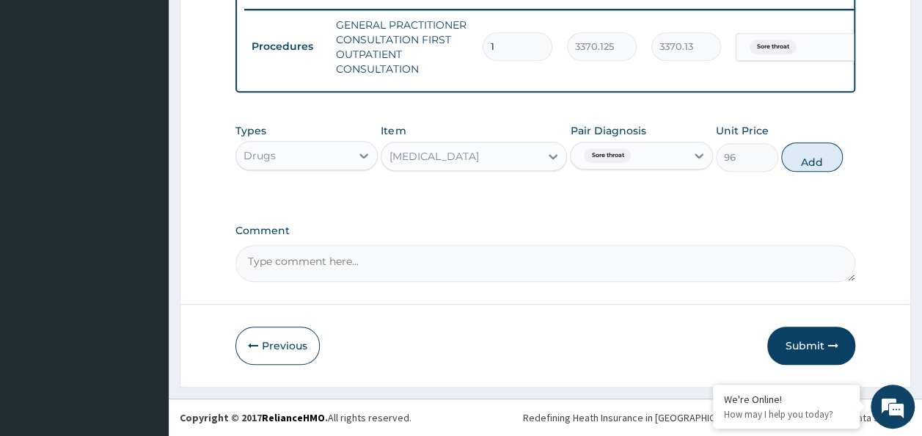
drag, startPoint x: 816, startPoint y: 153, endPoint x: 810, endPoint y: 160, distance: 9.4
click at [816, 157] on button "Add" at bounding box center [812, 156] width 62 height 29
type input "0"
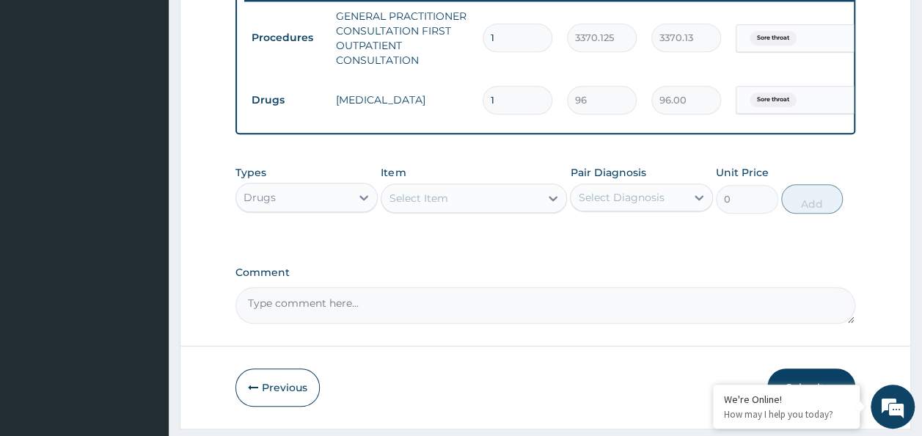
type input "0.00"
type input "9"
type input "864.00"
type input "9"
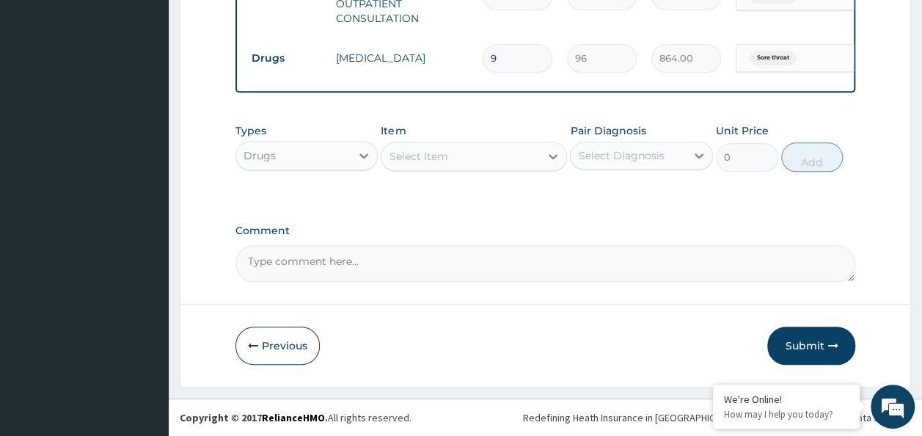
scroll to position [635, 0]
click at [802, 348] on button "Submit" at bounding box center [811, 345] width 88 height 38
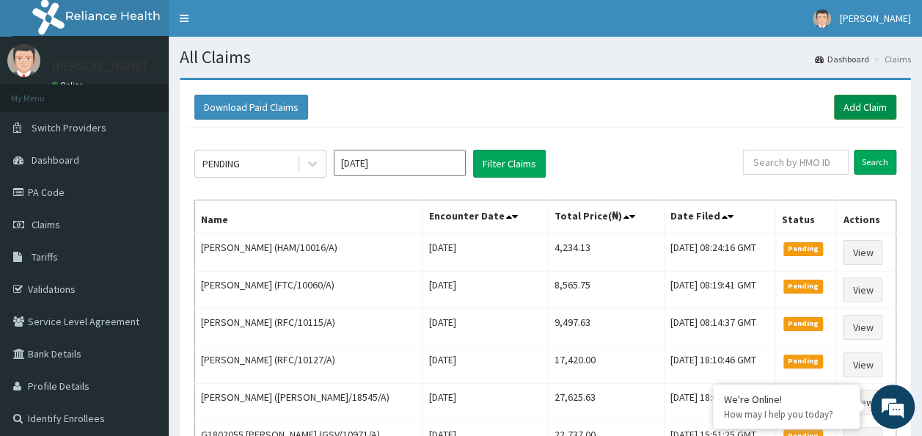
click at [874, 100] on link "Add Claim" at bounding box center [865, 107] width 62 height 25
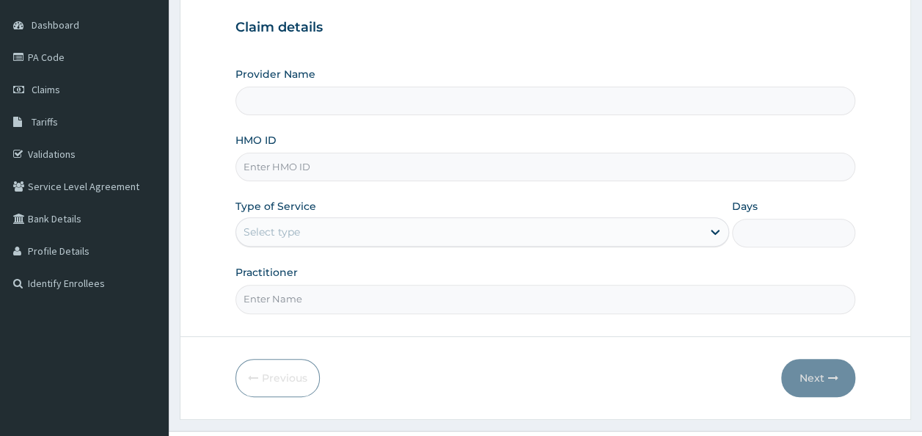
scroll to position [164, 0]
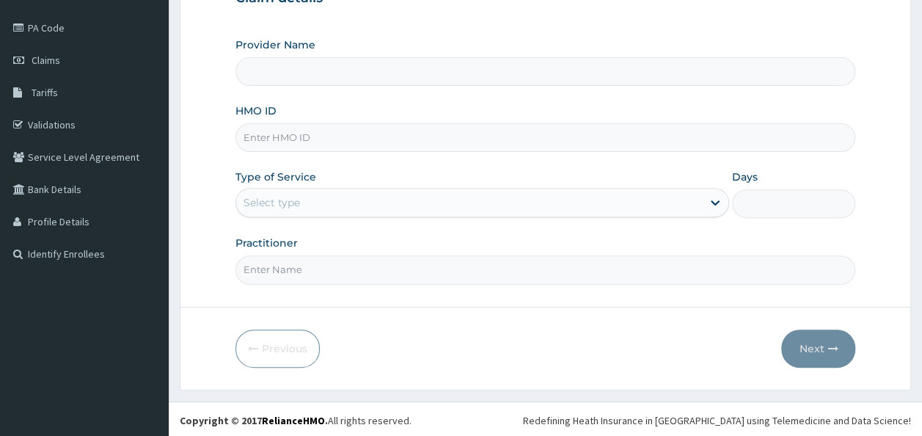
click at [373, 136] on input "HMO ID" at bounding box center [545, 137] width 621 height 29
paste input "KUD/10513/B"
type input "KUD/10513/B"
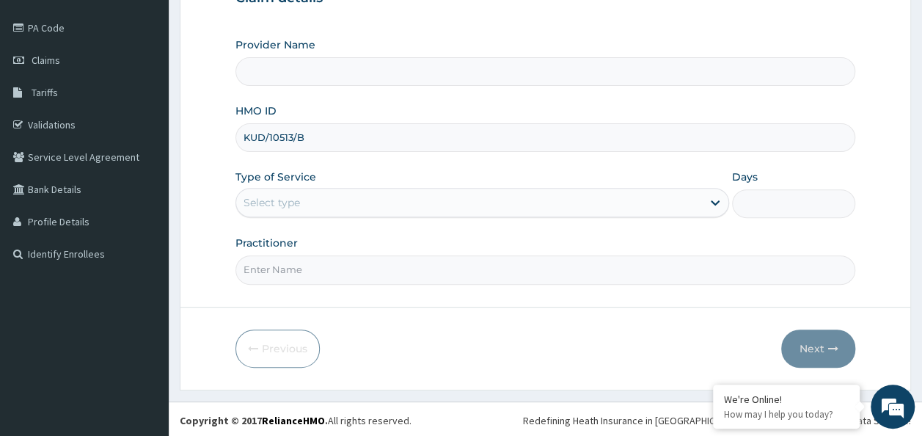
drag, startPoint x: 373, startPoint y: 136, endPoint x: 369, endPoint y: 194, distance: 58.8
click at [373, 141] on input "KUD/10513/B" at bounding box center [545, 137] width 621 height 29
type input "Reliance Family Clinics (RFC)- [GEOGRAPHIC_DATA]"
type input "KUD/10513/B"
click at [370, 199] on div "Select type" at bounding box center [469, 202] width 466 height 23
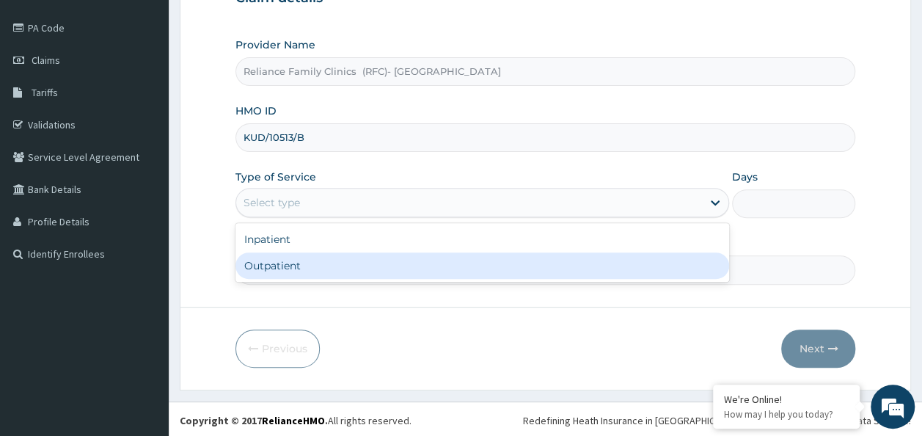
click at [378, 268] on div "Outpatient" at bounding box center [482, 265] width 494 height 26
type input "1"
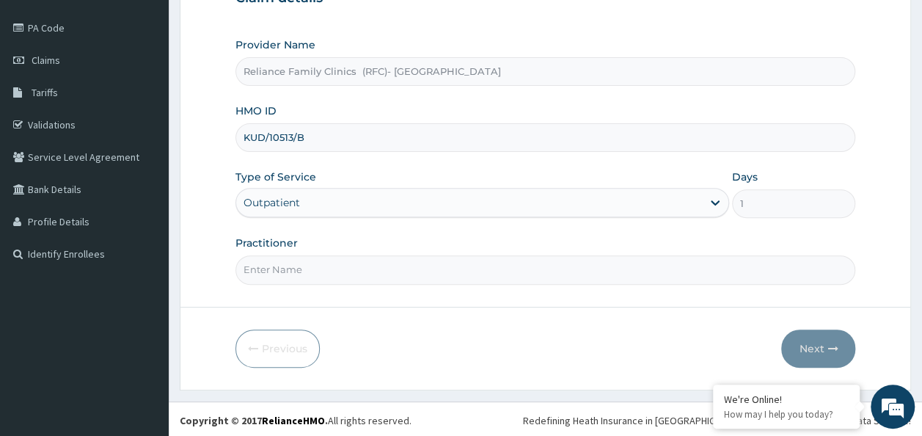
click at [378, 268] on input "Practitioner" at bounding box center [545, 269] width 621 height 29
type input "Dr Chiazom"
click at [830, 344] on icon "button" at bounding box center [832, 348] width 10 height 10
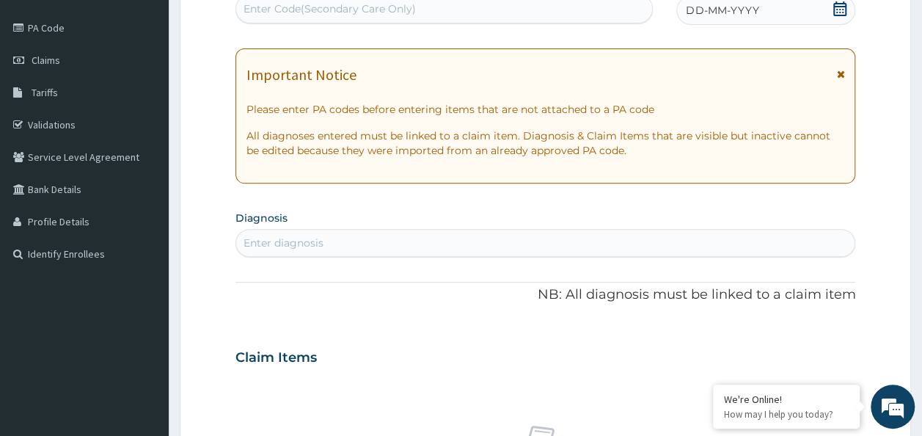
scroll to position [0, 0]
click at [839, 10] on icon at bounding box center [839, 8] width 13 height 15
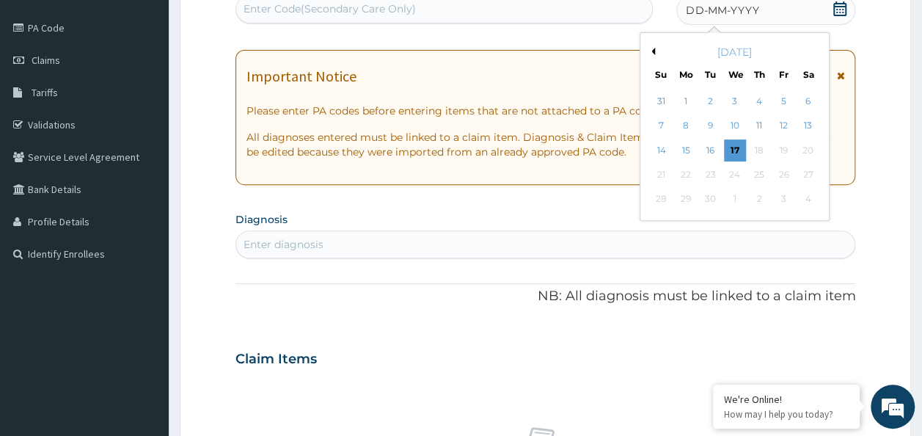
click at [708, 155] on div "16" at bounding box center [711, 150] width 22 height 22
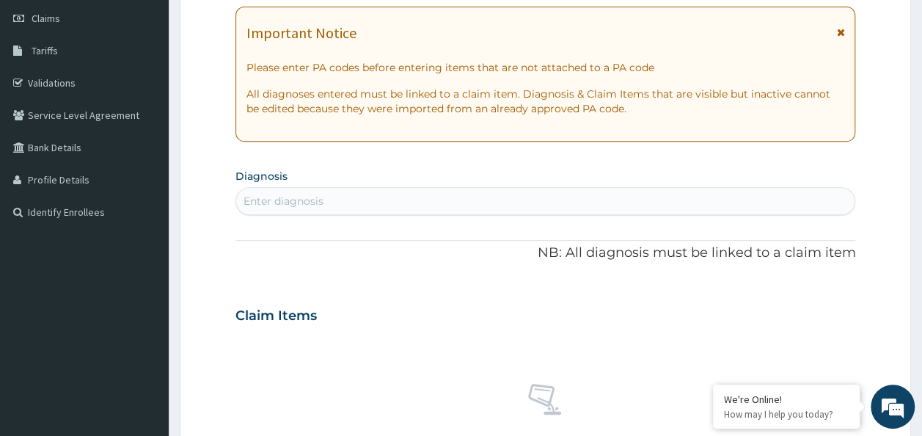
scroll to position [238, 0]
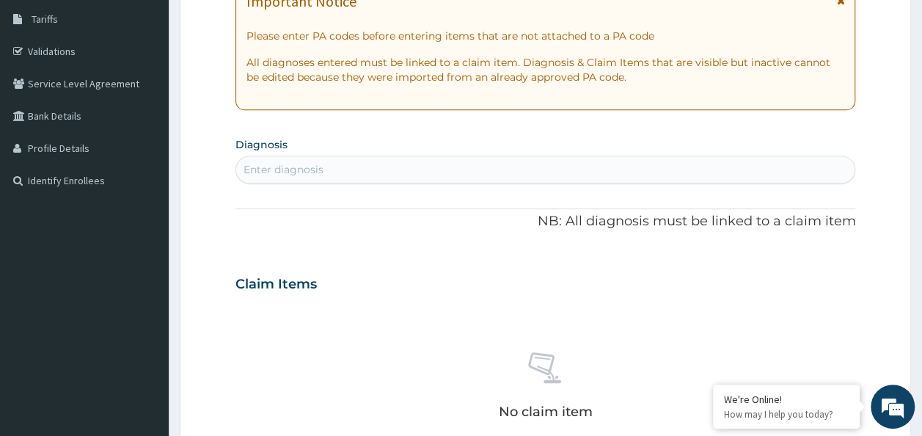
click at [359, 176] on div "Enter diagnosis" at bounding box center [545, 169] width 619 height 23
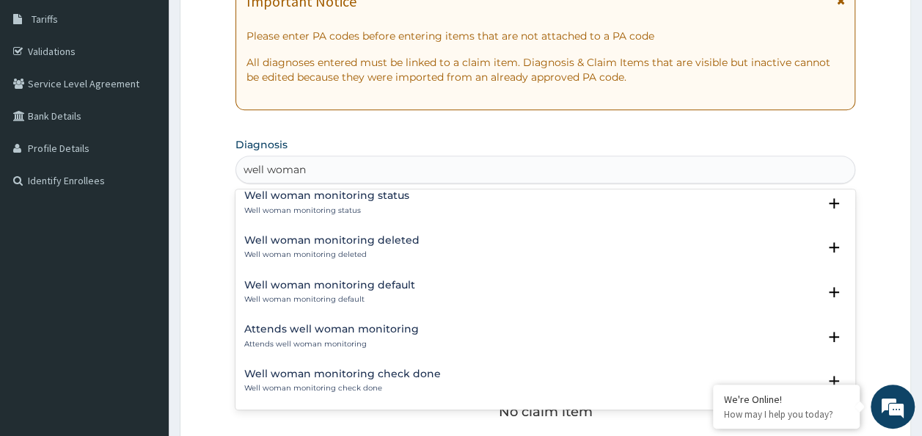
scroll to position [0, 0]
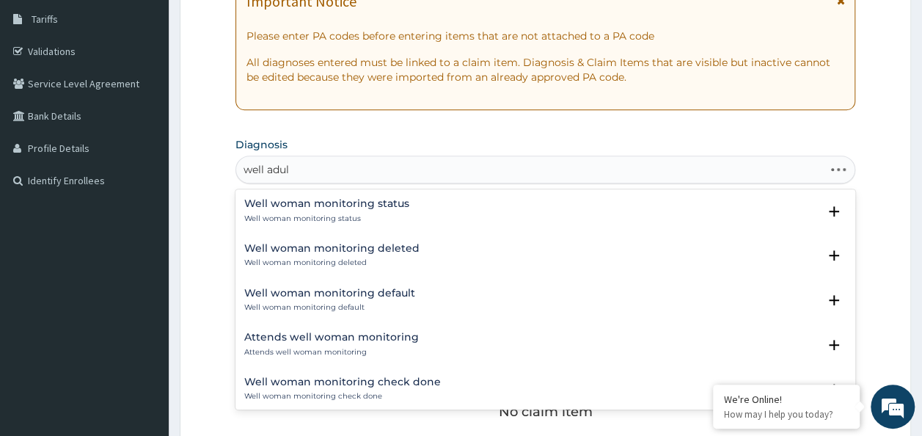
type input "well adult"
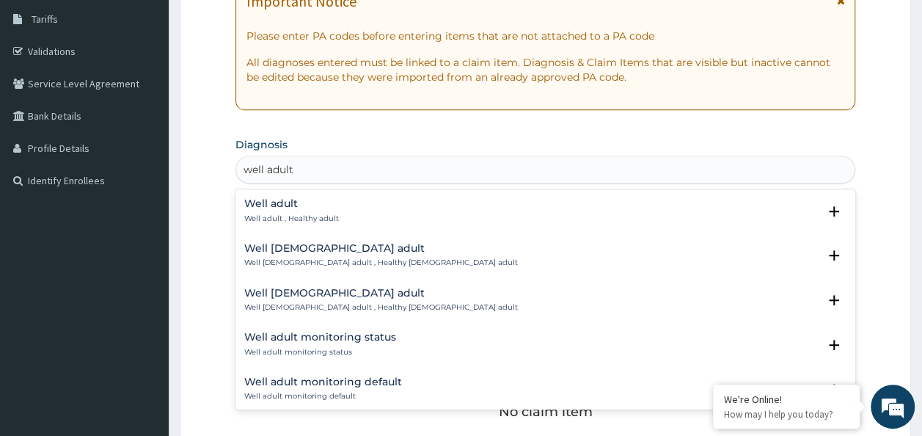
click at [333, 296] on h4 "Well female adult" at bounding box center [381, 293] width 274 height 11
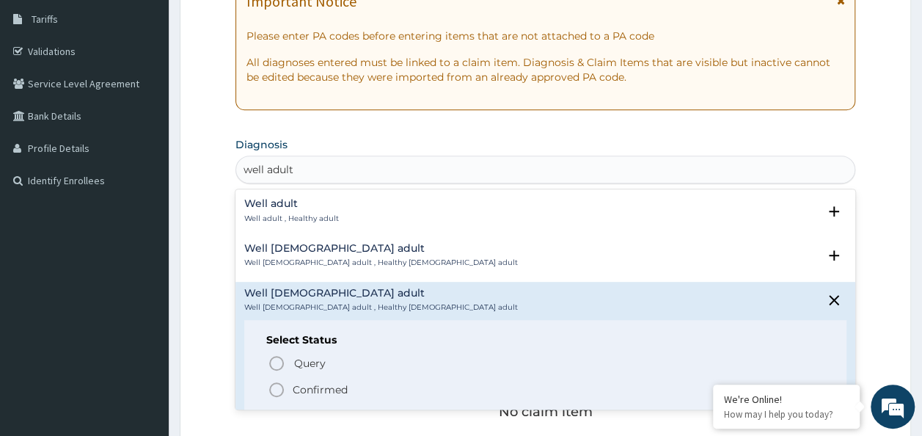
scroll to position [73, 0]
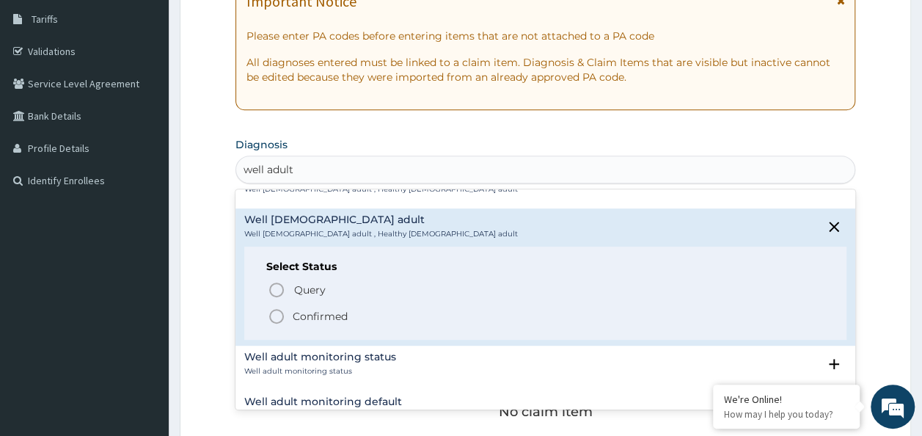
click at [280, 312] on icon "status option filled" at bounding box center [277, 316] width 18 height 18
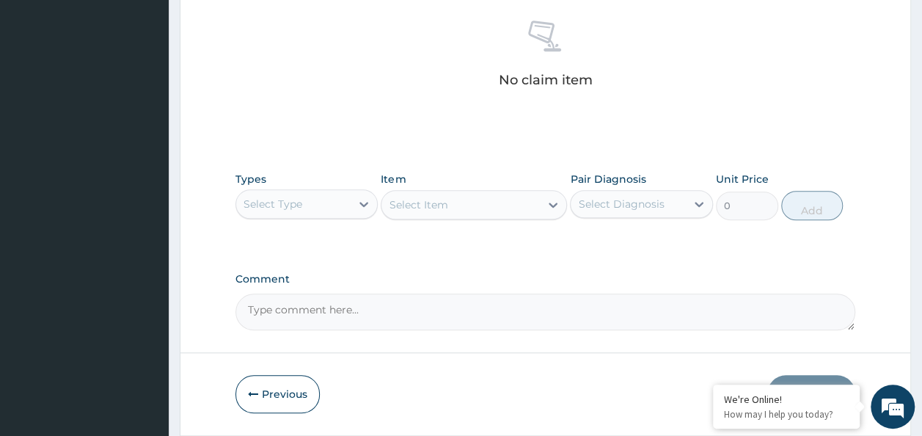
scroll to position [604, 0]
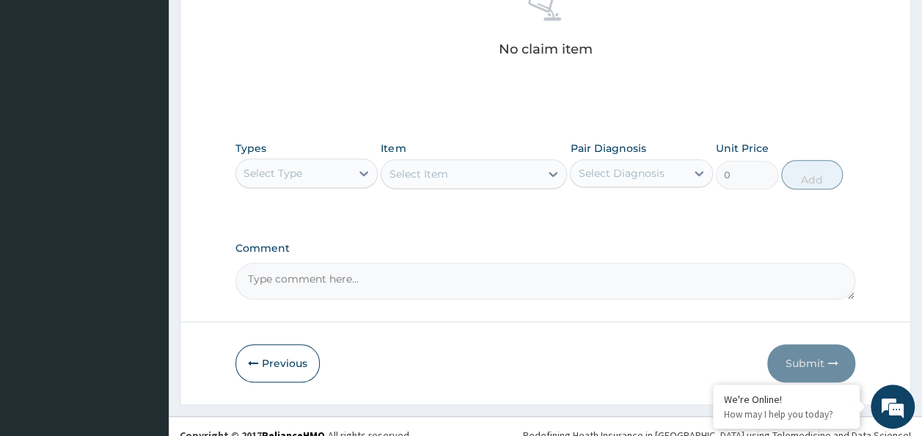
drag, startPoint x: 314, startPoint y: 186, endPoint x: 312, endPoint y: 177, distance: 9.6
click at [312, 178] on div "Types Select Type" at bounding box center [306, 165] width 143 height 48
click at [312, 177] on div "Select Type" at bounding box center [293, 172] width 115 height 23
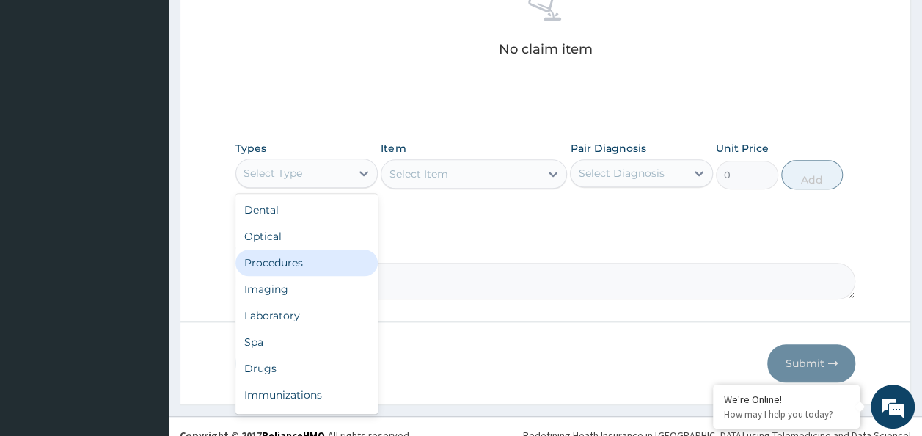
click at [288, 264] on div "Procedures" at bounding box center [306, 262] width 143 height 26
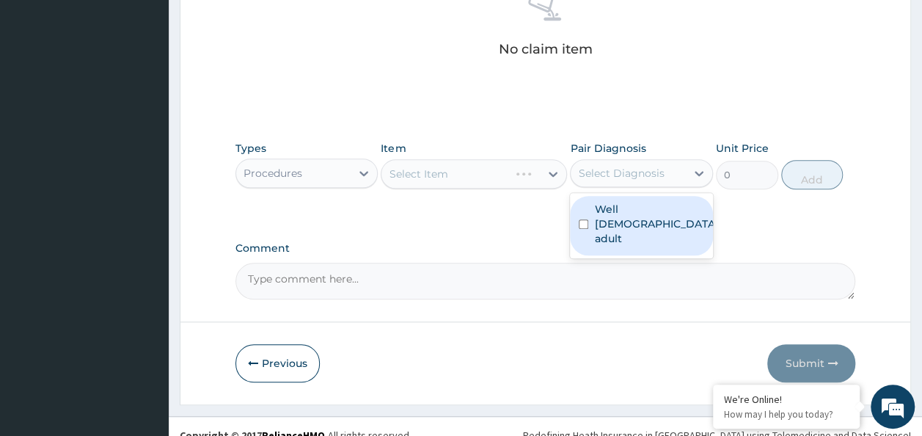
click at [632, 176] on div "Select Diagnosis" at bounding box center [621, 173] width 86 height 15
click at [618, 210] on label "Well female adult" at bounding box center [656, 224] width 124 height 44
checkbox input "true"
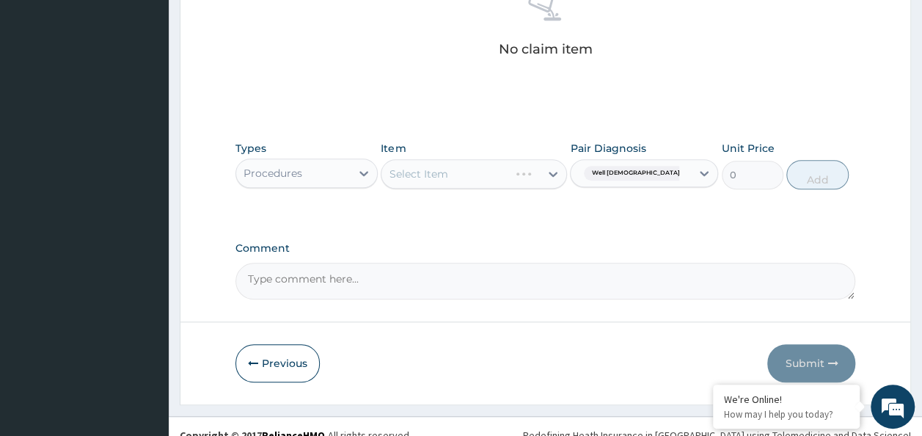
click at [513, 179] on div "Select Item" at bounding box center [460, 173] width 158 height 23
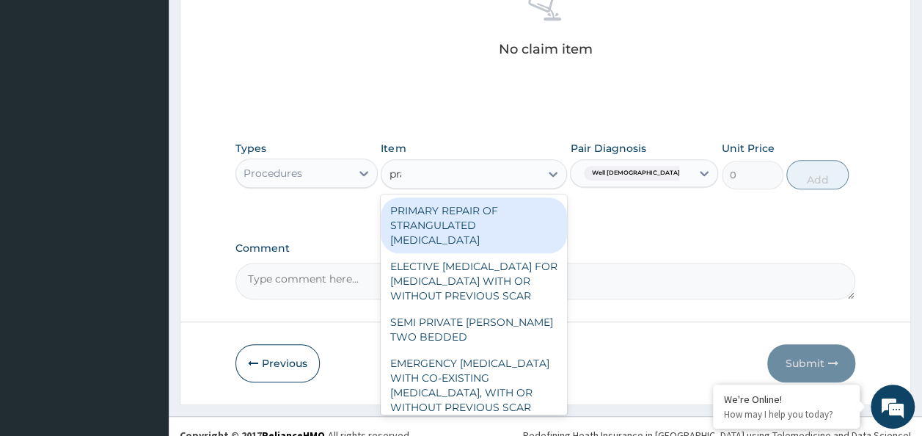
type input "prac"
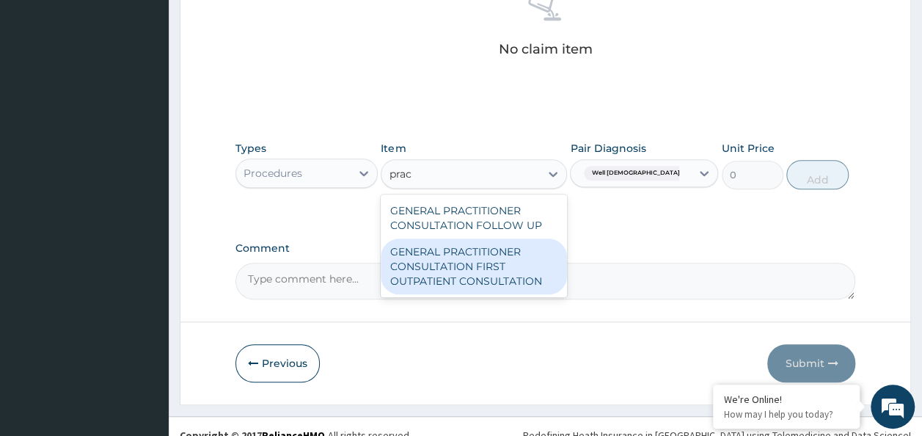
click at [494, 263] on div "GENERAL PRACTITIONER CONSULTATION FIRST OUTPATIENT CONSULTATION" at bounding box center [474, 266] width 186 height 56
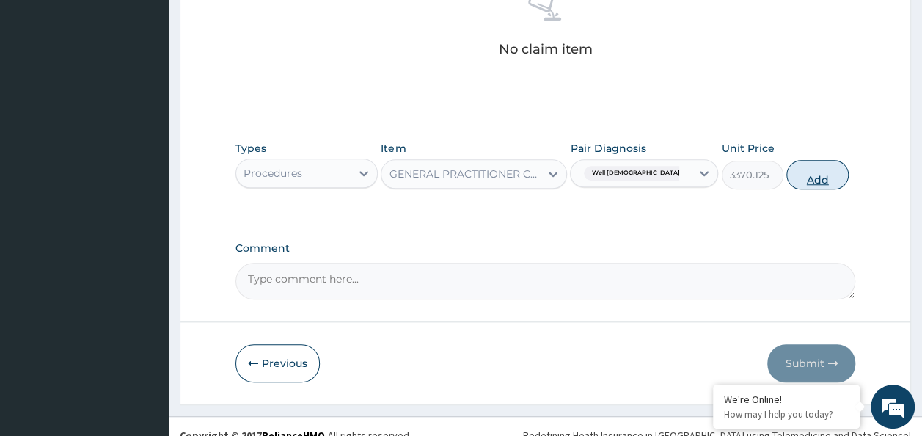
click at [814, 185] on button "Add" at bounding box center [817, 174] width 62 height 29
type input "0"
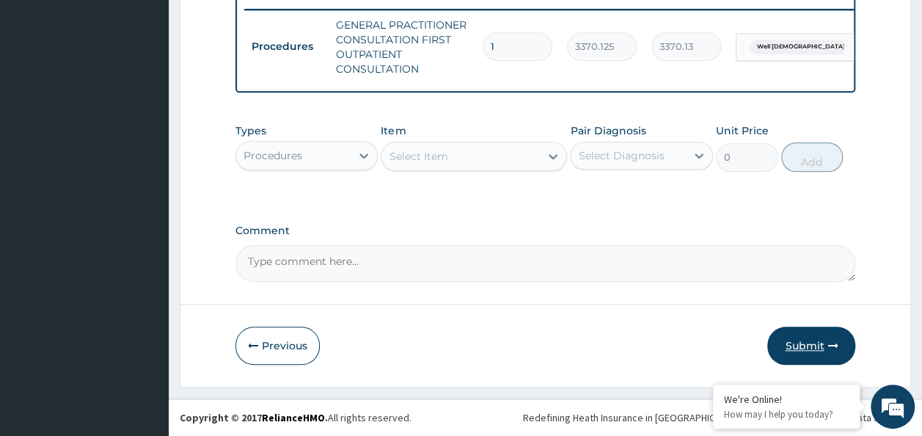
click at [795, 334] on button "Submit" at bounding box center [811, 345] width 88 height 38
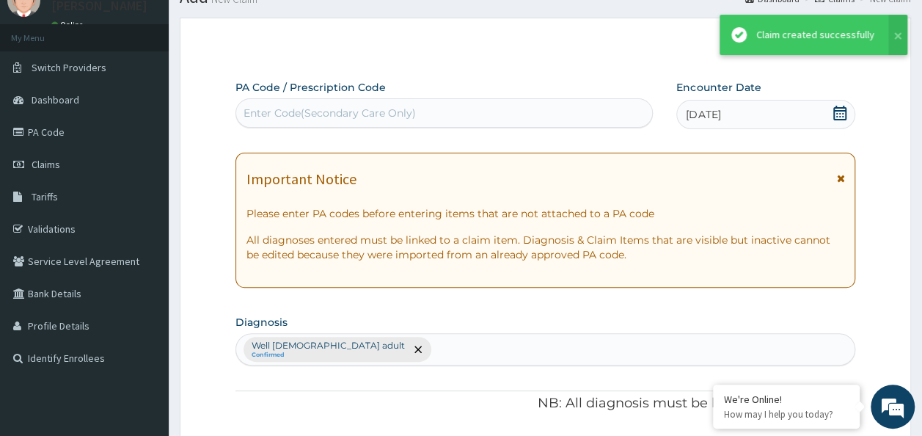
scroll to position [584, 0]
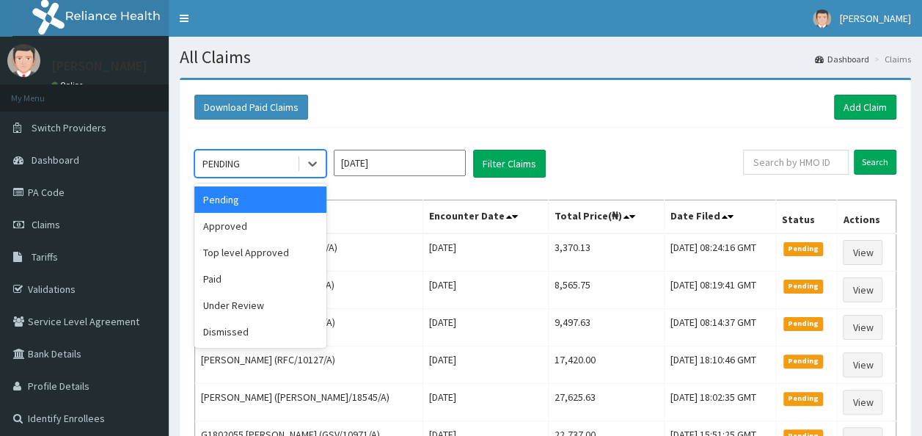
click at [277, 166] on div "PENDING" at bounding box center [246, 163] width 102 height 23
drag, startPoint x: 274, startPoint y: 222, endPoint x: 386, endPoint y: 190, distance: 115.9
click at [275, 222] on div "Approved" at bounding box center [260, 226] width 132 height 26
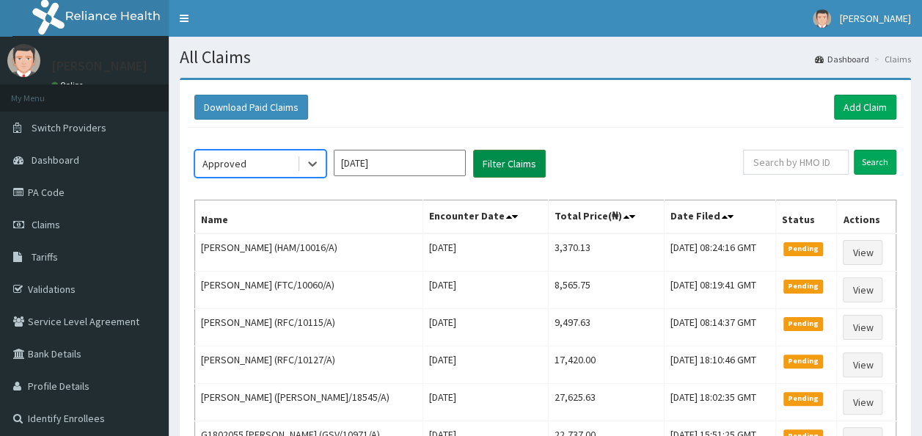
click at [476, 163] on button "Filter Claims" at bounding box center [509, 164] width 73 height 28
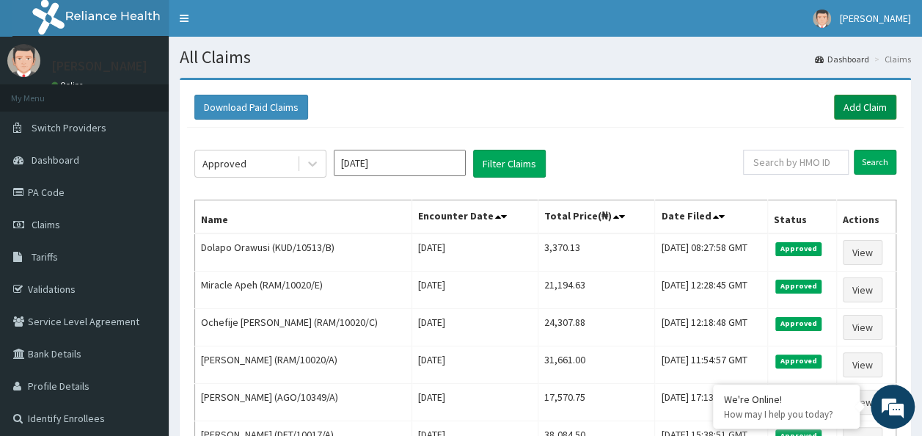
click at [864, 111] on link "Add Claim" at bounding box center [865, 107] width 62 height 25
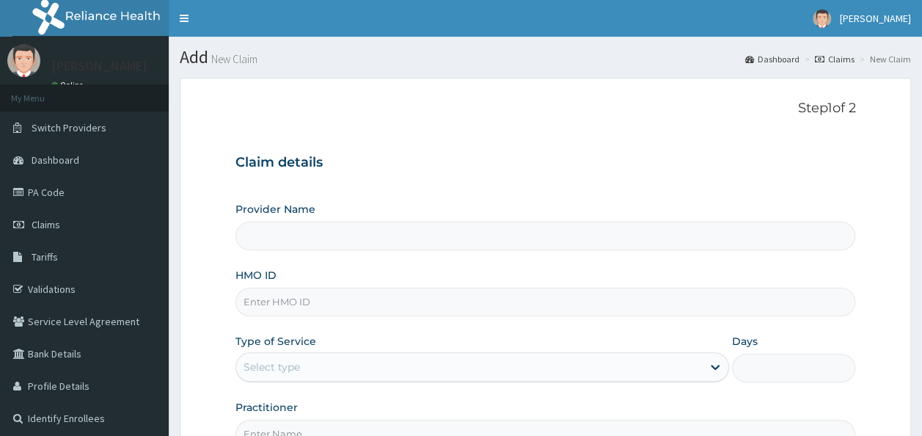
click at [402, 300] on input "HMO ID" at bounding box center [545, 302] width 621 height 29
paste input "KUD/10513/D"
type input "KUD/10513/D"
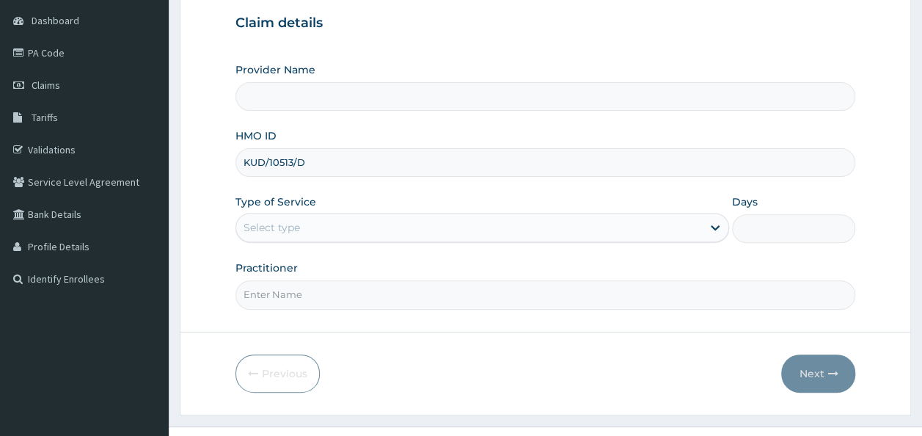
scroll to position [164, 0]
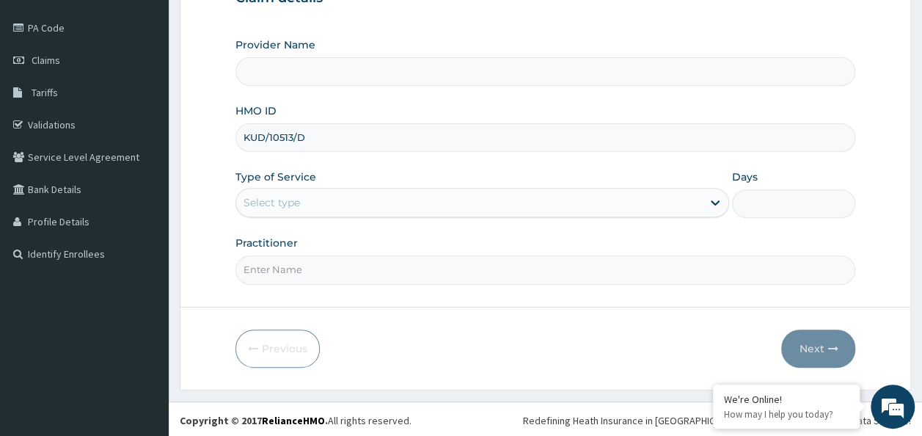
type input "Reliance Family Clinics (RFC)- [GEOGRAPHIC_DATA]"
type input "KUD/10513/D"
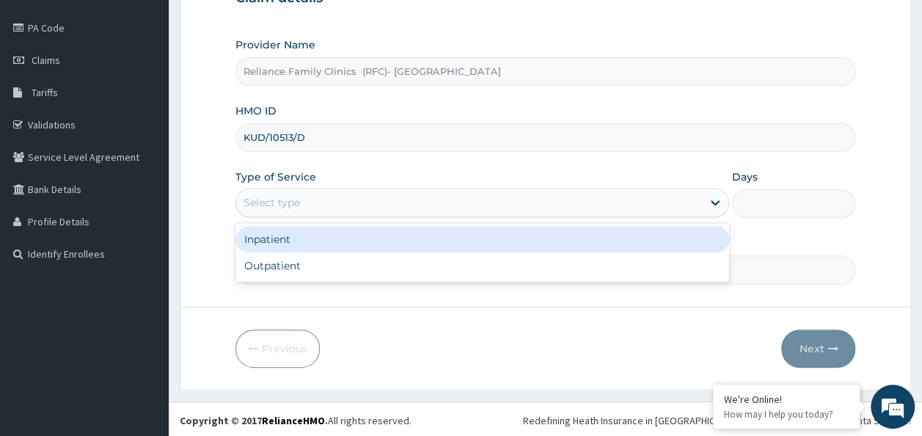
click at [406, 206] on div "Select type" at bounding box center [469, 202] width 466 height 23
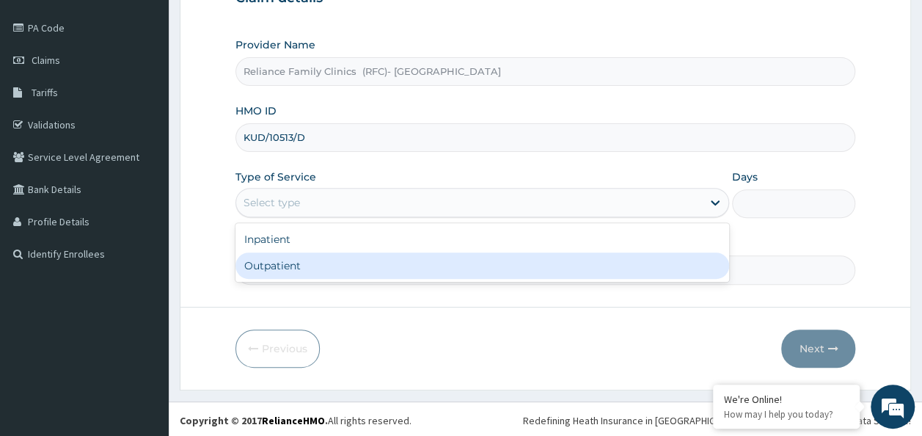
click at [370, 278] on div "Inpatient Outpatient" at bounding box center [482, 252] width 494 height 59
click at [367, 274] on div "Outpatient" at bounding box center [482, 265] width 494 height 26
type input "1"
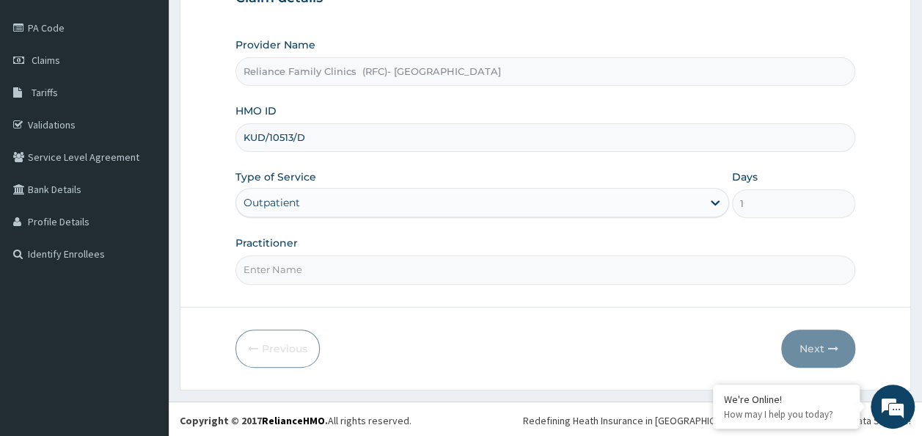
click at [367, 274] on input "Practitioner" at bounding box center [545, 269] width 621 height 29
type input "Dr Chiazom"
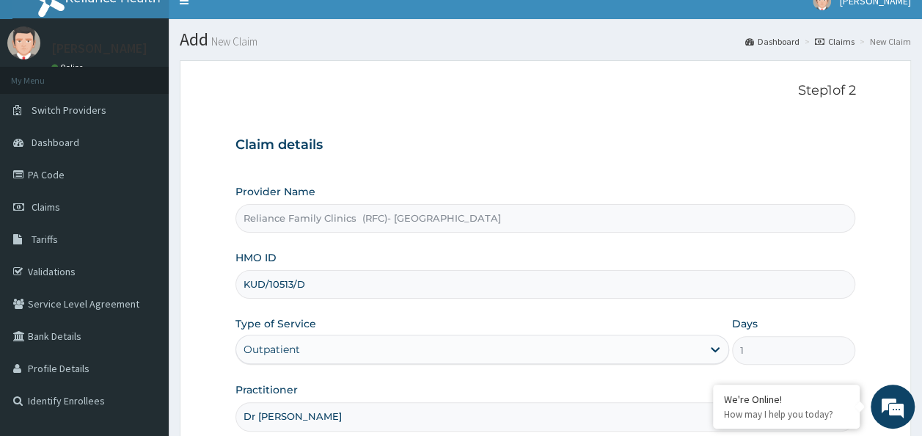
scroll to position [164, 0]
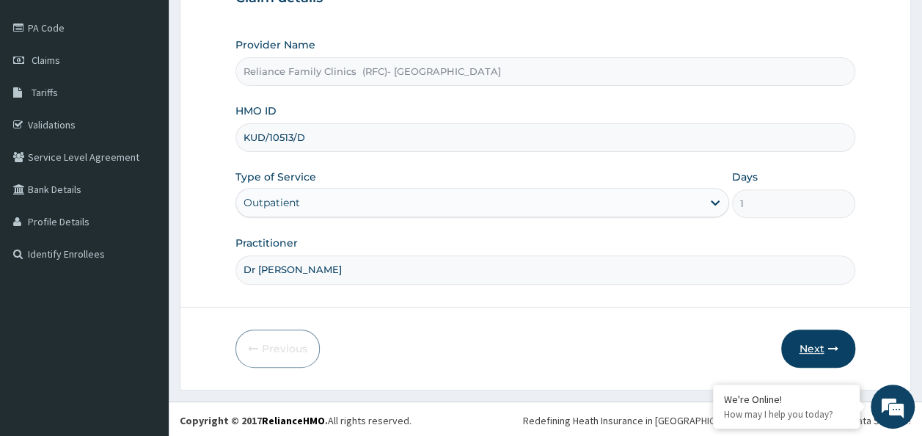
click at [793, 340] on button "Next" at bounding box center [818, 348] width 74 height 38
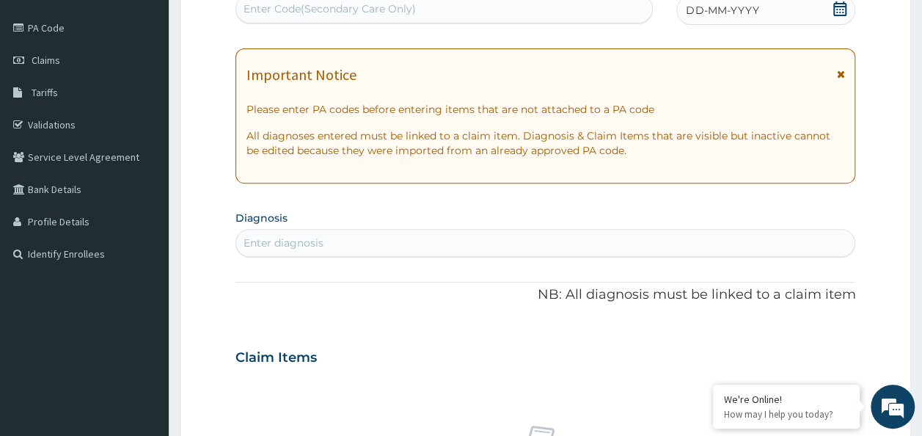
click at [837, 4] on icon at bounding box center [840, 8] width 15 height 15
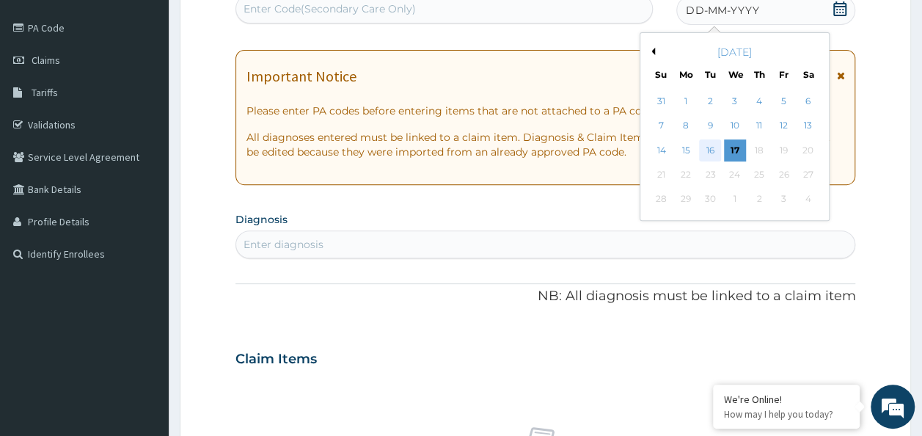
click at [712, 156] on div "16" at bounding box center [711, 150] width 22 height 22
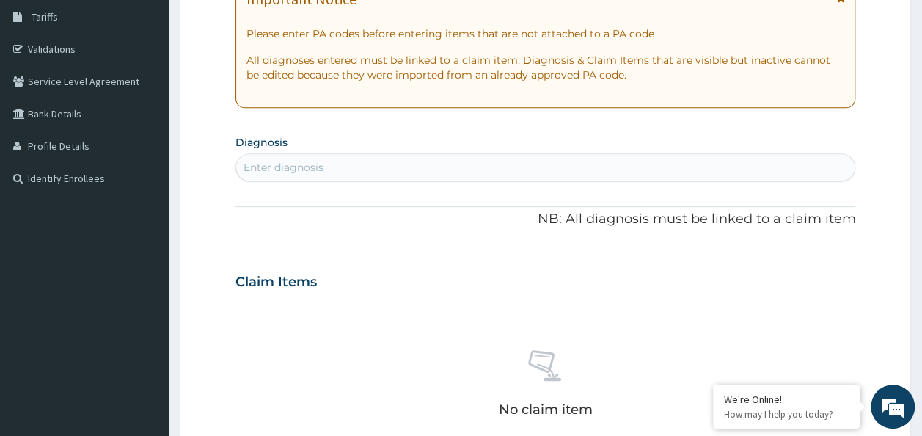
scroll to position [311, 0]
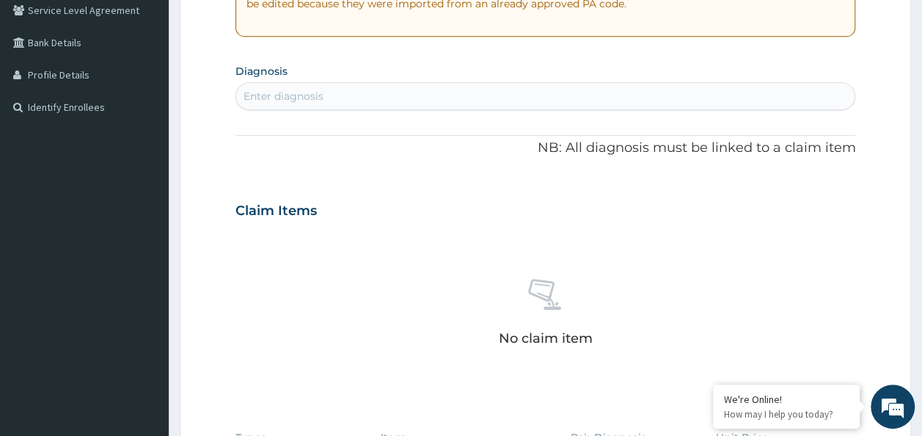
click at [343, 103] on div "Enter diagnosis" at bounding box center [545, 95] width 619 height 23
type input "R"
type input "reduced app"
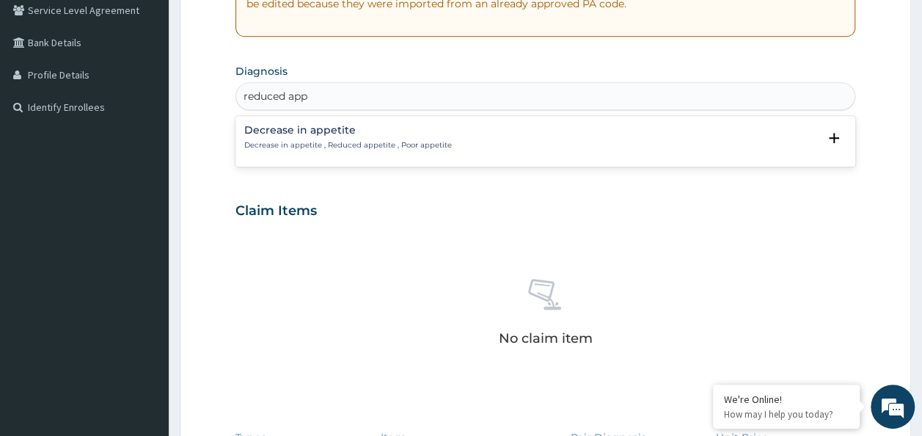
click at [382, 136] on div "Decrease in appetite Decrease in appetite , Reduced appetite , Poor appetite" at bounding box center [348, 138] width 208 height 26
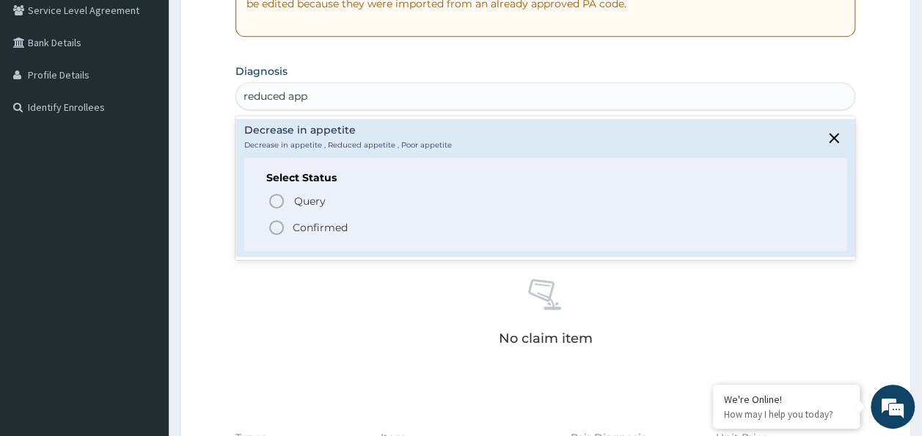
click at [330, 225] on p "Confirmed" at bounding box center [320, 227] width 55 height 15
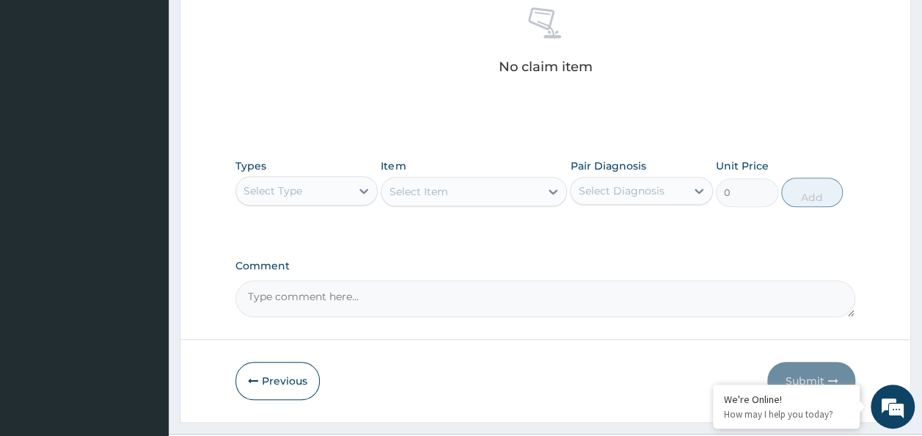
scroll to position [604, 0]
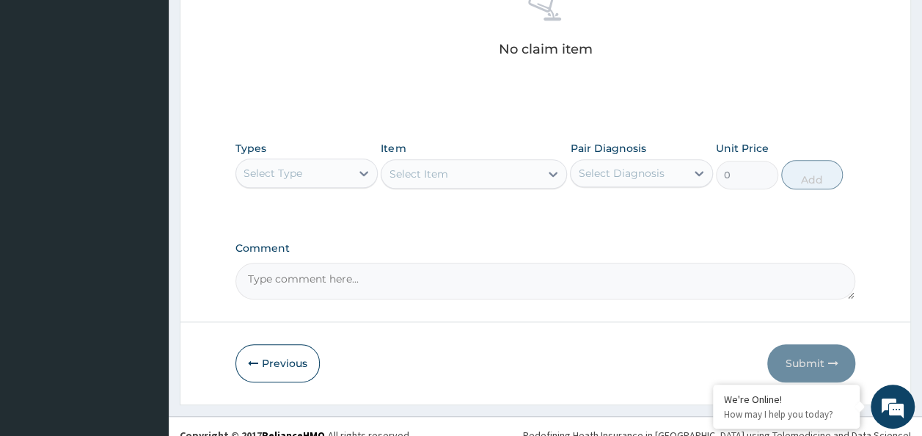
click at [308, 182] on div "Select Type" at bounding box center [293, 172] width 115 height 23
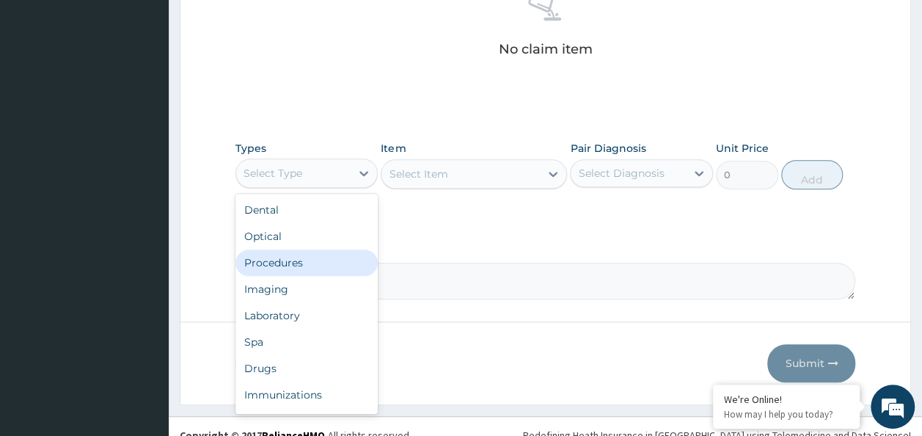
click at [306, 258] on div "Procedures" at bounding box center [306, 262] width 143 height 26
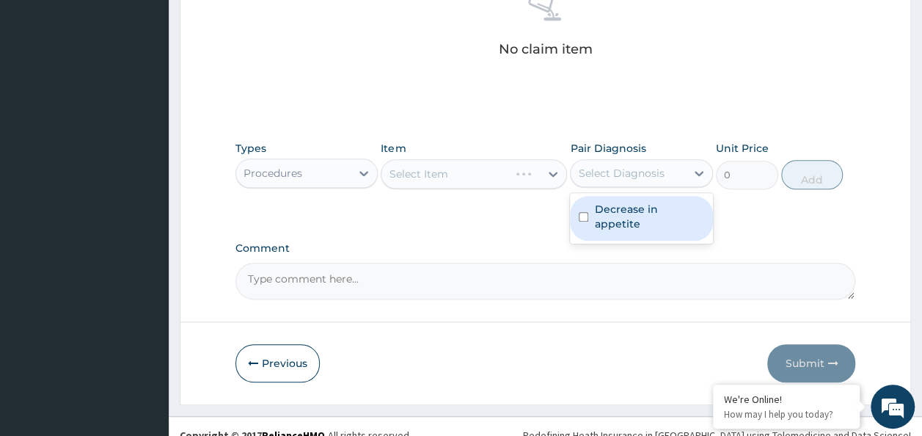
click at [647, 180] on div "Select Diagnosis" at bounding box center [628, 172] width 115 height 23
click at [641, 202] on label "Decrease in appetite" at bounding box center [649, 216] width 110 height 29
checkbox input "true"
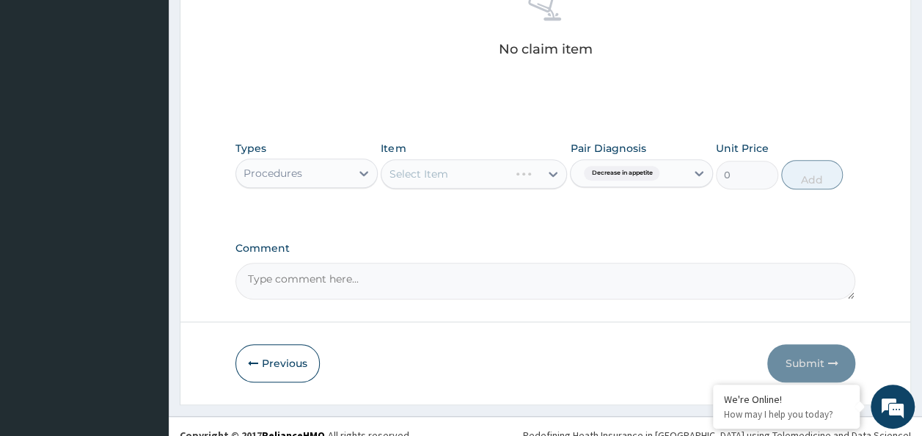
click at [450, 254] on div "Comment" at bounding box center [545, 270] width 621 height 57
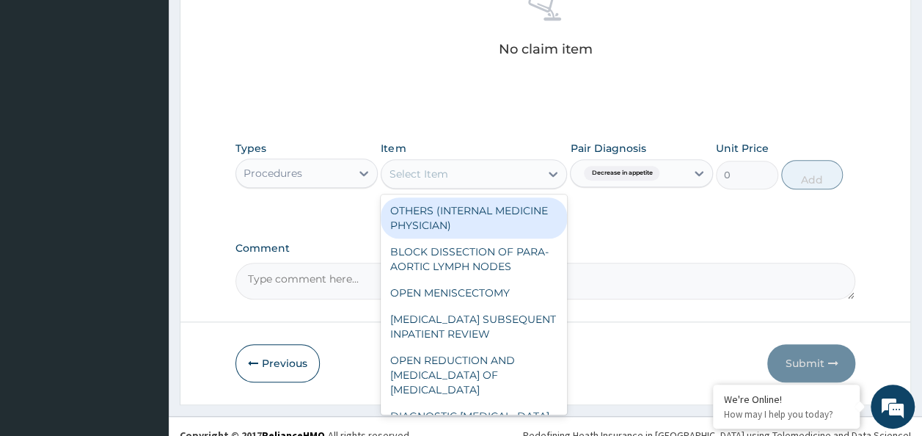
click at [429, 182] on div "Select Item" at bounding box center [460, 173] width 158 height 23
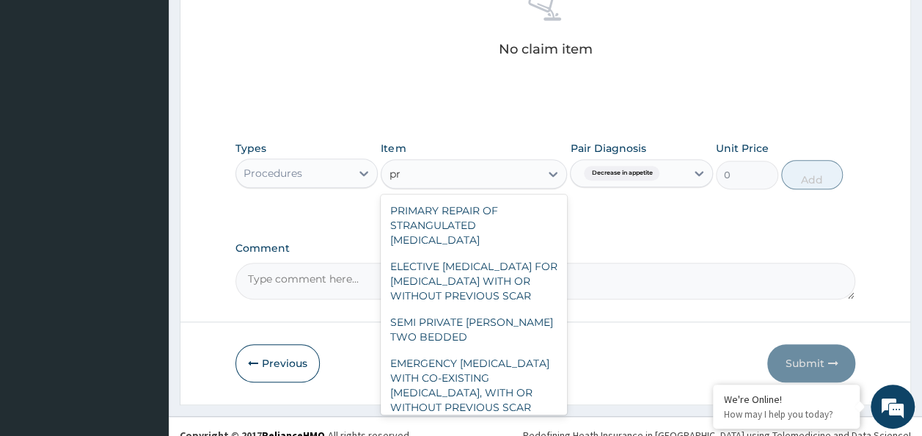
type input "p"
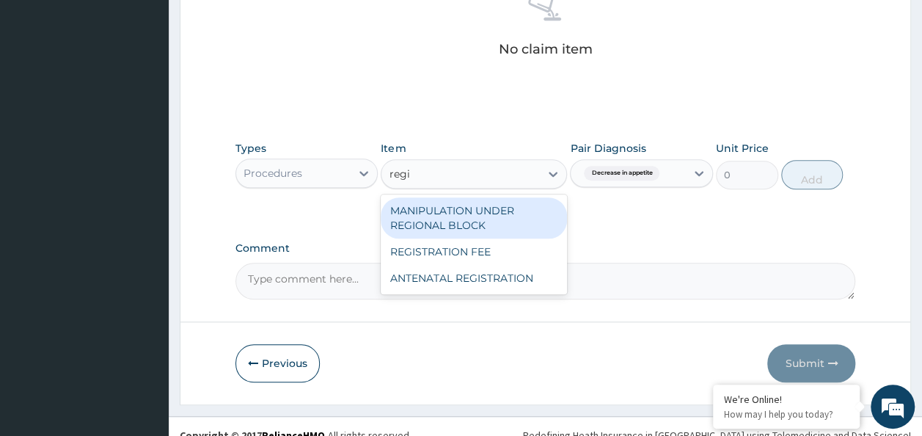
type input "regis"
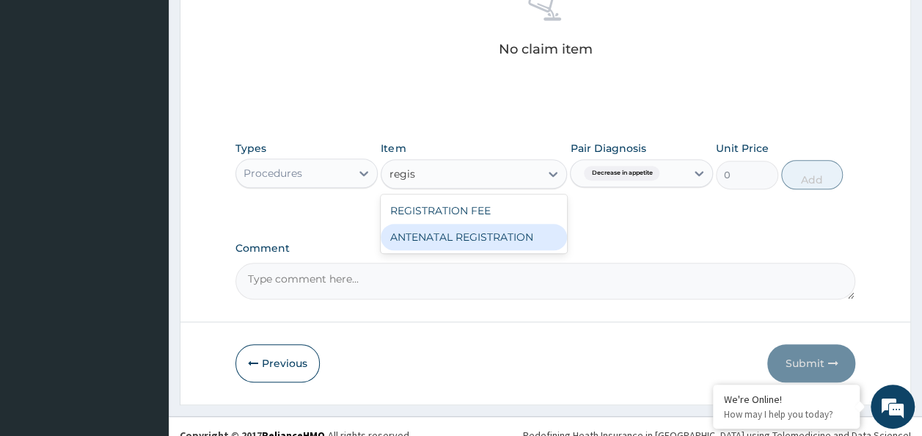
drag, startPoint x: 478, startPoint y: 231, endPoint x: 480, endPoint y: 239, distance: 8.2
click at [480, 239] on div "REGISTRATION FEE ANTENATAL REGISTRATION" at bounding box center [474, 223] width 186 height 59
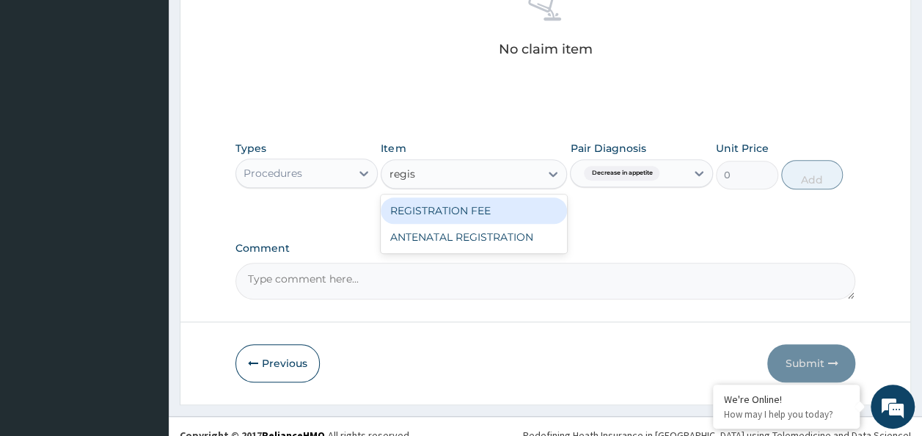
click at [472, 212] on div "REGISTRATION FEE" at bounding box center [474, 210] width 186 height 26
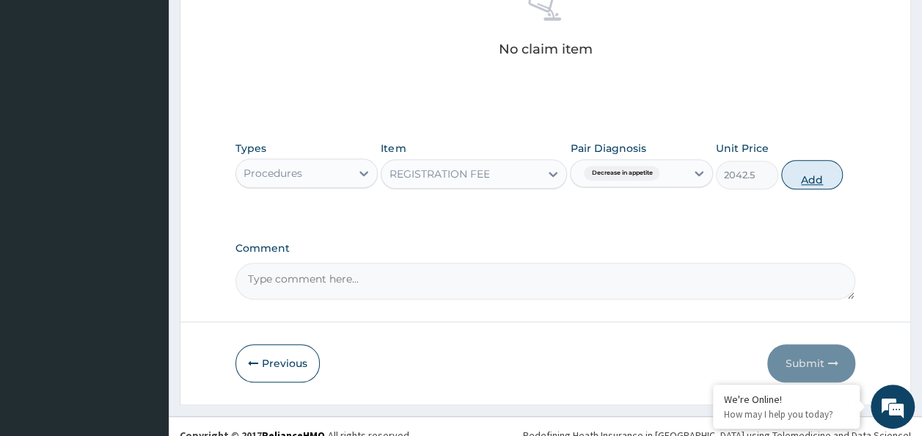
click at [813, 175] on button "Add" at bounding box center [812, 174] width 62 height 29
type input "0"
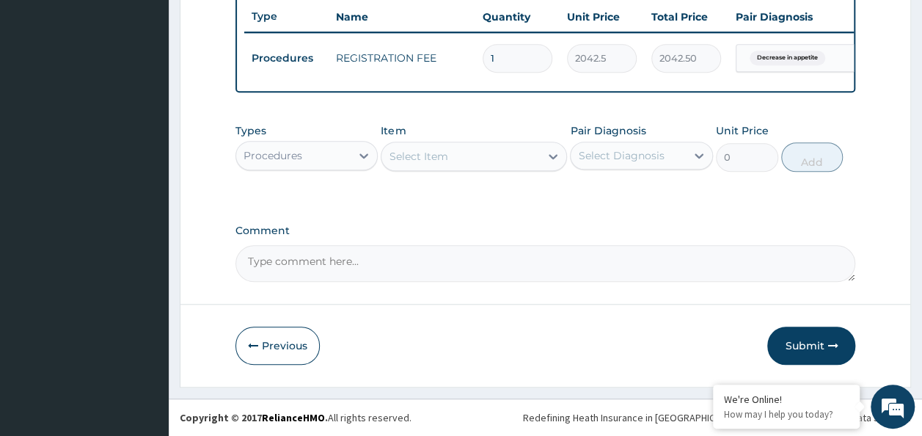
scroll to position [561, 0]
click at [491, 162] on div "Select Item" at bounding box center [460, 156] width 158 height 23
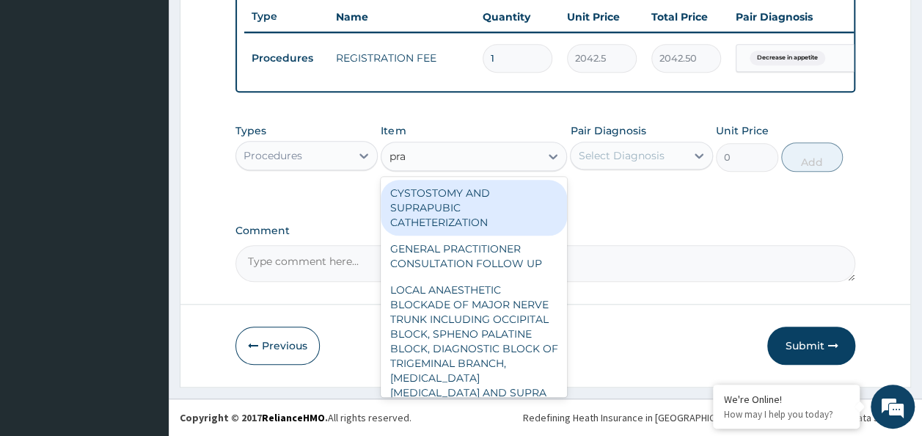
type input "prac"
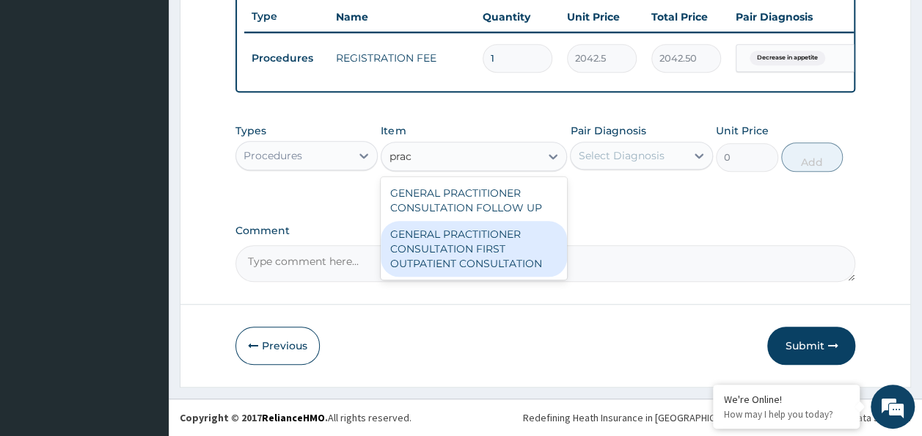
click at [453, 248] on div "GENERAL PRACTITIONER CONSULTATION FIRST OUTPATIENT CONSULTATION" at bounding box center [474, 249] width 186 height 56
type input "3370.125"
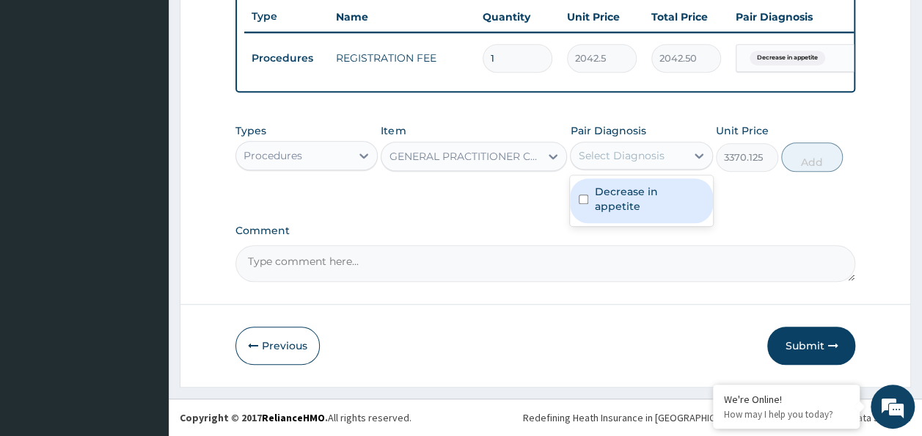
click at [649, 151] on div "Select Diagnosis" at bounding box center [621, 155] width 86 height 15
click at [631, 192] on label "Decrease in appetite" at bounding box center [649, 198] width 110 height 29
checkbox input "true"
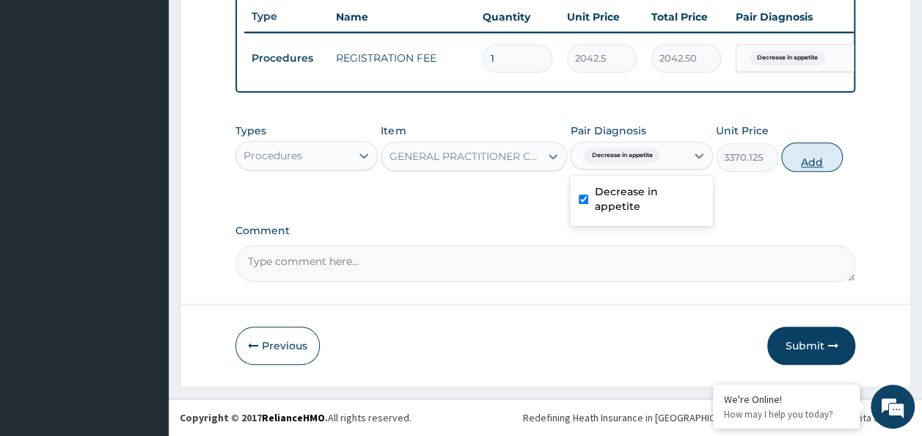
click at [820, 165] on button "Add" at bounding box center [812, 156] width 62 height 29
type input "0"
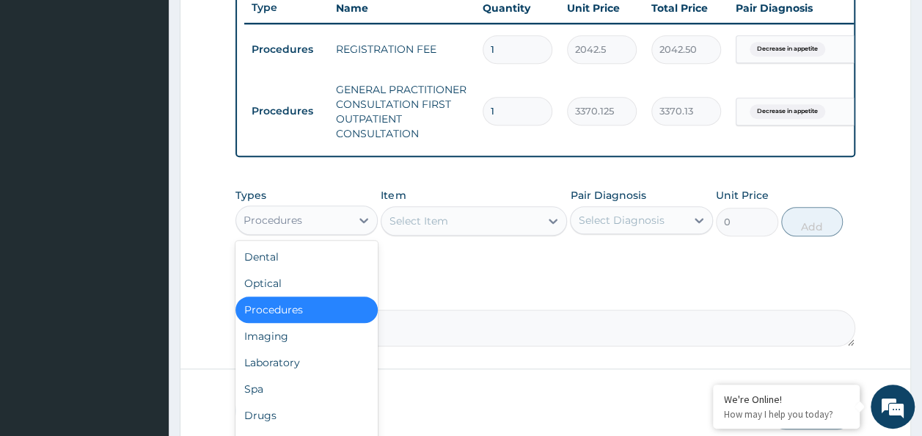
click at [301, 226] on div "Procedures" at bounding box center [273, 220] width 59 height 15
click at [310, 421] on div "Drugs" at bounding box center [306, 415] width 143 height 26
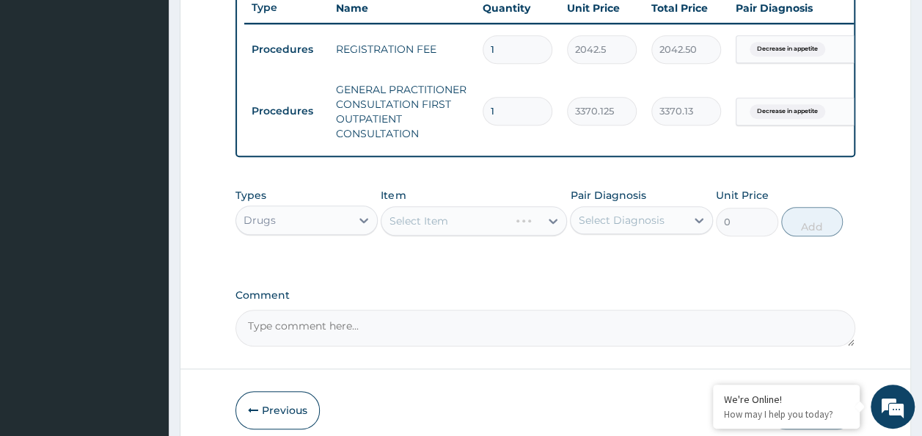
click at [605, 227] on div "Select Diagnosis" at bounding box center [621, 220] width 86 height 15
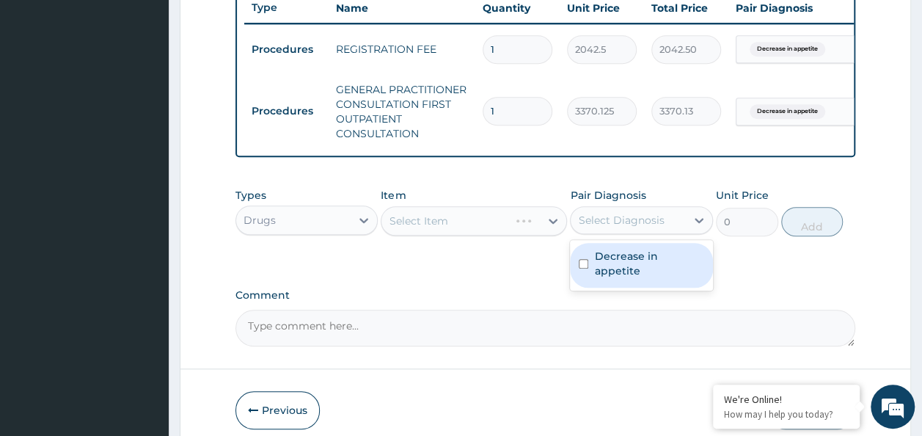
drag, startPoint x: 604, startPoint y: 263, endPoint x: 545, endPoint y: 277, distance: 61.0
click at [597, 267] on label "Decrease in appetite" at bounding box center [649, 263] width 110 height 29
checkbox input "true"
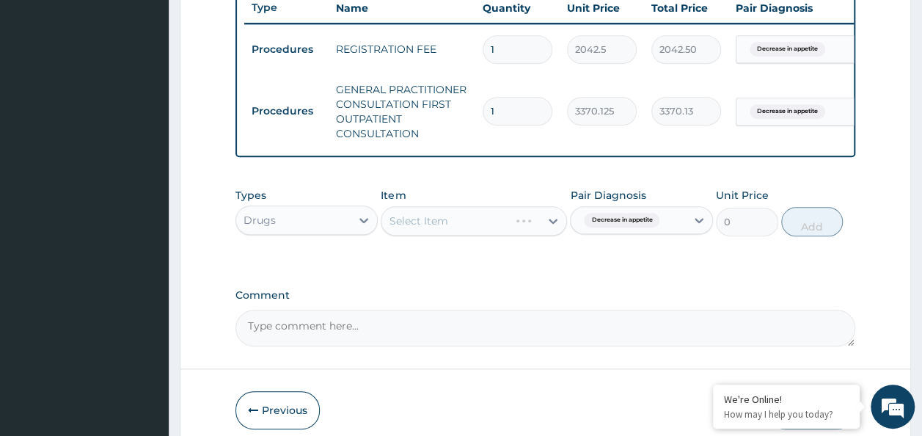
click at [519, 266] on div "Types Drugs Item Select Item Pair Diagnosis Decrease in appetite Unit Price 0 A…" at bounding box center [545, 222] width 621 height 85
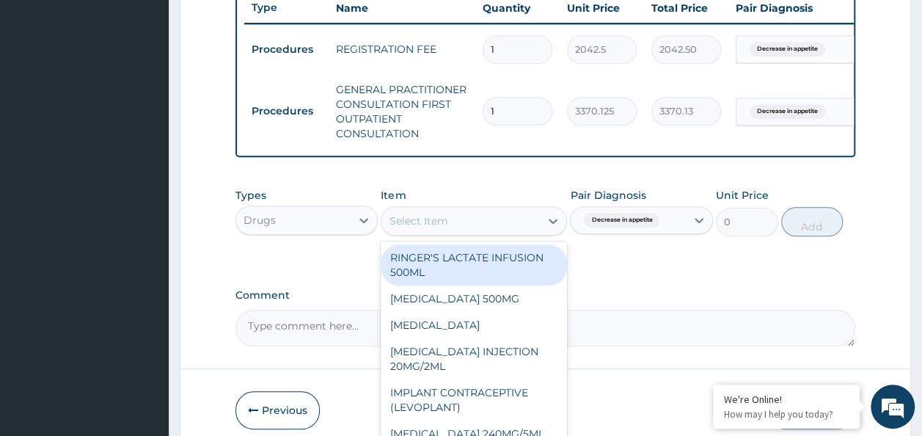
click at [464, 231] on div "Select Item" at bounding box center [460, 220] width 158 height 23
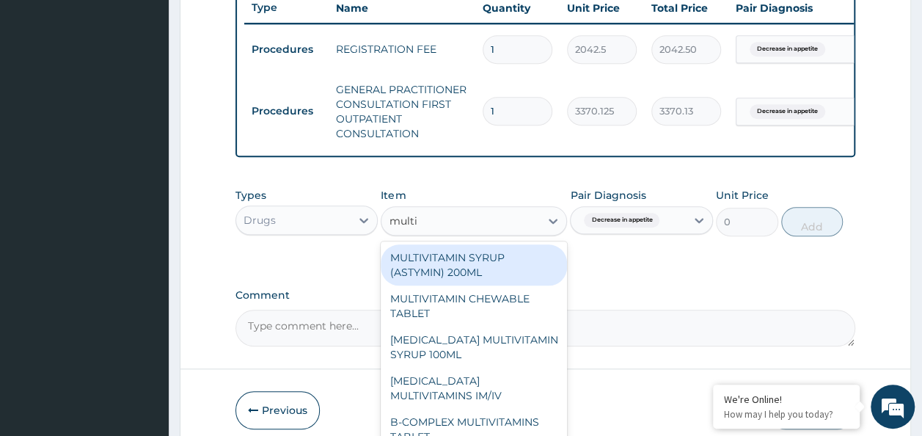
type input "multiv"
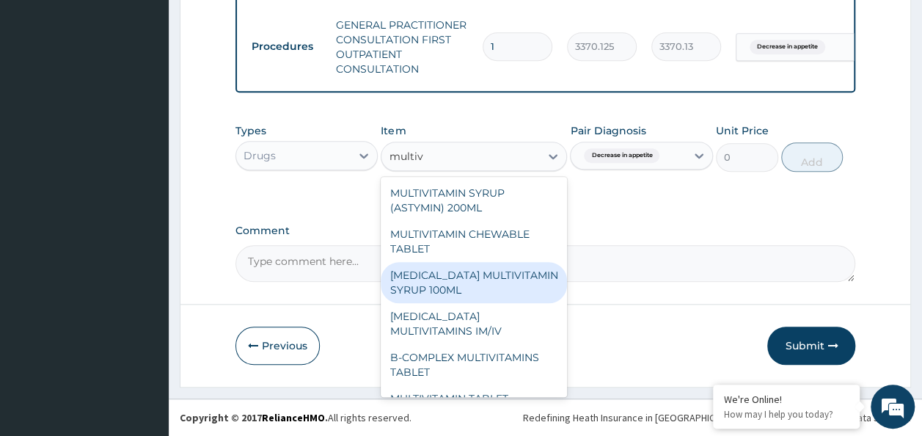
scroll to position [44, 0]
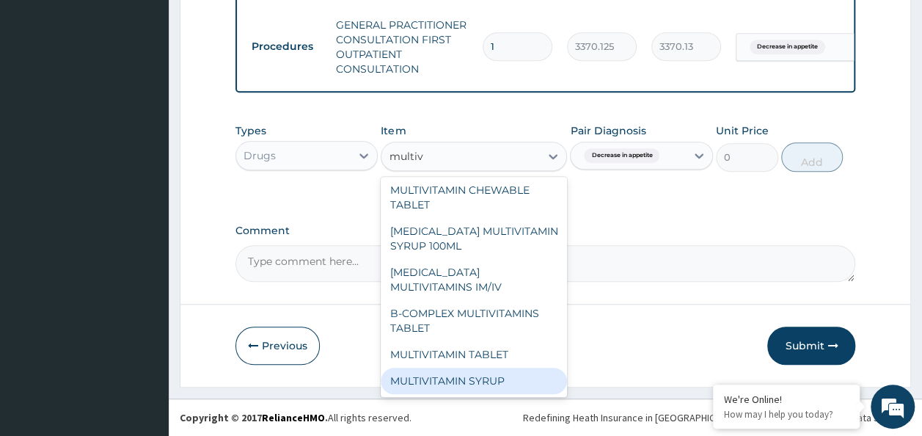
click at [469, 383] on div "MULTIVITAMIN SYRUP" at bounding box center [474, 381] width 186 height 26
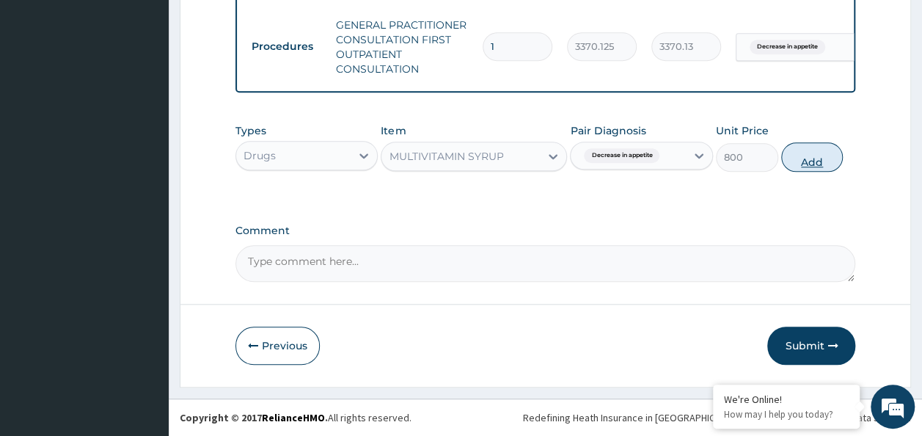
click at [819, 163] on button "Add" at bounding box center [812, 156] width 62 height 29
type input "0"
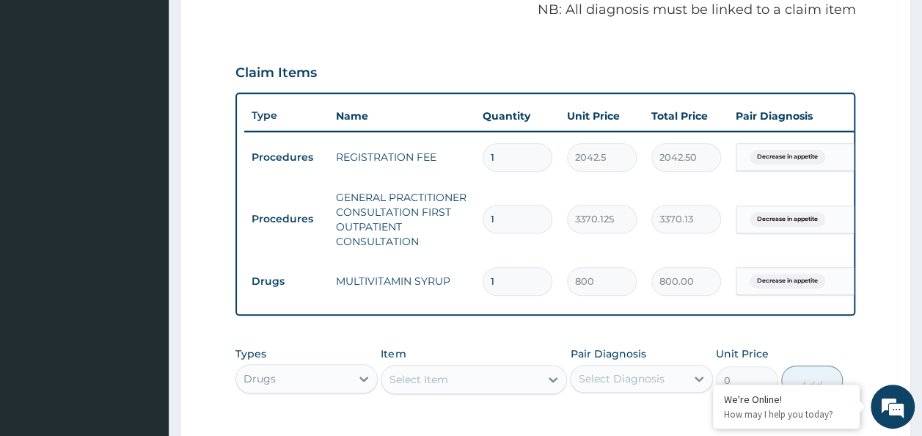
scroll to position [414, 0]
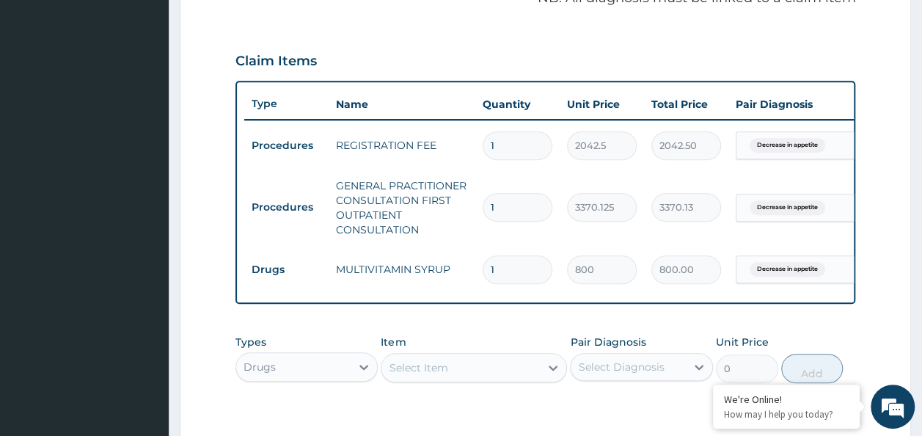
type input "0"
type input "0.00"
type input "1"
type input "800.00"
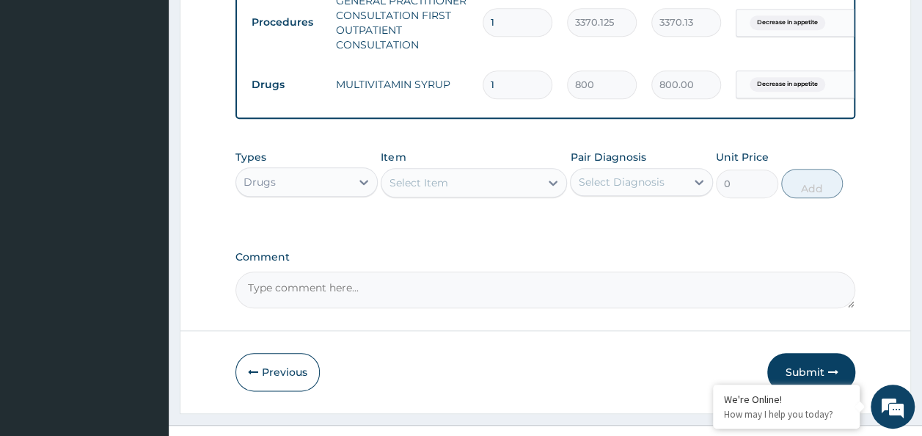
scroll to position [685, 0]
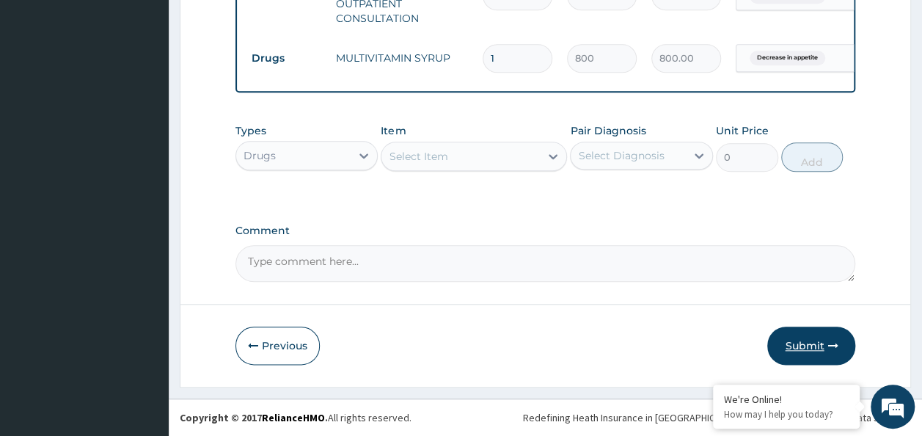
click at [796, 342] on button "Submit" at bounding box center [811, 345] width 88 height 38
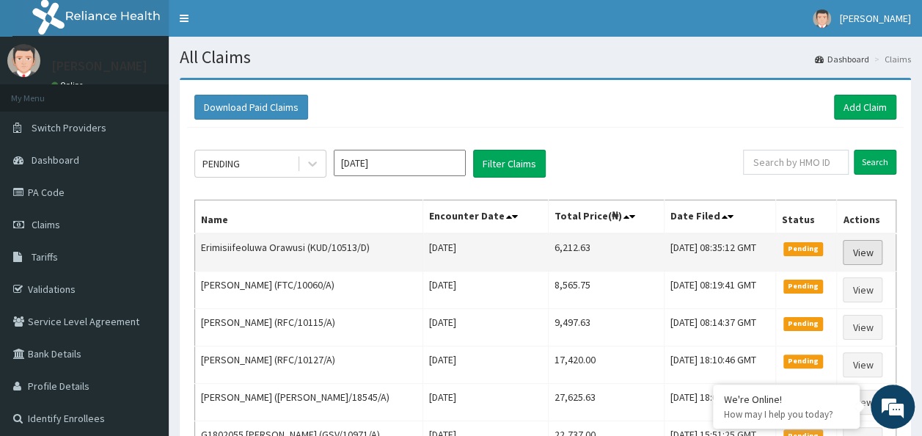
click at [855, 252] on link "View" at bounding box center [863, 252] width 40 height 25
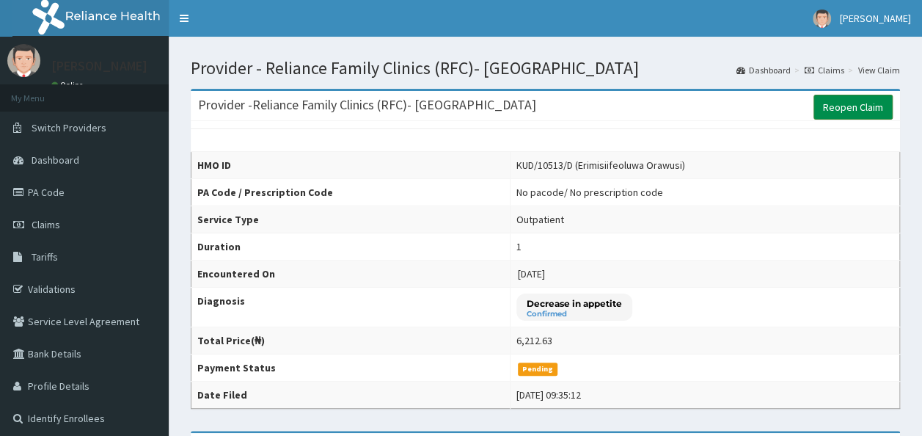
click at [837, 107] on link "Reopen Claim" at bounding box center [852, 107] width 79 height 25
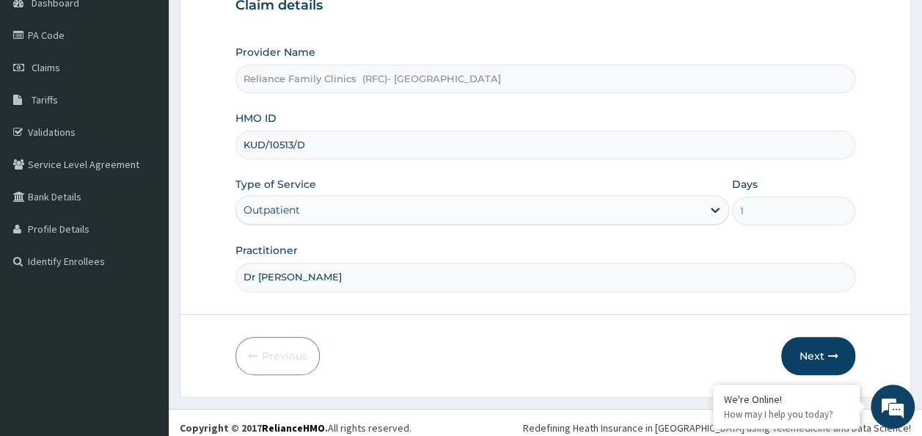
scroll to position [164, 0]
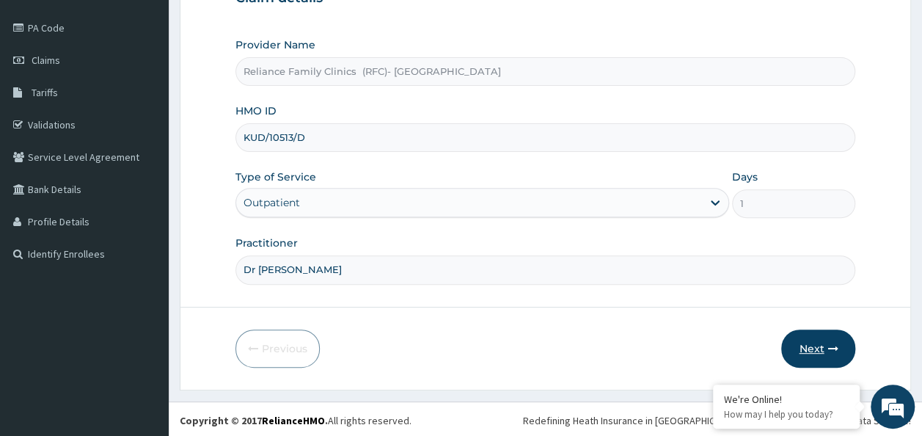
click at [808, 351] on button "Next" at bounding box center [818, 348] width 74 height 38
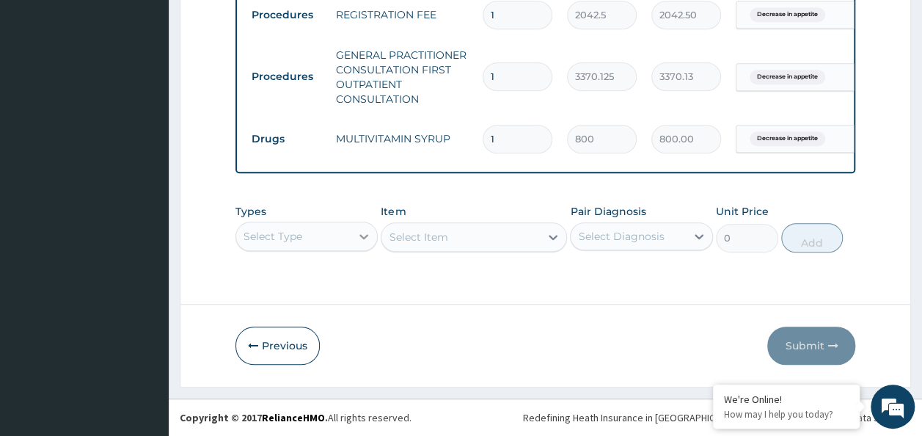
scroll to position [41, 0]
click at [357, 238] on div "Select Type" at bounding box center [306, 236] width 143 height 29
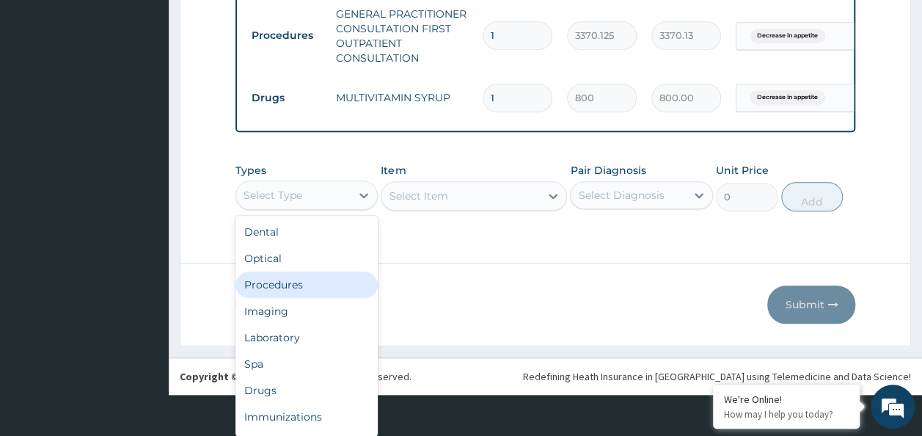
click at [339, 284] on div "Procedures" at bounding box center [306, 284] width 143 height 26
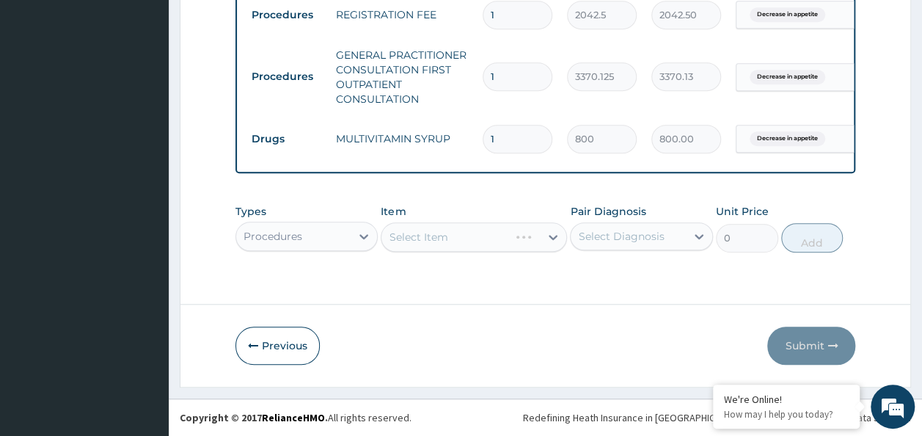
click at [658, 224] on div "Select Diagnosis" at bounding box center [641, 236] width 143 height 28
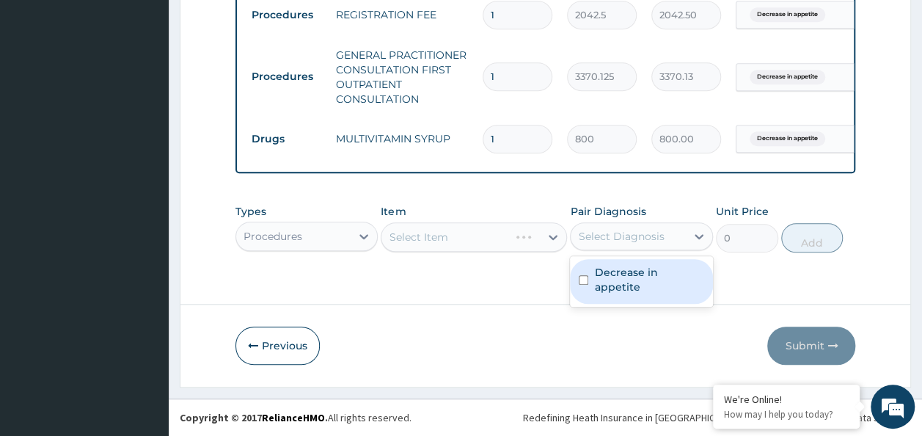
click at [630, 285] on div "Decrease in appetite" at bounding box center [641, 281] width 143 height 45
checkbox input "true"
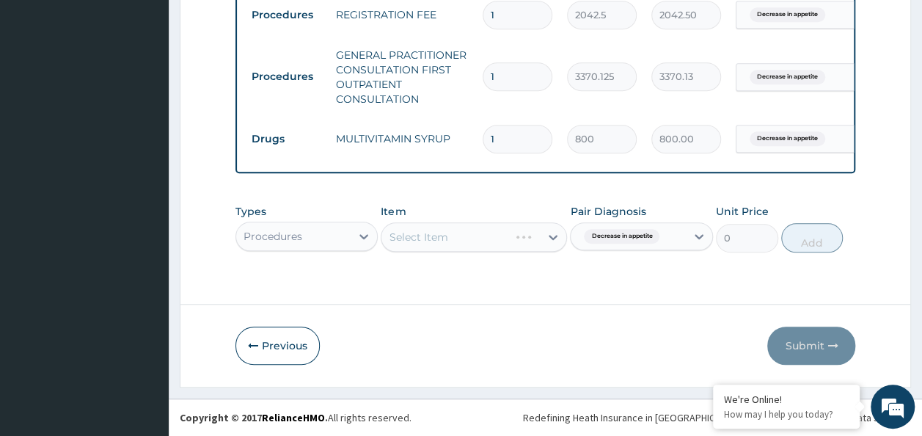
click at [469, 229] on div "Select Item" at bounding box center [474, 236] width 186 height 29
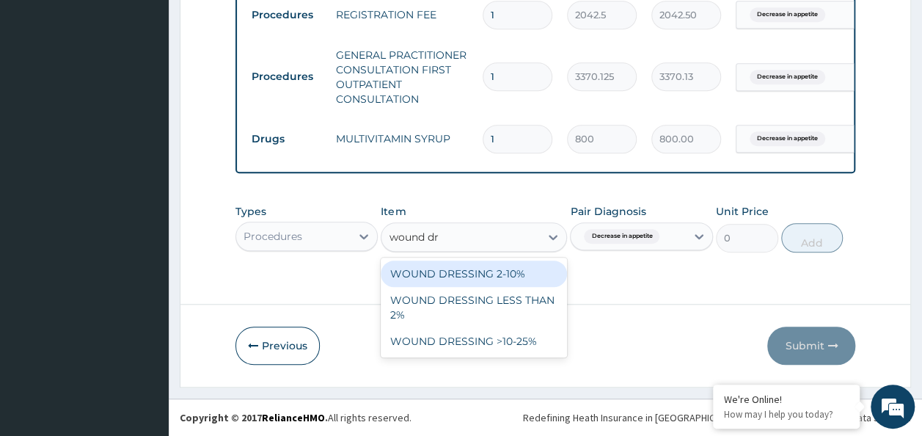
type input "wound dr"
